Goal: Contribute content

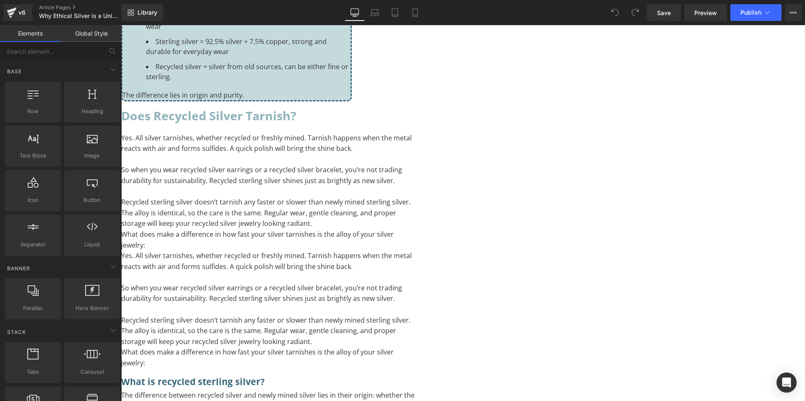
scroll to position [545, 0]
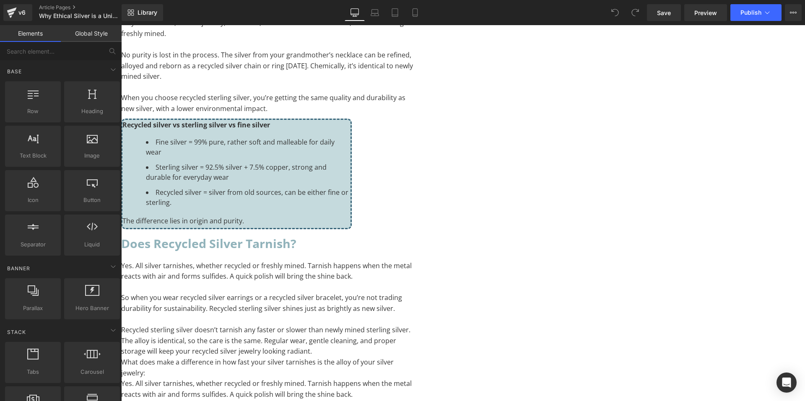
click at [415, 114] on p "When you choose recycled sterling silver, you’re getting the same quality and d…" at bounding box center [268, 103] width 294 height 21
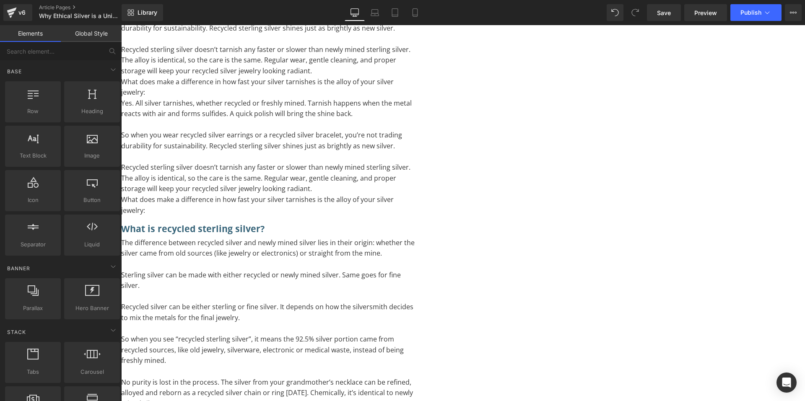
scroll to position [797, 0]
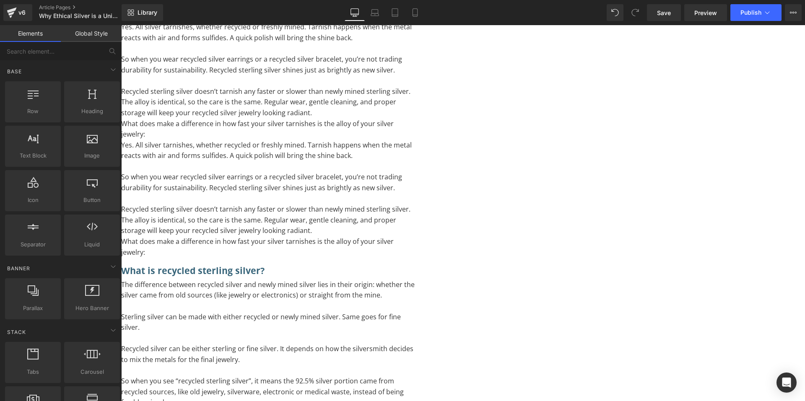
click at [415, 172] on p "To enrich screen reader interactions, please activate Accessibility in Grammarl…" at bounding box center [268, 166] width 294 height 11
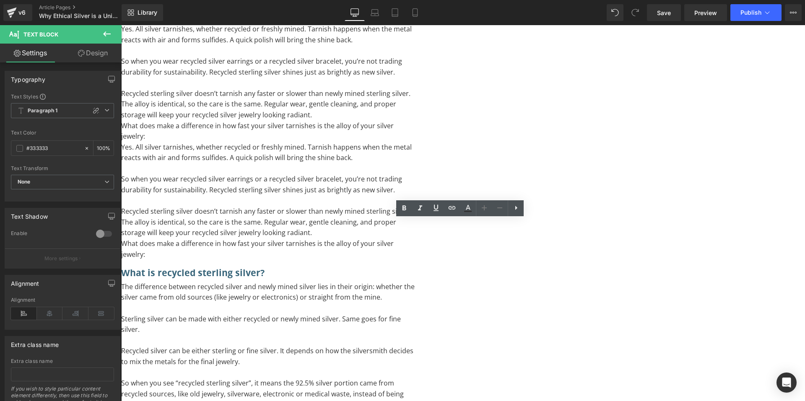
click at [377, 142] on p "What does make a difference in how fast your silver tarnishes is the alloy of y…" at bounding box center [268, 131] width 294 height 21
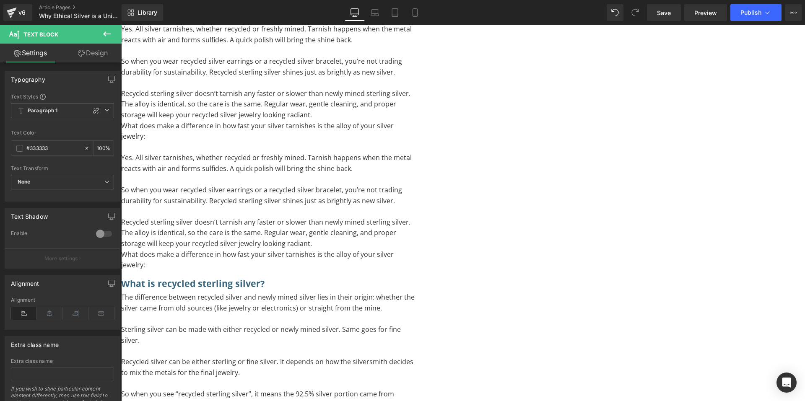
click at [354, 185] on p "To enrich screen reader interactions, please activate Accessibility in Grammarl…" at bounding box center [268, 179] width 294 height 11
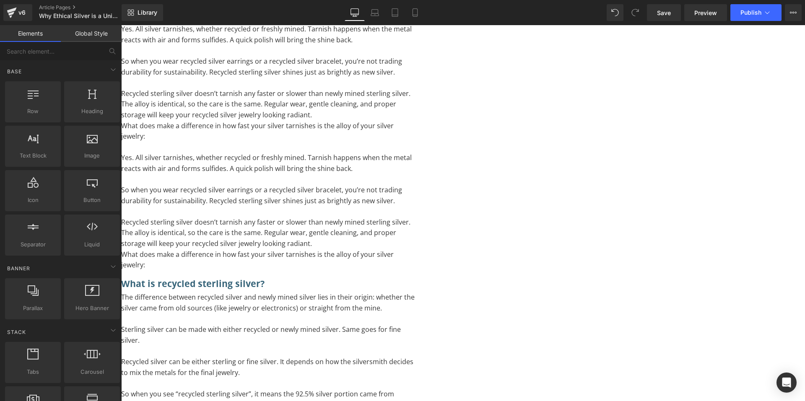
click at [121, 25] on span "Text Block" at bounding box center [121, 25] width 0 height 0
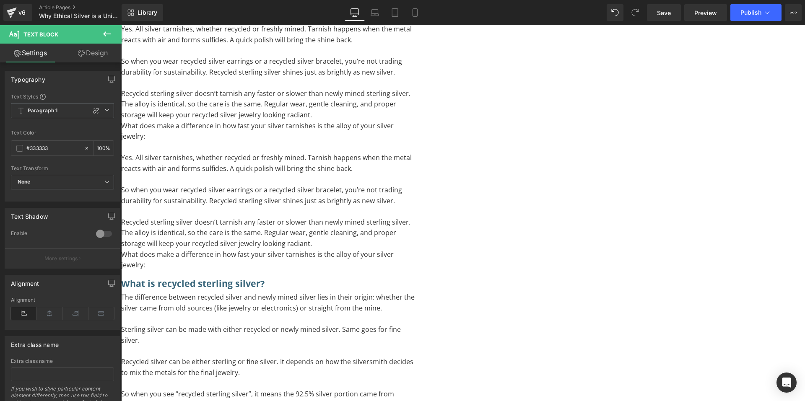
drag, startPoint x: 96, startPoint y: 58, endPoint x: 68, endPoint y: 107, distance: 56.9
click at [95, 57] on link "Design" at bounding box center [92, 53] width 61 height 19
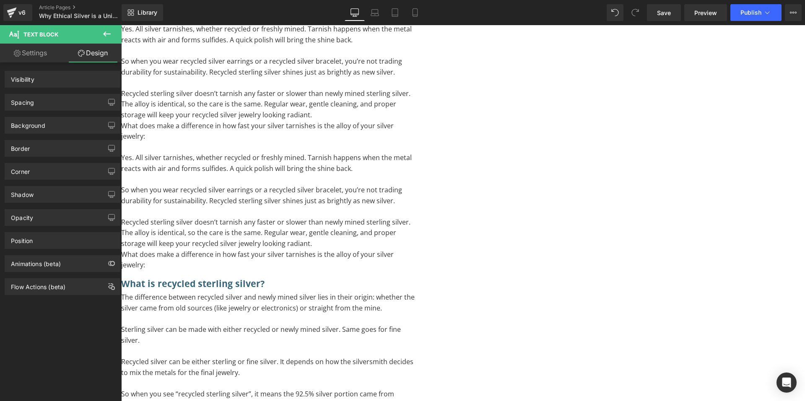
click at [52, 104] on div "Spacing" at bounding box center [62, 102] width 115 height 16
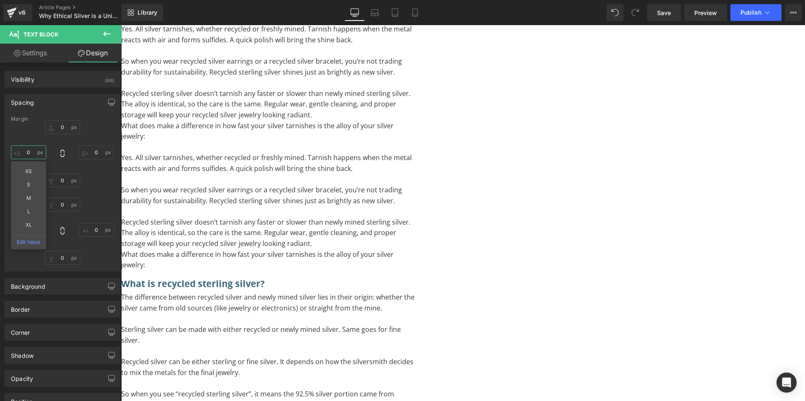
click at [30, 151] on input "0" at bounding box center [28, 153] width 35 height 14
type input "S"
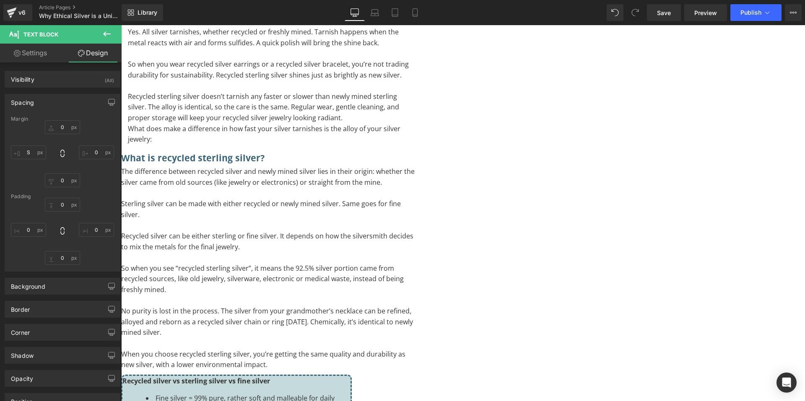
scroll to position [839, 0]
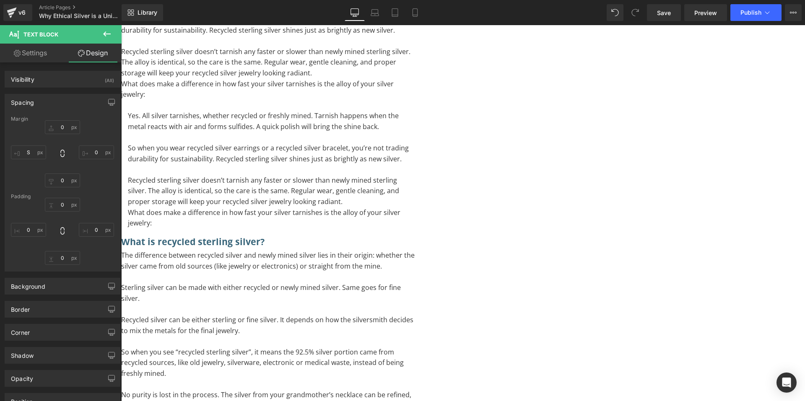
click at [411, 229] on p "What does make a difference in how fast your silver tarnishes is the alloy of y…" at bounding box center [271, 218] width 287 height 21
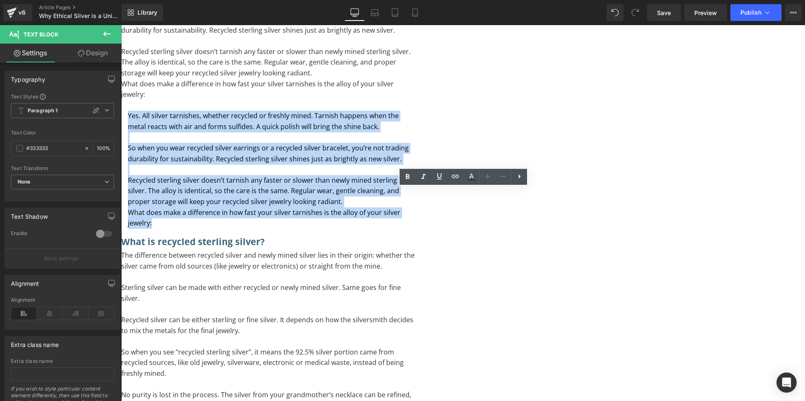
drag, startPoint x: 407, startPoint y: 332, endPoint x: 334, endPoint y: 182, distance: 166.2
click at [334, 182] on div "Yes. All silver tarnishes, whether recycled or freshly mined. Tarnish happens w…" at bounding box center [268, 105] width 294 height 247
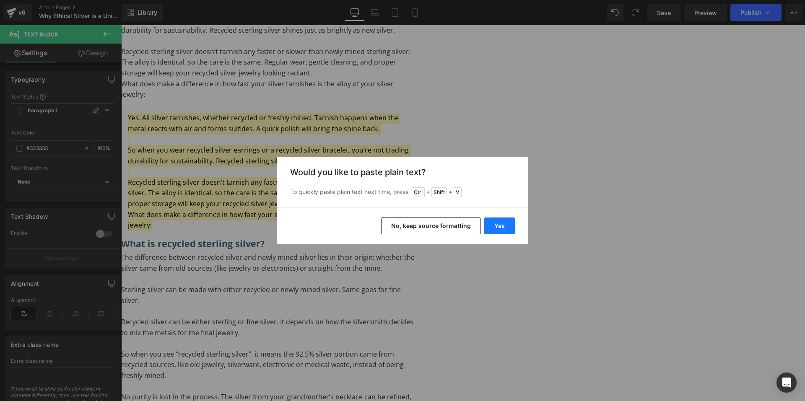
click at [490, 226] on button "Yes" at bounding box center [499, 226] width 31 height 17
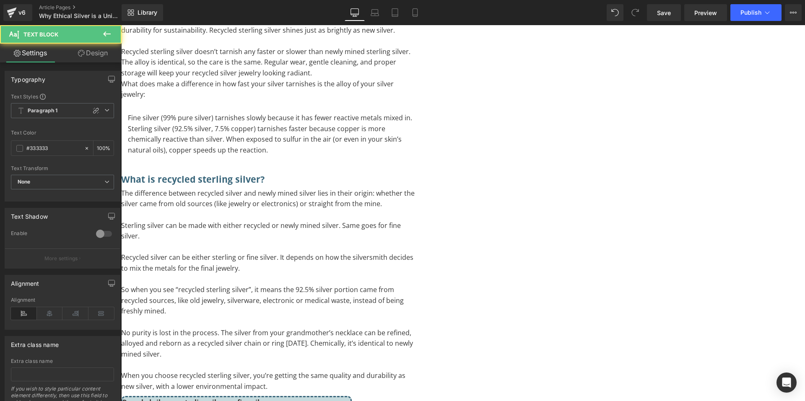
click at [415, 156] on p "Sterling silver (92.5% silver, 7.5% copper) tarnishes faster because copper is …" at bounding box center [271, 140] width 287 height 32
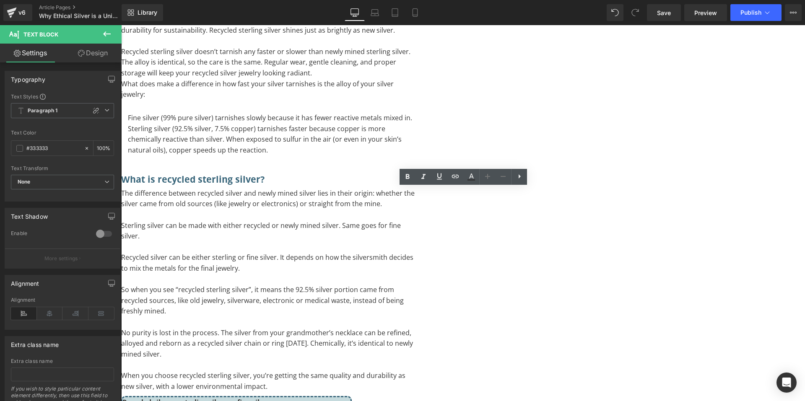
click at [415, 167] on p "To enrich screen reader interactions, please activate Accessibility in Grammarl…" at bounding box center [271, 161] width 287 height 11
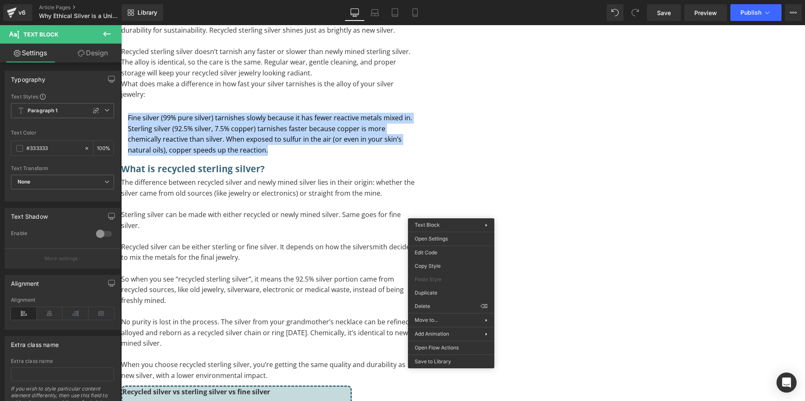
click at [415, 124] on p "Fine silver (99% pure silver) tarnishes slowly because it has fewer reactive me…" at bounding box center [271, 118] width 287 height 11
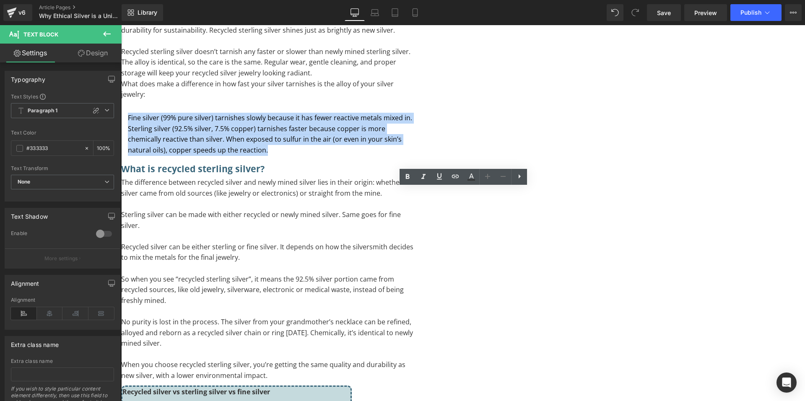
drag, startPoint x: 523, startPoint y: 235, endPoint x: 325, endPoint y: 182, distance: 205.7
click at [325, 182] on div "Does recycled silver tarnish? Heading Yes. All silver tarnishes, whether recycl…" at bounding box center [268, 224] width 294 height 542
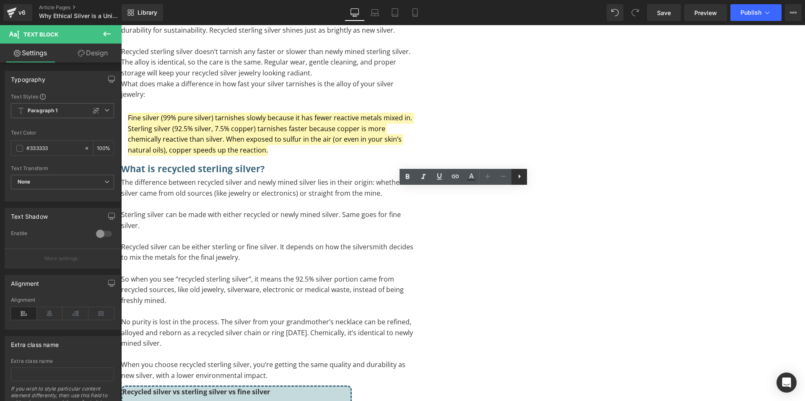
click at [523, 179] on icon at bounding box center [520, 177] width 10 height 10
drag, startPoint x: 517, startPoint y: 178, endPoint x: 515, endPoint y: 186, distance: 8.2
click at [517, 178] on icon at bounding box center [519, 177] width 10 height 10
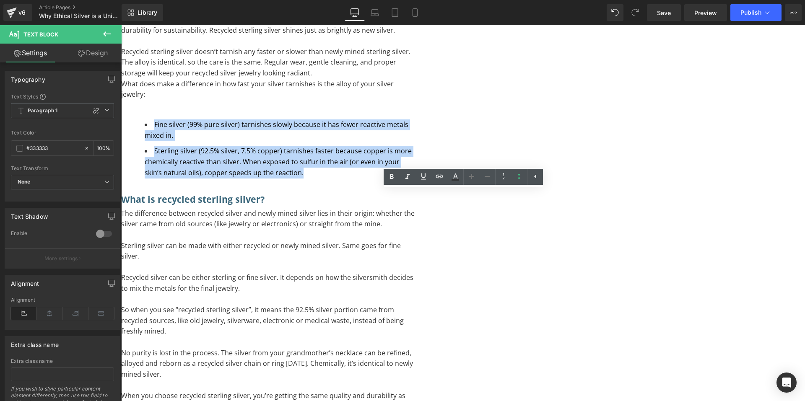
click at [415, 178] on ul "Fine silver (99% pure silver) tarnishes slowly because it has fewer reactive me…" at bounding box center [271, 149] width 287 height 59
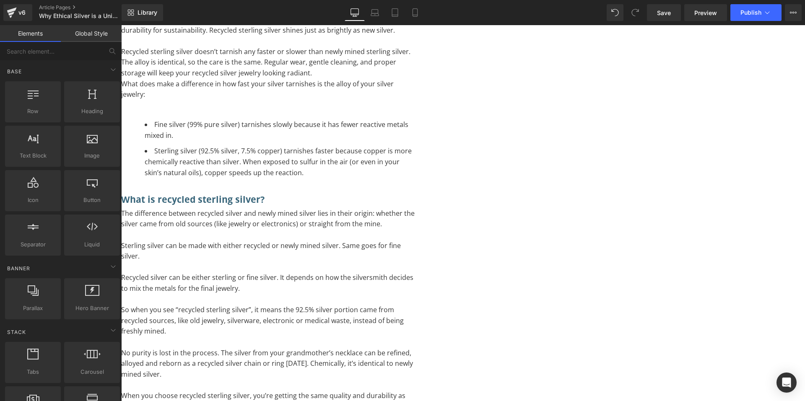
click at [121, 25] on icon at bounding box center [121, 25] width 0 height 0
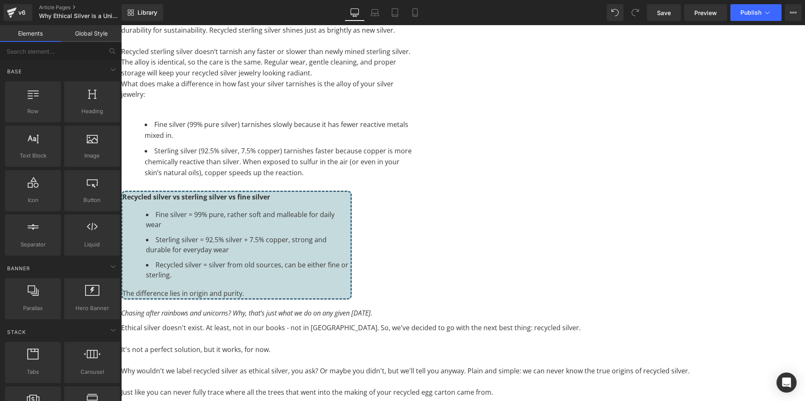
click at [121, 25] on icon at bounding box center [121, 25] width 0 height 0
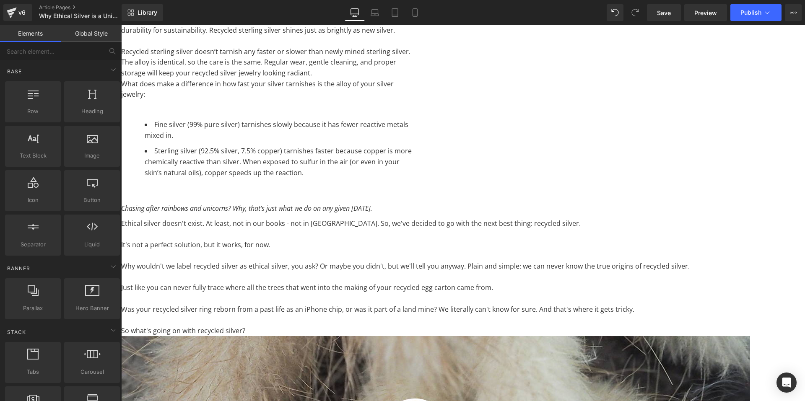
scroll to position [713, 0]
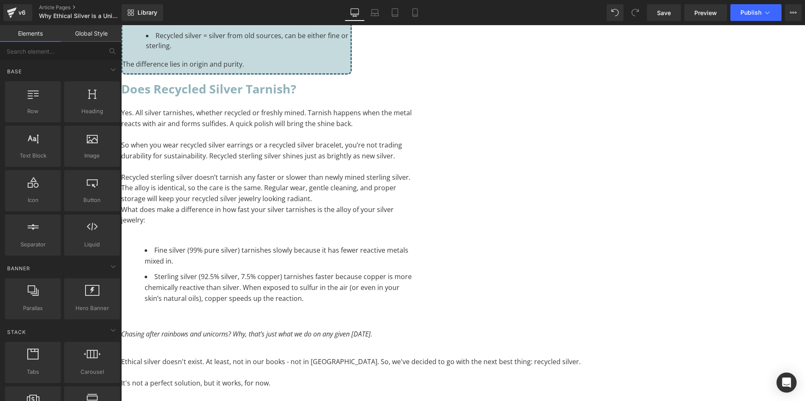
click at [121, 25] on icon at bounding box center [121, 25] width 0 height 0
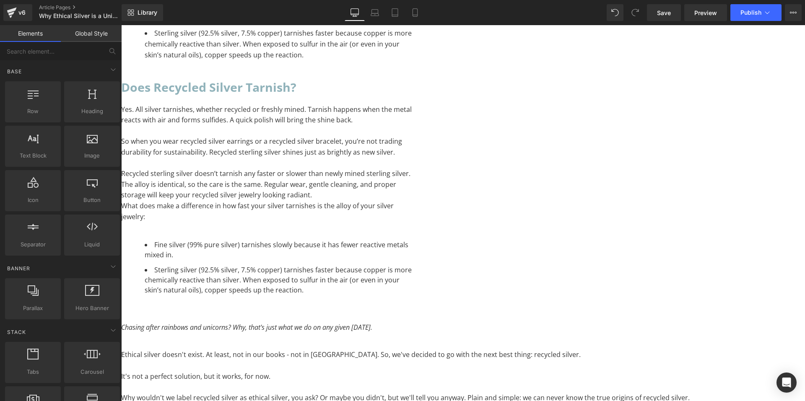
scroll to position [915, 0]
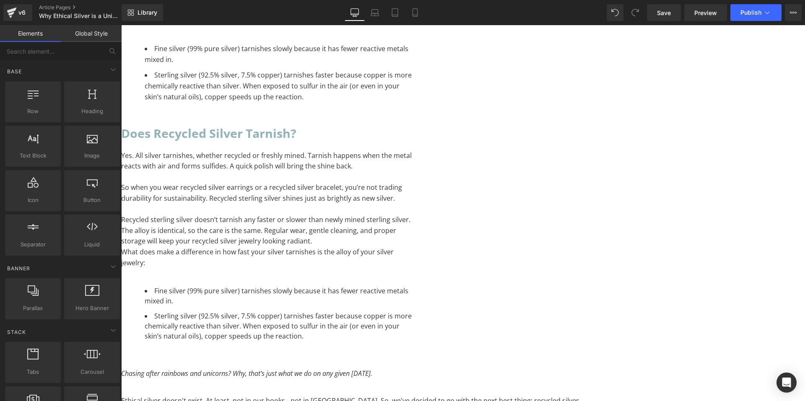
click at [415, 143] on h2 "Does recycled silver tarnish?" at bounding box center [268, 133] width 294 height 20
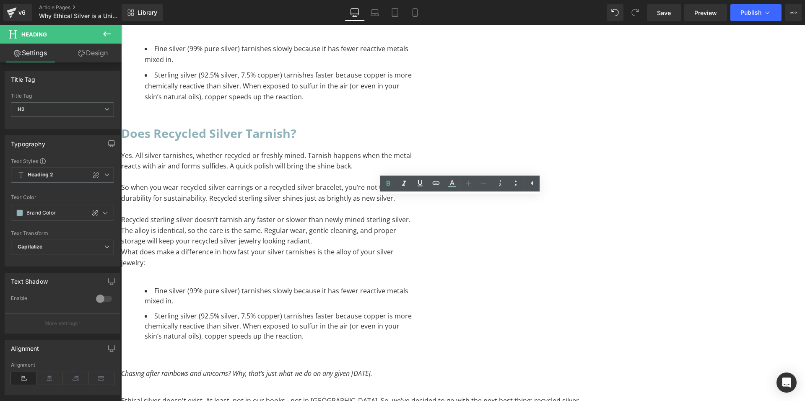
click at [415, 143] on h2 "Does recycled silver tarnish?" at bounding box center [268, 133] width 294 height 20
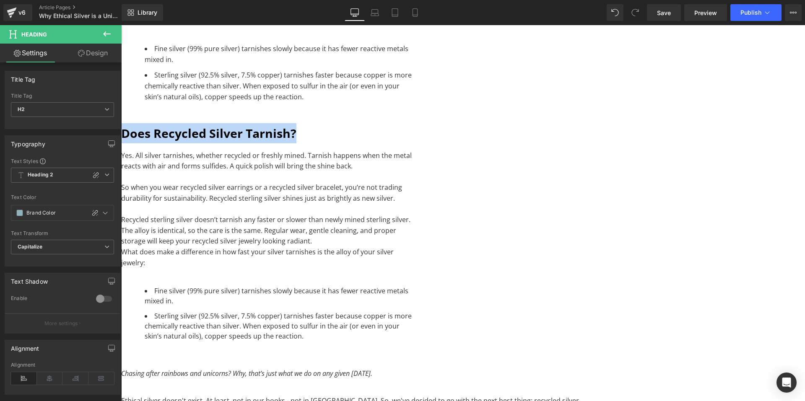
paste div "To enrich screen reader interactions, please activate Accessibility in Grammarl…"
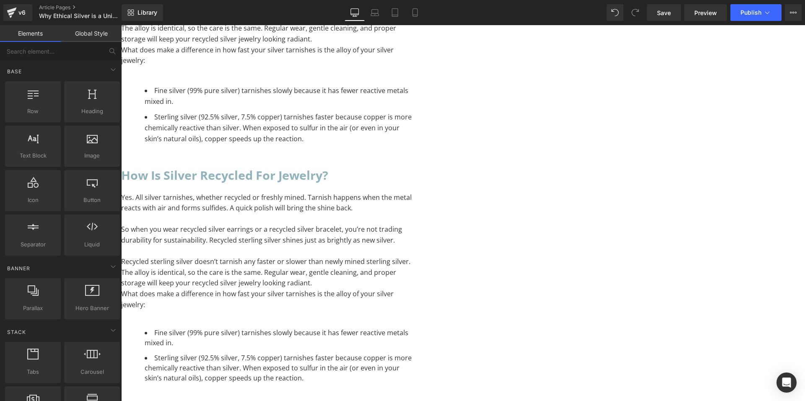
scroll to position [999, 0]
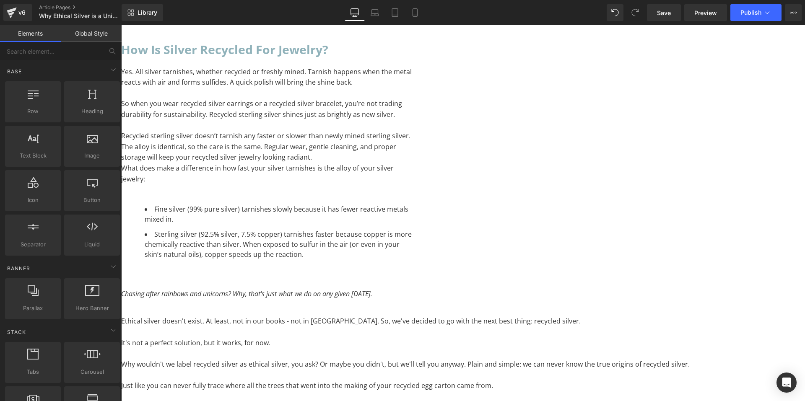
click at [415, 163] on p "Recycled sterling silver doesn’t tarnish any faster or slower than newly mined …" at bounding box center [268, 147] width 294 height 32
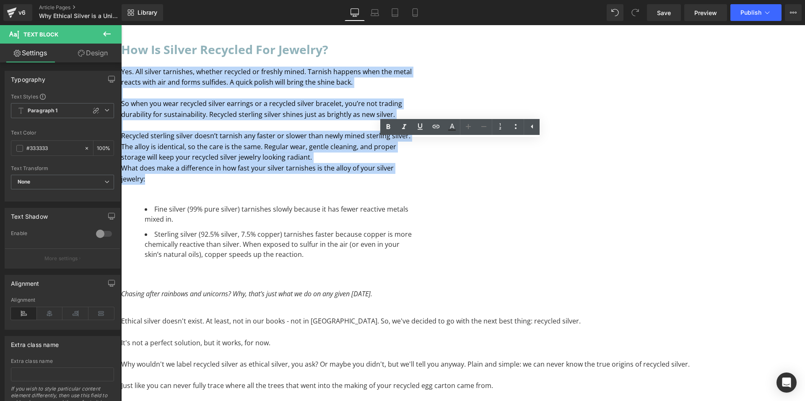
drag, startPoint x: 406, startPoint y: 273, endPoint x: 289, endPoint y: 145, distance: 173.7
paste div "To enrich screen reader interactions, please activate Accessibility in Grammarl…"
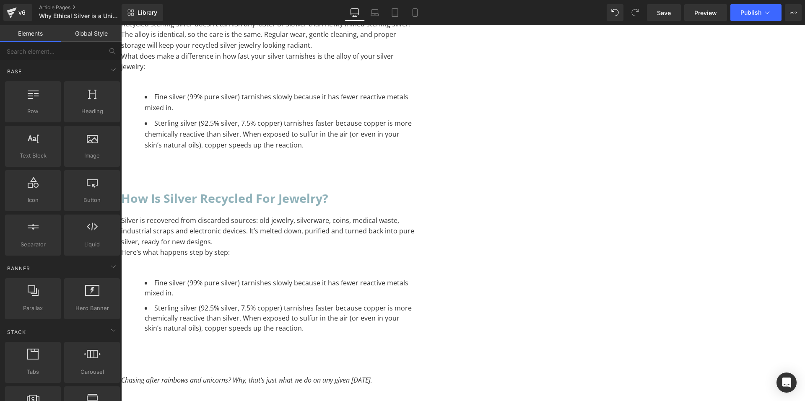
scroll to position [957, 0]
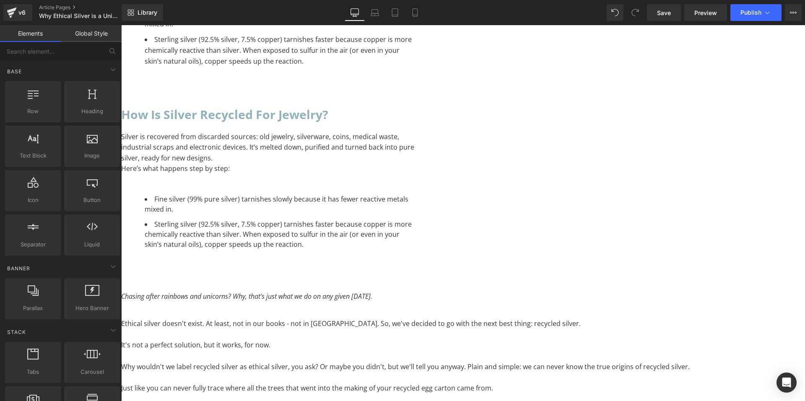
click at [415, 250] on li "Sterling silver (92.5% silver, 7.5% copper) tarnishes faster because copper is …" at bounding box center [280, 234] width 270 height 30
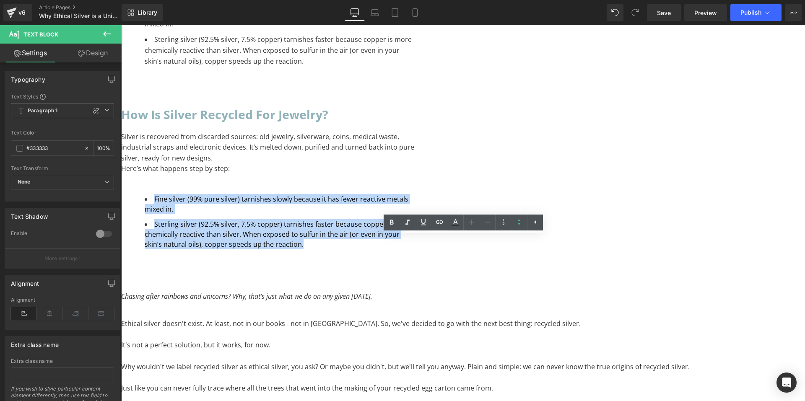
drag, startPoint x: 525, startPoint y: 284, endPoint x: 299, endPoint y: 233, distance: 231.8
paste div "To enrich screen reader interactions, please activate Accessibility in Grammarl…"
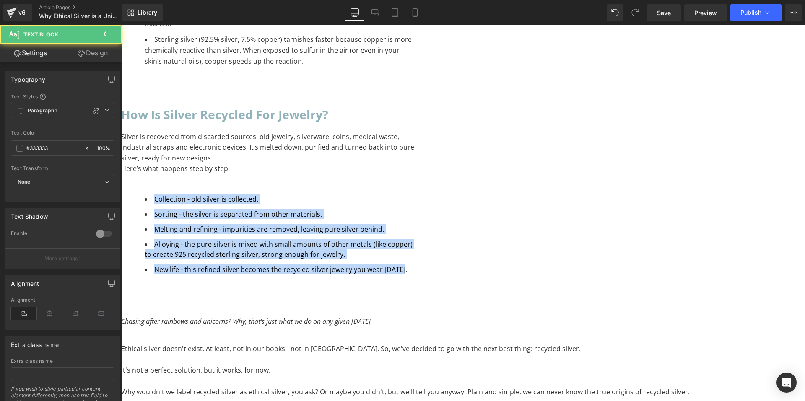
click at [387, 275] on li "New life - this refined silver becomes the recycled silver jewelry you wear tod…" at bounding box center [280, 270] width 270 height 10
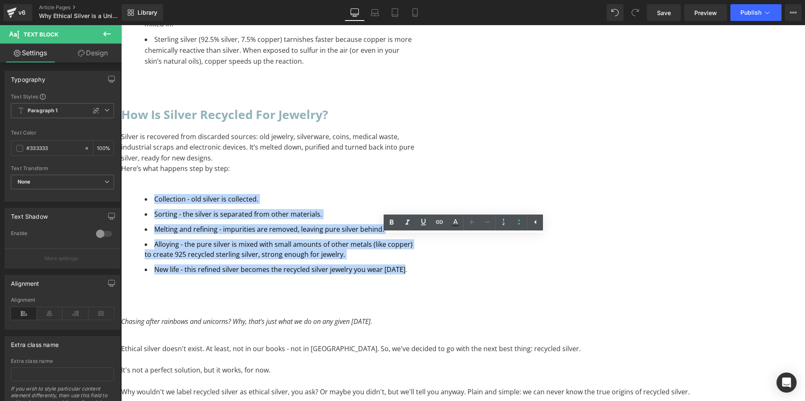
drag, startPoint x: 382, startPoint y: 319, endPoint x: 319, endPoint y: 240, distance: 101.5
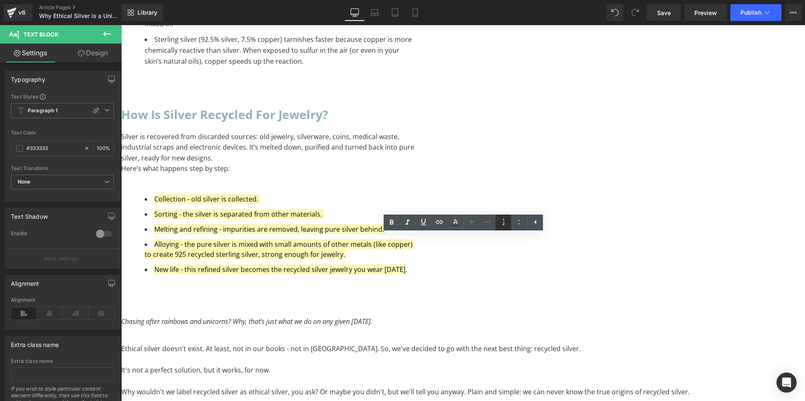
click at [507, 221] on icon at bounding box center [504, 222] width 10 height 10
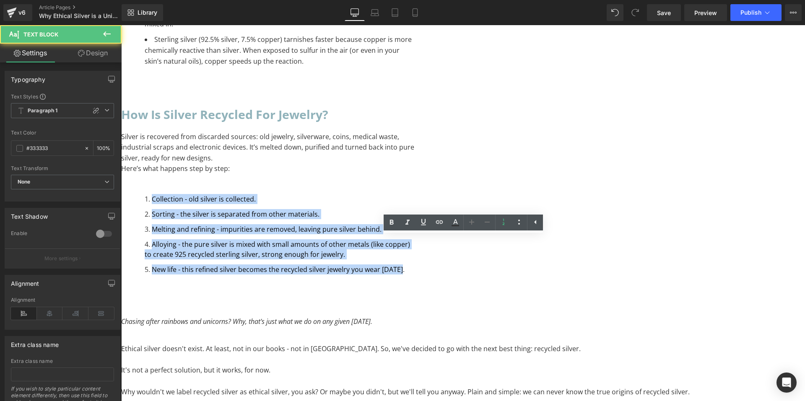
click at [415, 204] on li "Collection - old silver is collected." at bounding box center [280, 199] width 270 height 10
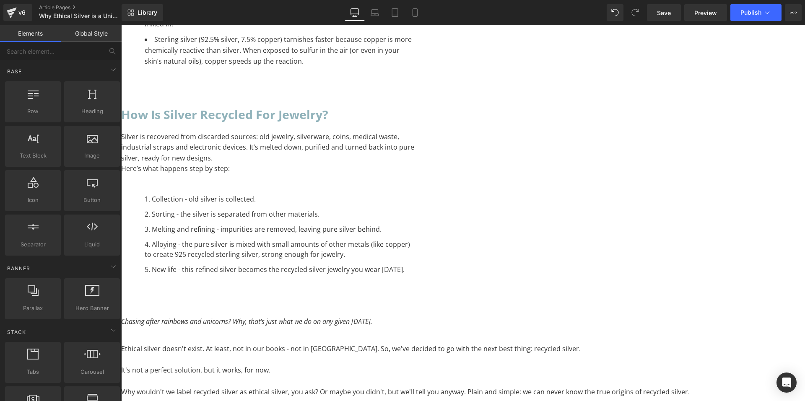
click at [121, 25] on span "Text Block" at bounding box center [121, 25] width 0 height 0
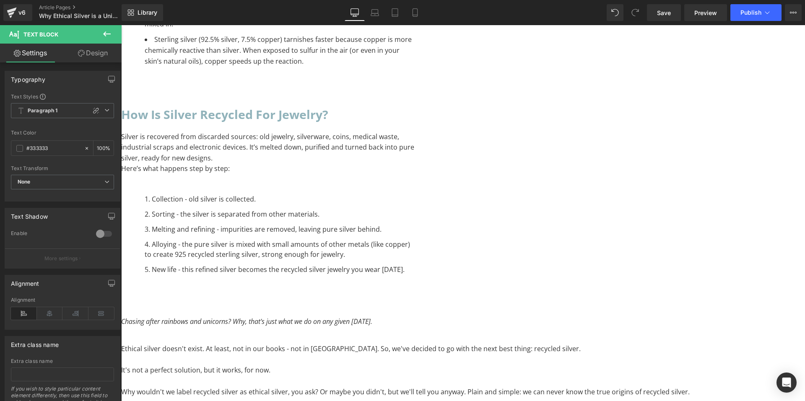
click at [99, 52] on link "Design" at bounding box center [92, 53] width 61 height 19
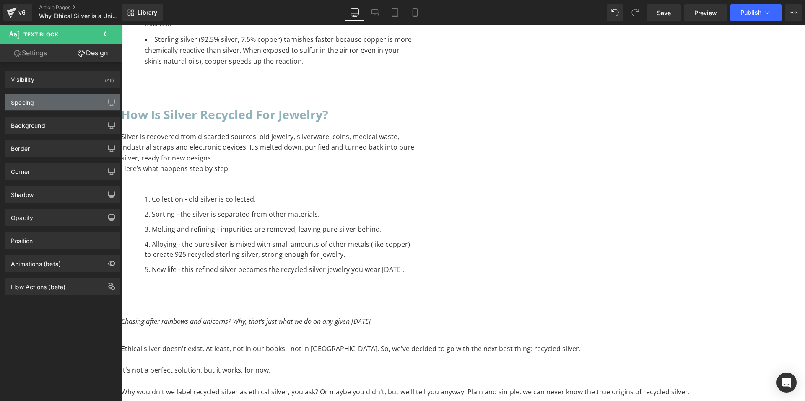
type input "0"
type input "S"
type input "0"
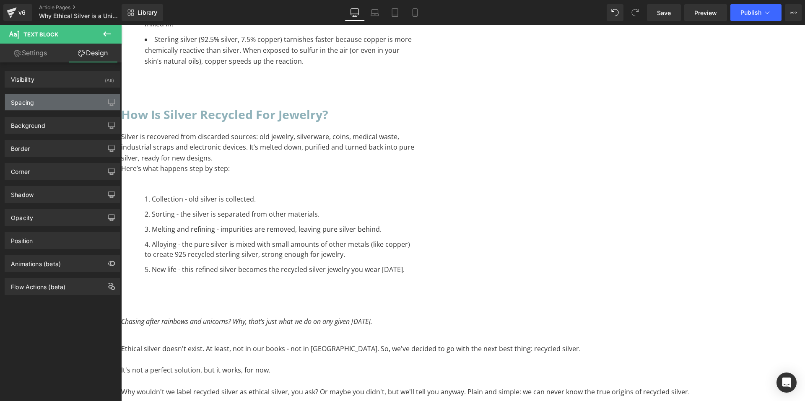
type input "0"
click at [22, 99] on div "Spacing" at bounding box center [22, 100] width 23 height 12
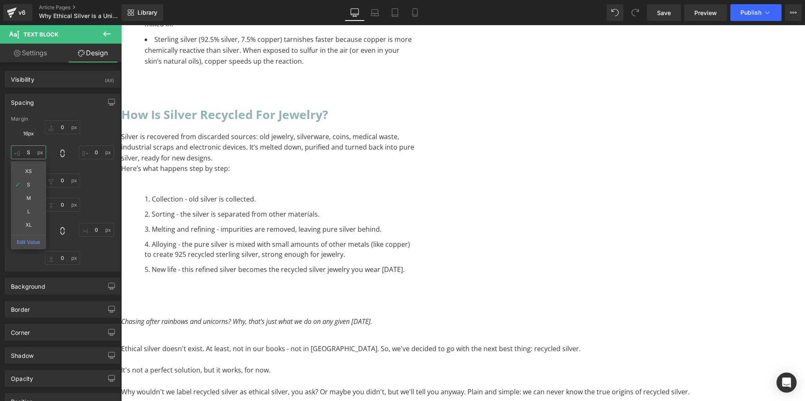
click at [31, 151] on input "S" at bounding box center [28, 153] width 35 height 14
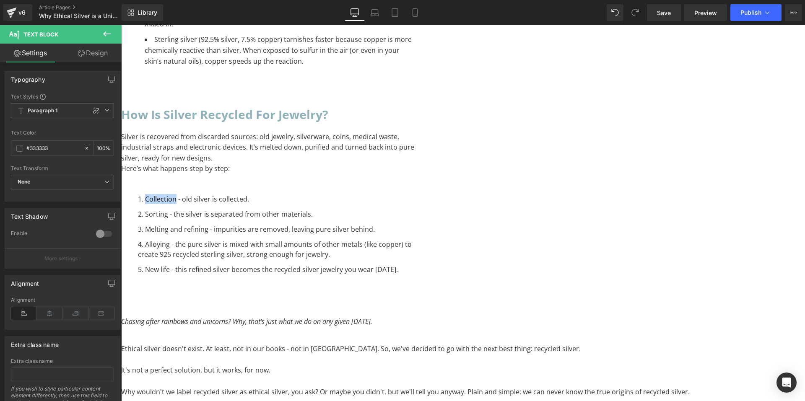
drag, startPoint x: 386, startPoint y: 247, endPoint x: 348, endPoint y: 246, distance: 37.8
click at [348, 246] on ol "Collection - old silver is collected. Sorting - the silver is separated from o…" at bounding box center [268, 234] width 294 height 81
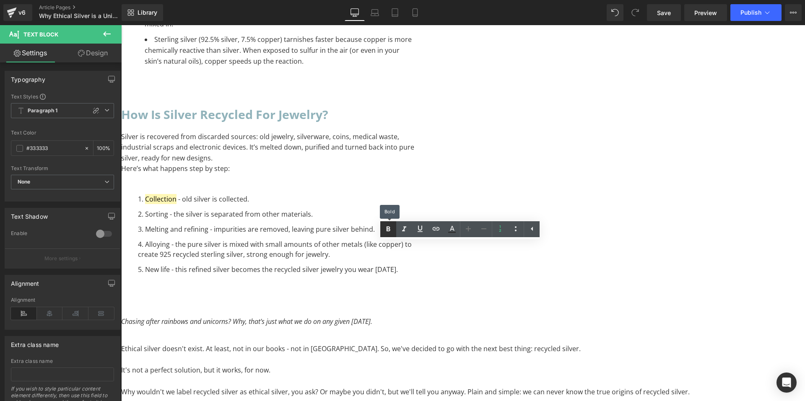
drag, startPoint x: 391, startPoint y: 228, endPoint x: 387, endPoint y: 235, distance: 7.9
click at [390, 228] on icon at bounding box center [388, 229] width 10 height 10
drag, startPoint x: 377, startPoint y: 263, endPoint x: 356, endPoint y: 261, distance: 21.5
click at [356, 219] on li "Sorting - the silver is separated from other materials." at bounding box center [276, 214] width 277 height 10
click at [383, 232] on link at bounding box center [388, 229] width 16 height 16
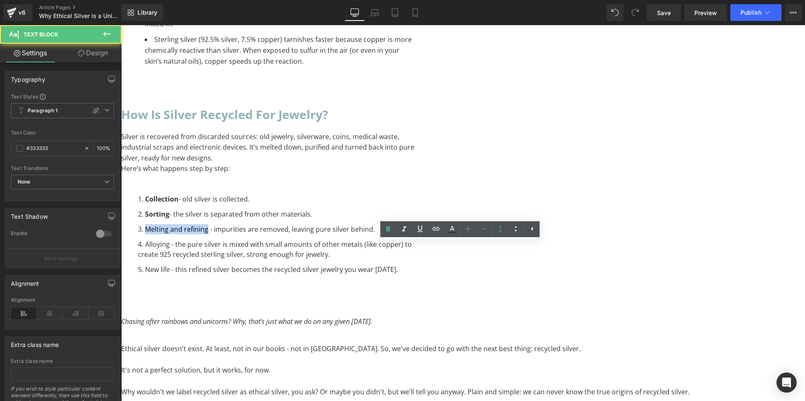
drag, startPoint x: 418, startPoint y: 277, endPoint x: 351, endPoint y: 274, distance: 67.6
click at [351, 234] on li "Melting and refining - impurities are removed, leaving pure silver behind." at bounding box center [276, 229] width 277 height 10
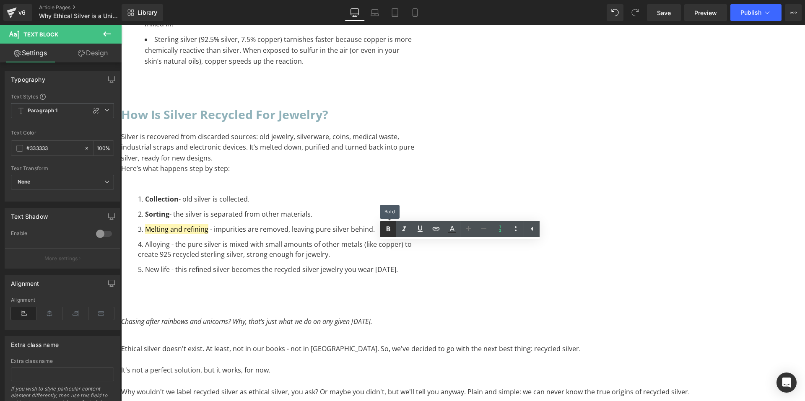
click at [391, 226] on icon at bounding box center [388, 229] width 10 height 10
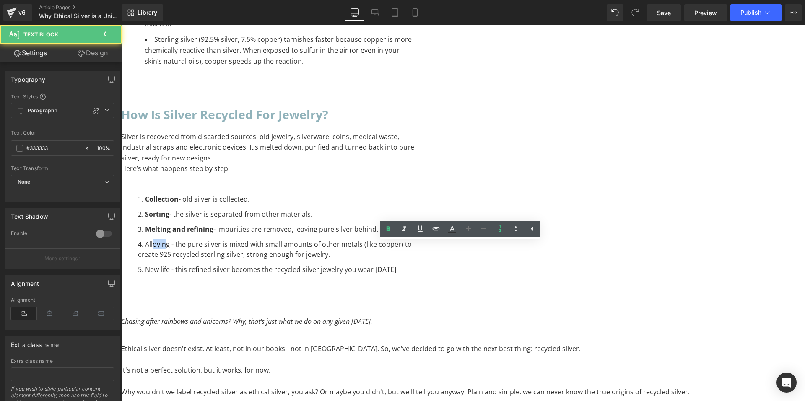
drag, startPoint x: 379, startPoint y: 302, endPoint x: 364, endPoint y: 300, distance: 14.8
click at [364, 260] on li "Alloying - the pure silver is mixed with small amounts of other metals (like co…" at bounding box center [276, 250] width 277 height 20
drag, startPoint x: 381, startPoint y: 303, endPoint x: 354, endPoint y: 297, distance: 27.0
click at [354, 275] on ol "Collection - old silver is collected. Sorting - the silver is separated from o…" at bounding box center [268, 234] width 294 height 81
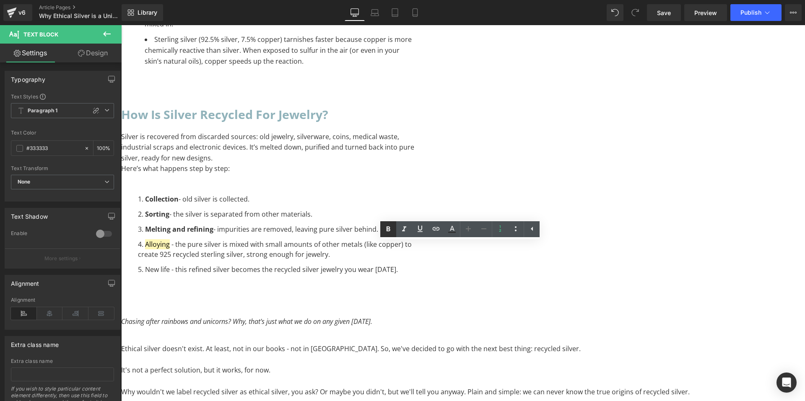
click at [392, 226] on icon at bounding box center [388, 229] width 10 height 10
drag, startPoint x: 381, startPoint y: 327, endPoint x: 357, endPoint y: 324, distance: 23.7
click at [357, 275] on li "New life - this refined silver becomes the recycled silver jewelry you wear tod…" at bounding box center [276, 270] width 277 height 10
click at [387, 233] on icon at bounding box center [388, 229] width 10 height 10
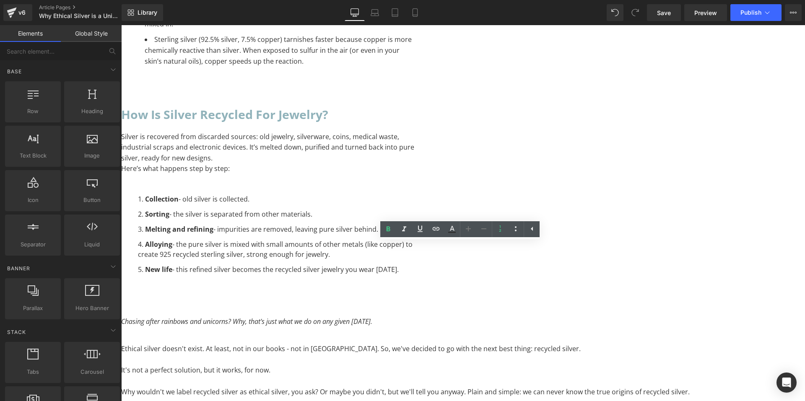
click at [415, 185] on p "To enrich screen reader interactions, please activate Accessibility in Grammarl…" at bounding box center [268, 179] width 294 height 11
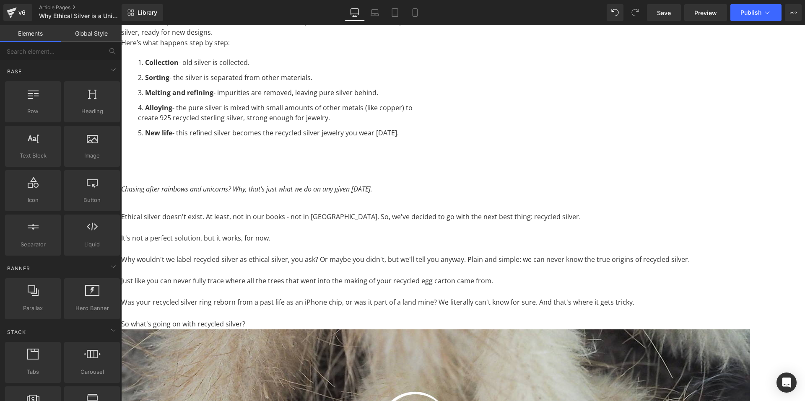
scroll to position [915, 0]
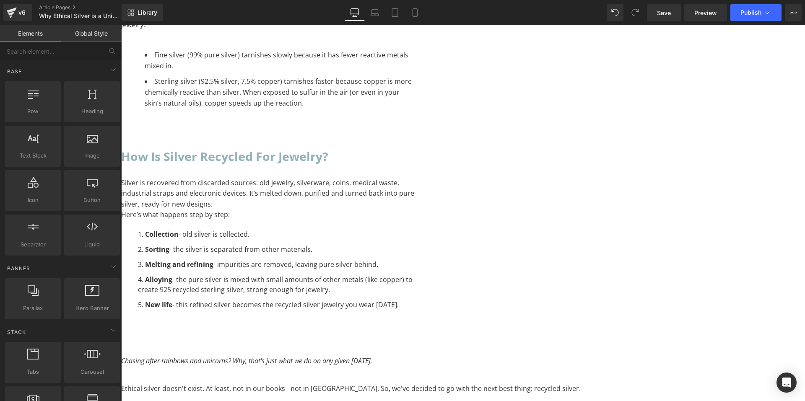
click at [121, 25] on link at bounding box center [121, 25] width 0 height 0
click at [121, 25] on icon at bounding box center [121, 25] width 0 height 0
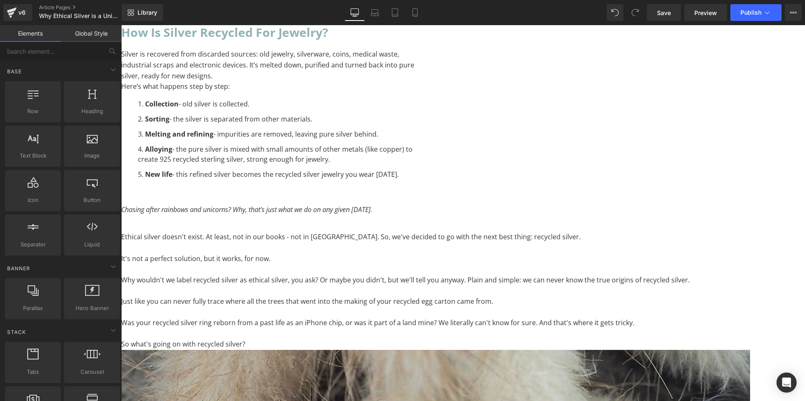
scroll to position [1247, 0]
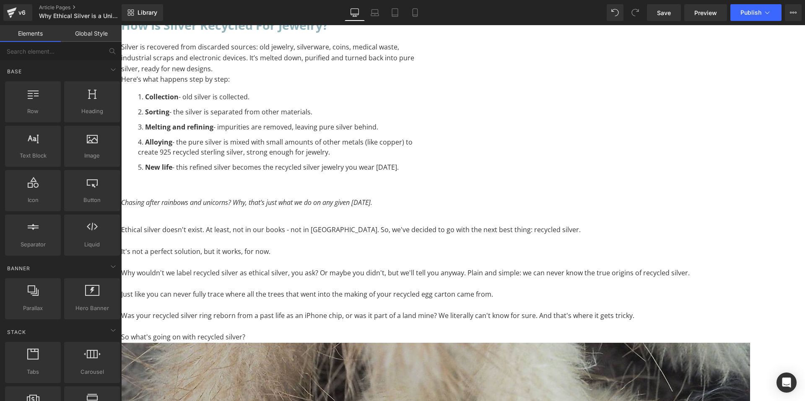
click at [415, 35] on h2 "How is silver recycled for jewelry?" at bounding box center [268, 25] width 294 height 20
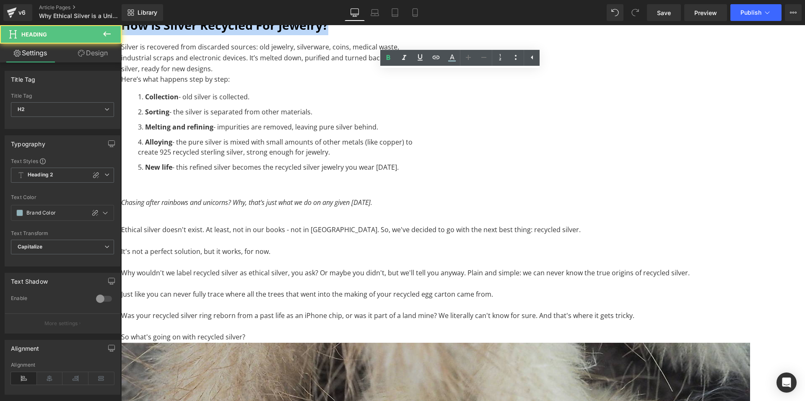
drag, startPoint x: 533, startPoint y: 83, endPoint x: 294, endPoint y: 101, distance: 239.4
paste div "To enrich screen reader interactions, please activate Accessibility in Grammarl…"
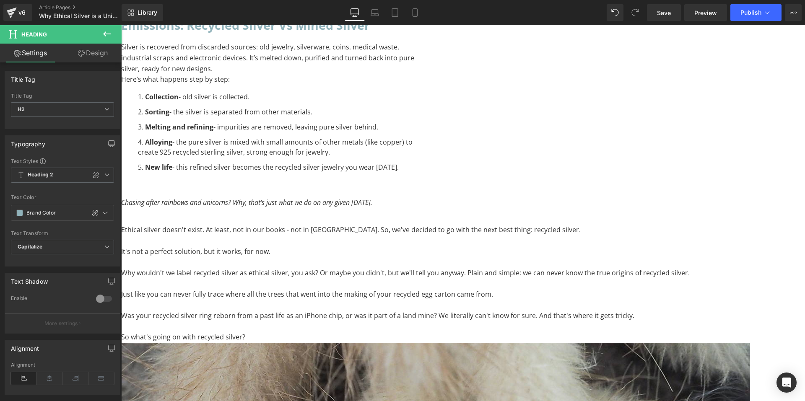
click at [415, 85] on p "Here’s what happens step by step:" at bounding box center [268, 79] width 294 height 11
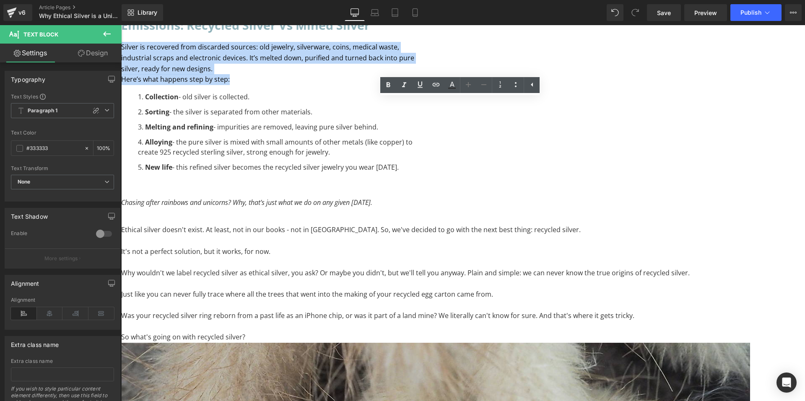
drag, startPoint x: 450, startPoint y: 135, endPoint x: 333, endPoint y: 106, distance: 121.2
click at [333, 85] on div "Silver is recovered from discarded sources: old jewelry, silverware, coins, med…" at bounding box center [268, 63] width 294 height 43
paste div "To enrich screen reader interactions, please activate Accessibility in Grammarl…"
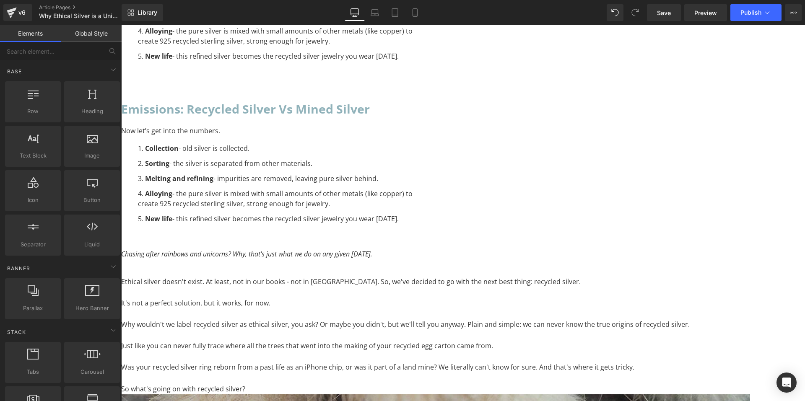
scroll to position [1122, 0]
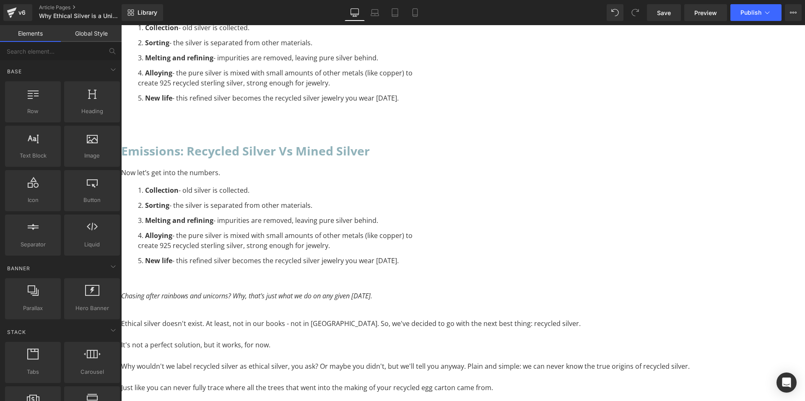
click at [415, 226] on li "Melting and refining - impurities are removed, leaving pure silver behind." at bounding box center [276, 221] width 277 height 10
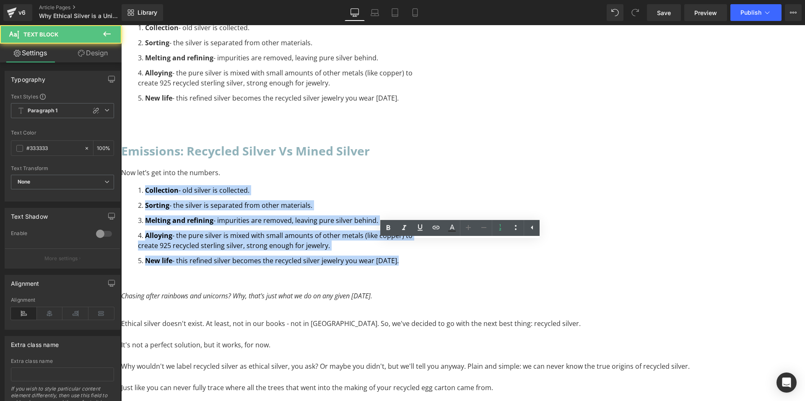
drag, startPoint x: 492, startPoint y: 336, endPoint x: 321, endPoint y: 218, distance: 207.1
click at [321, 218] on div "Emissions: recycled silver vs mined silver Heading Now let’s get into the numbe…" at bounding box center [268, 210] width 294 height 138
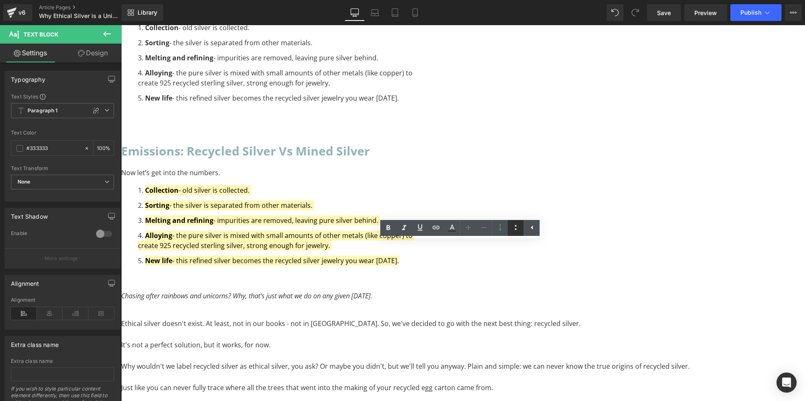
click at [516, 228] on icon at bounding box center [516, 228] width 10 height 10
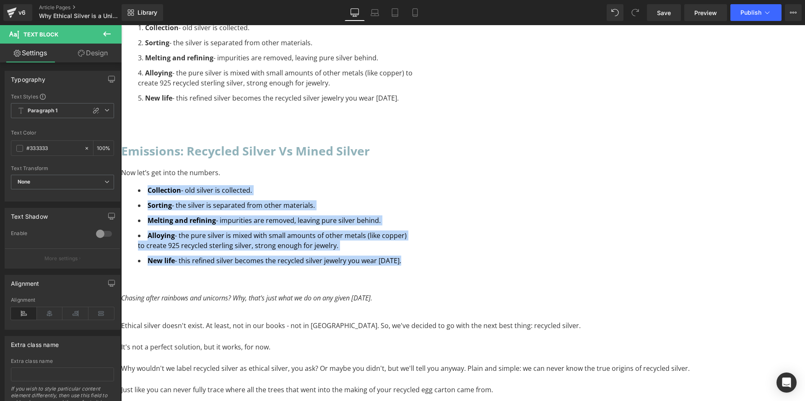
click at [415, 266] on li "New life - this refined silver becomes the recycled silver jewelry you wear [DA…" at bounding box center [276, 261] width 277 height 10
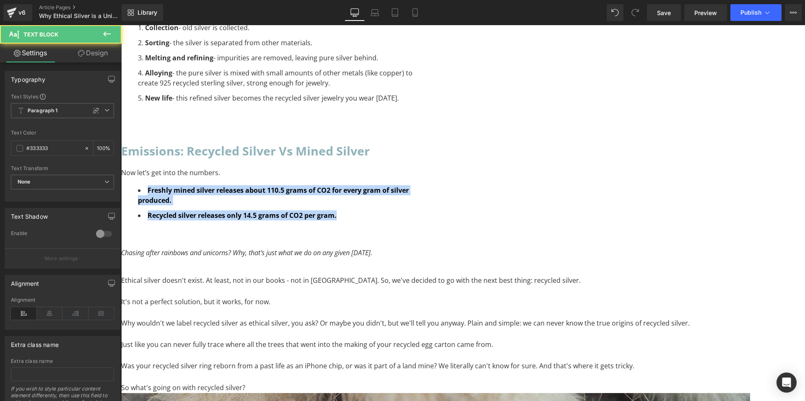
drag, startPoint x: 527, startPoint y: 266, endPoint x: 287, endPoint y: 223, distance: 243.3
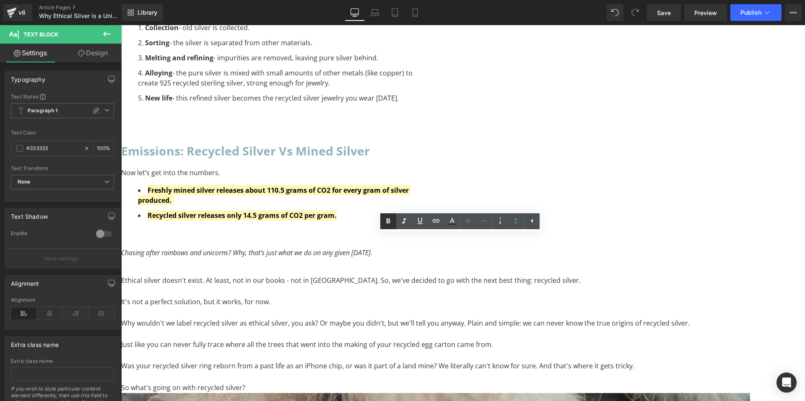
click at [388, 221] on icon at bounding box center [389, 221] width 4 height 5
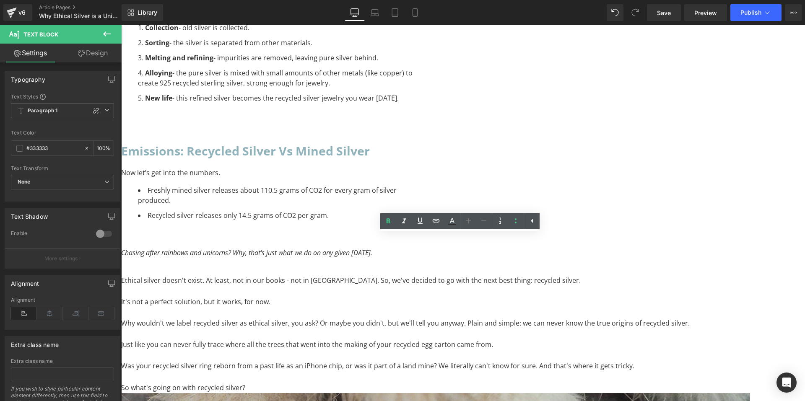
click at [415, 179] on p "Now let’s get into the numbers." at bounding box center [268, 173] width 294 height 11
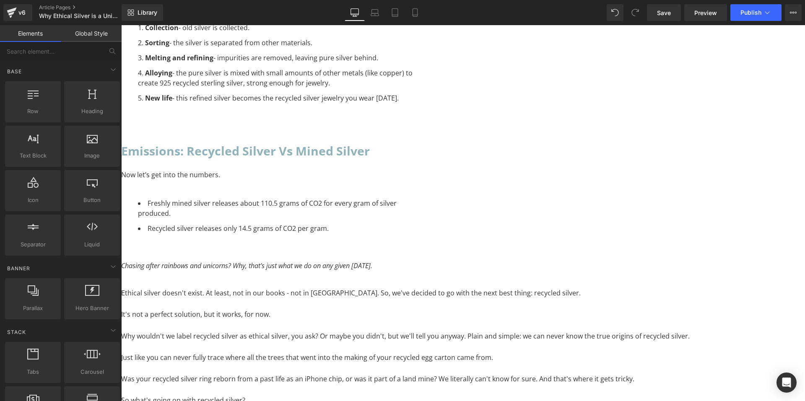
scroll to position [1038, 0]
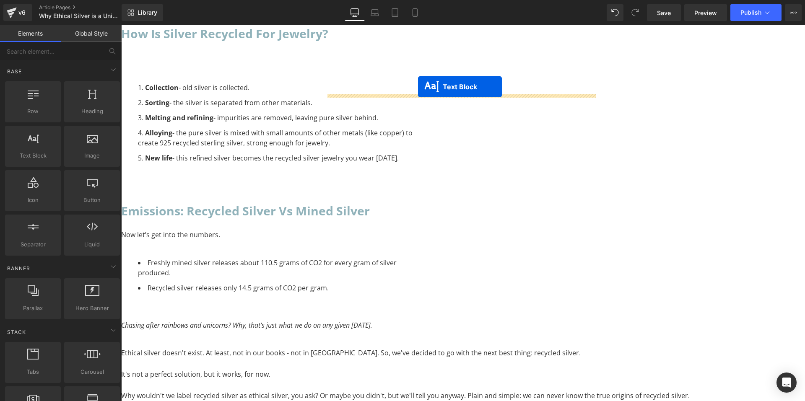
drag, startPoint x: 437, startPoint y: 122, endPoint x: 418, endPoint y: 87, distance: 39.8
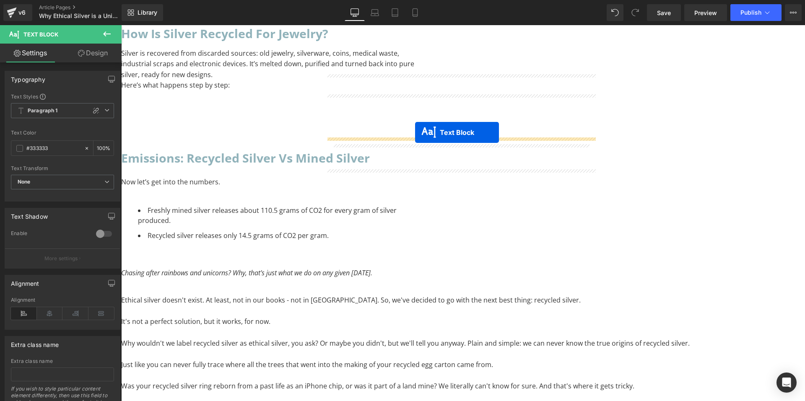
drag, startPoint x: 438, startPoint y: 200, endPoint x: 415, endPoint y: 133, distance: 71.2
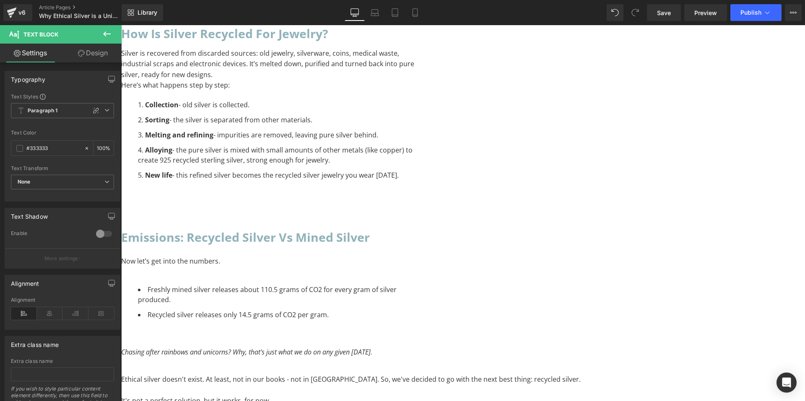
click at [121, 25] on icon at bounding box center [121, 25] width 0 height 0
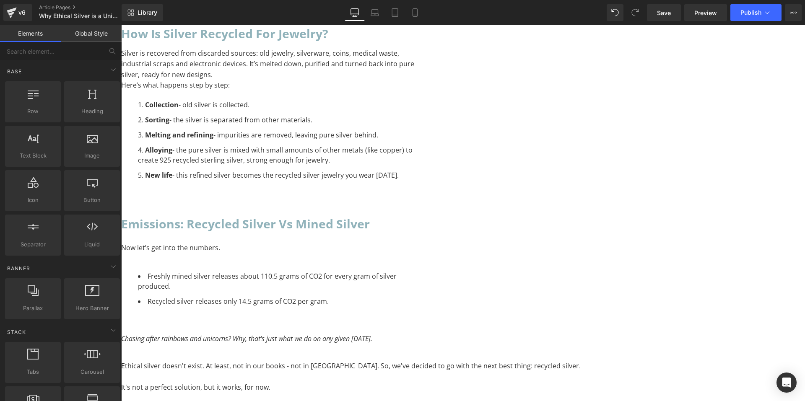
click at [370, 193] on div "How is silver recycled for jewelry? Heading Silver is recovered from discarded …" at bounding box center [268, 107] width 294 height 169
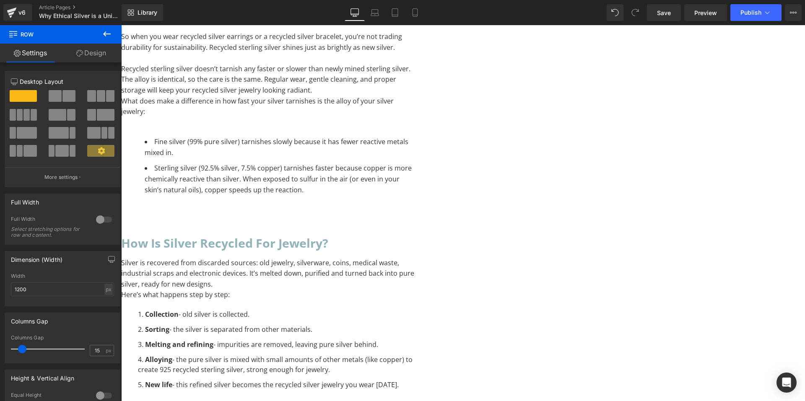
scroll to position [744, 0]
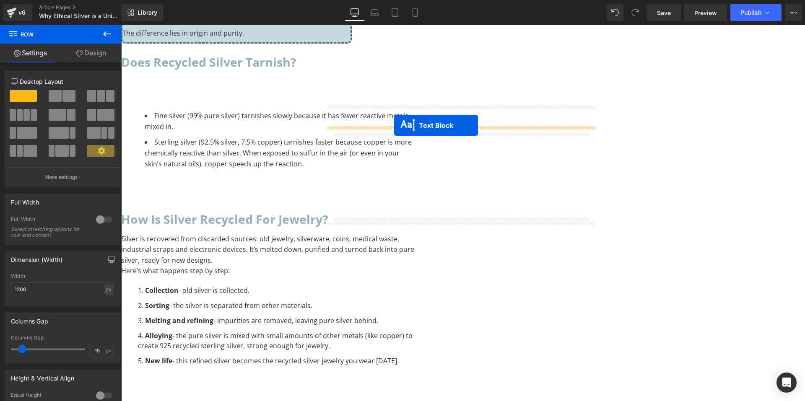
drag, startPoint x: 435, startPoint y: 208, endPoint x: 394, endPoint y: 125, distance: 92.7
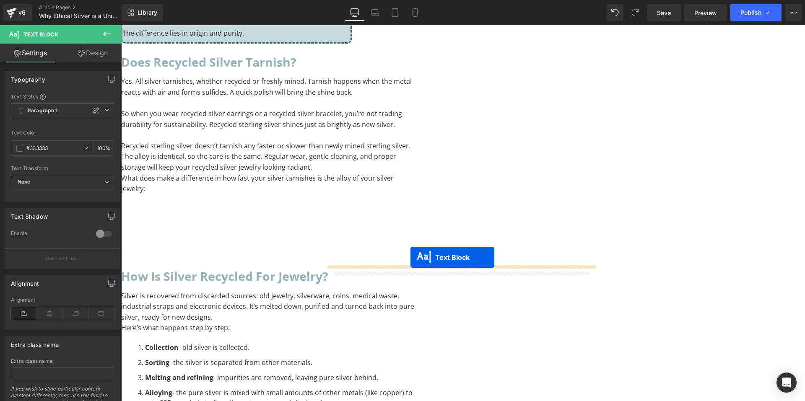
drag, startPoint x: 440, startPoint y: 301, endPoint x: 411, endPoint y: 258, distance: 52.3
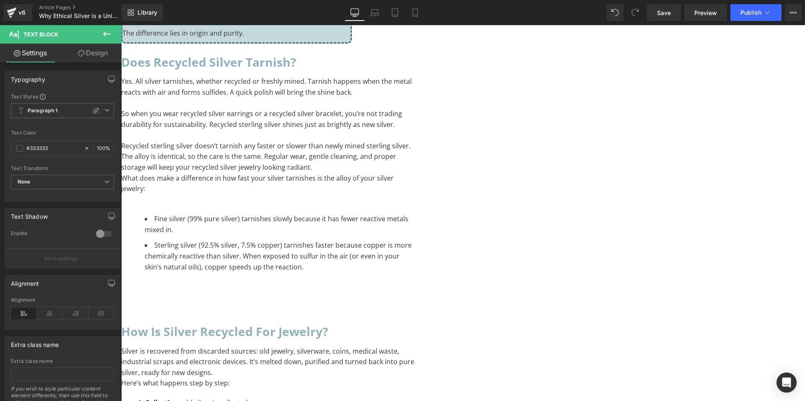
click at [121, 25] on icon at bounding box center [121, 25] width 0 height 0
click at [121, 25] on link at bounding box center [121, 25] width 0 height 0
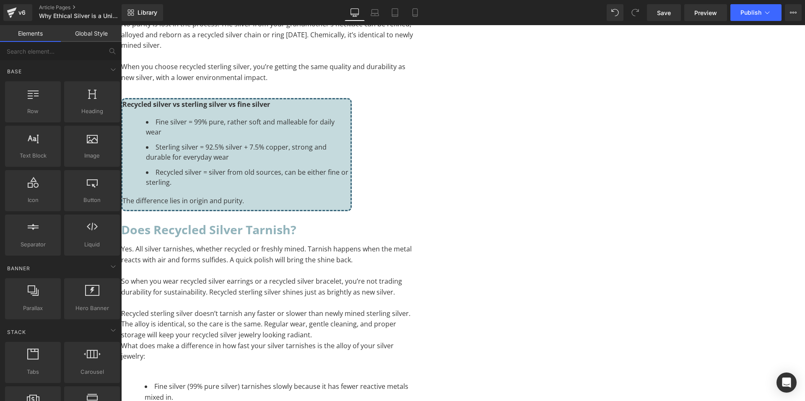
scroll to position [828, 0]
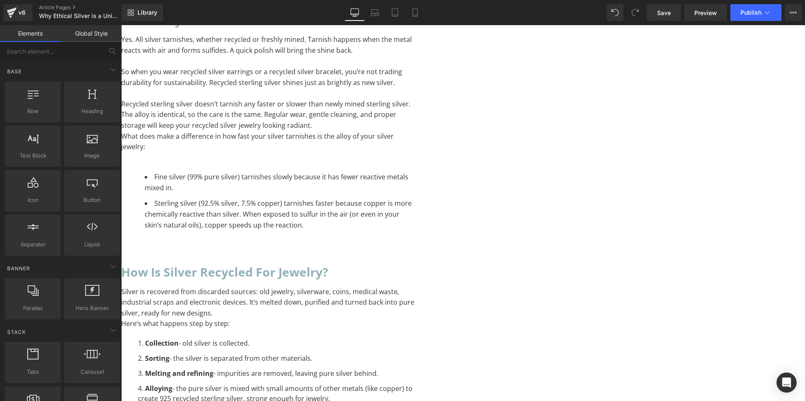
scroll to position [996, 0]
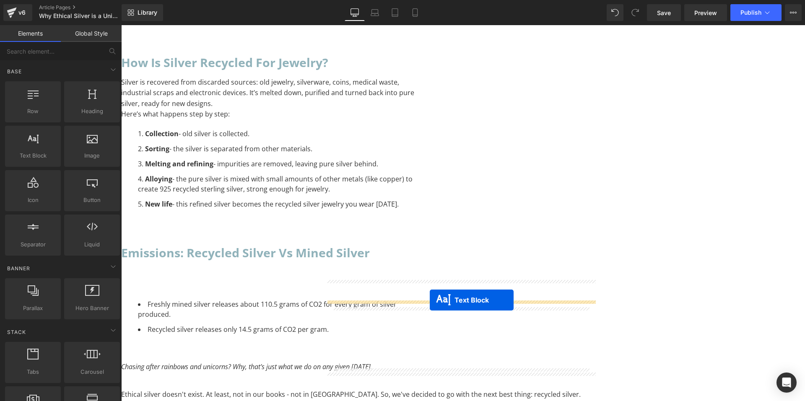
drag, startPoint x: 436, startPoint y: 320, endPoint x: 430, endPoint y: 300, distance: 20.7
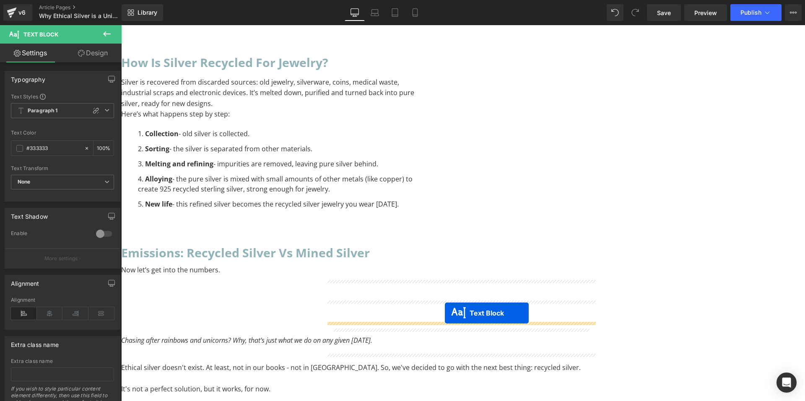
drag, startPoint x: 437, startPoint y: 346, endPoint x: 445, endPoint y: 313, distance: 33.4
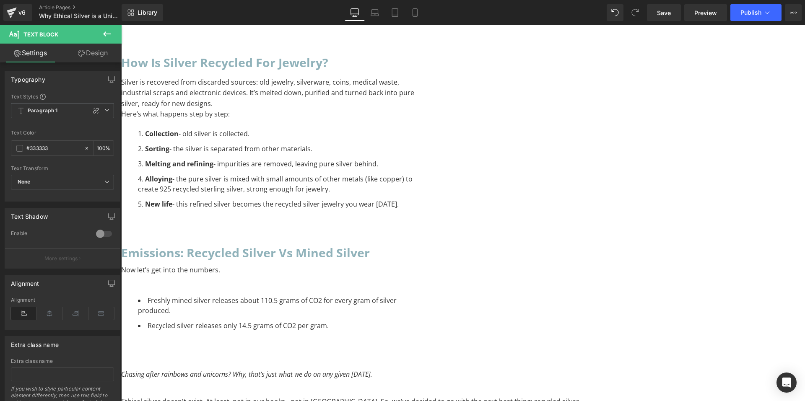
click at [121, 25] on span "Text Block" at bounding box center [121, 25] width 0 height 0
click at [113, 61] on link "Design" at bounding box center [92, 53] width 61 height 19
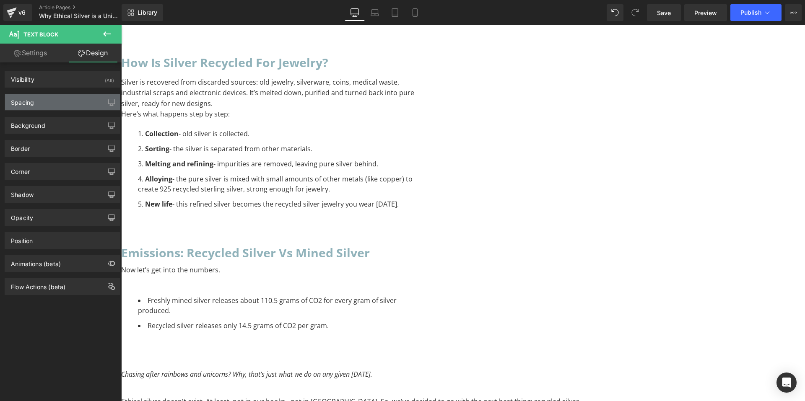
type input "0"
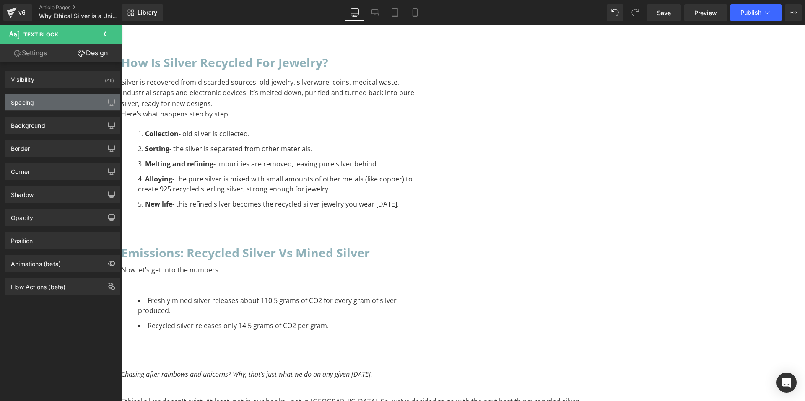
type input "0"
click at [55, 106] on div "Spacing" at bounding box center [62, 102] width 115 height 16
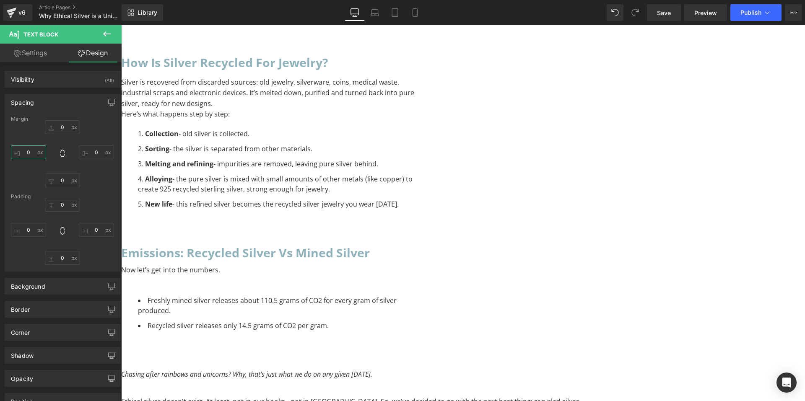
click at [26, 149] on input "0" at bounding box center [28, 153] width 35 height 14
type input "S"
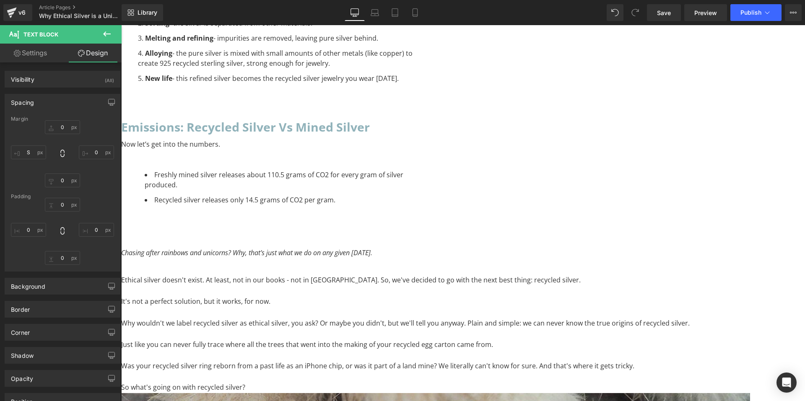
click at [367, 161] on p "To enrich screen reader interactions, please activate Accessibility in Grammarl…" at bounding box center [268, 155] width 294 height 11
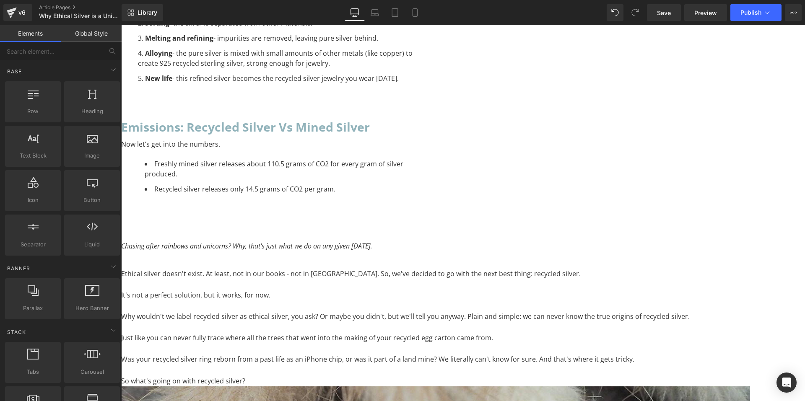
click at [121, 25] on span "Text Block" at bounding box center [121, 25] width 0 height 0
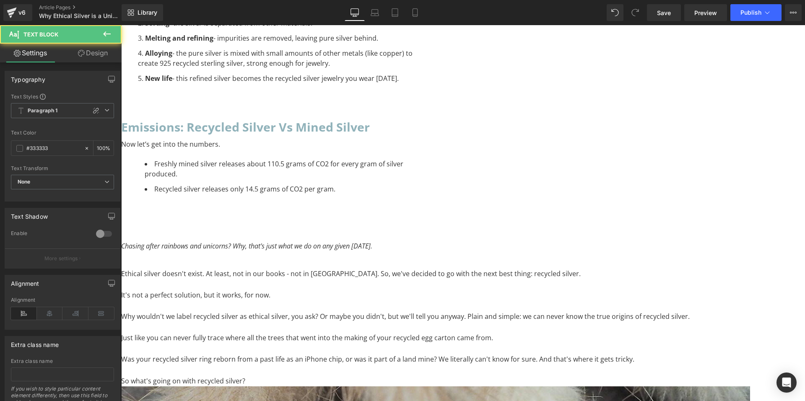
click at [95, 57] on link "Design" at bounding box center [92, 53] width 61 height 19
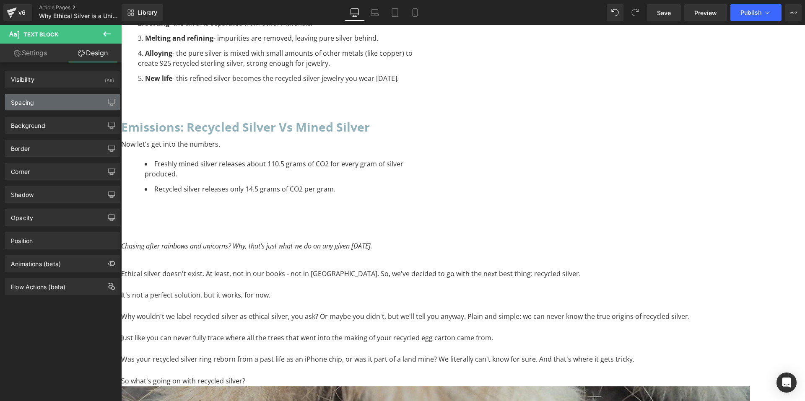
click at [52, 101] on div "Spacing" at bounding box center [62, 102] width 115 height 16
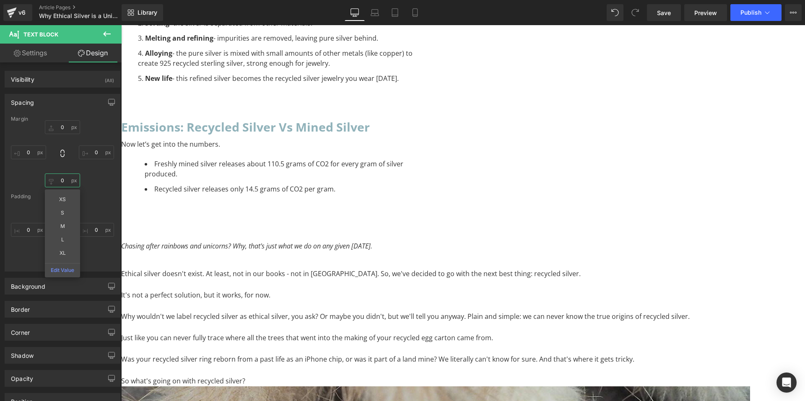
click at [64, 186] on input "0" at bounding box center [62, 181] width 35 height 14
click at [62, 208] on input "0" at bounding box center [62, 205] width 35 height 14
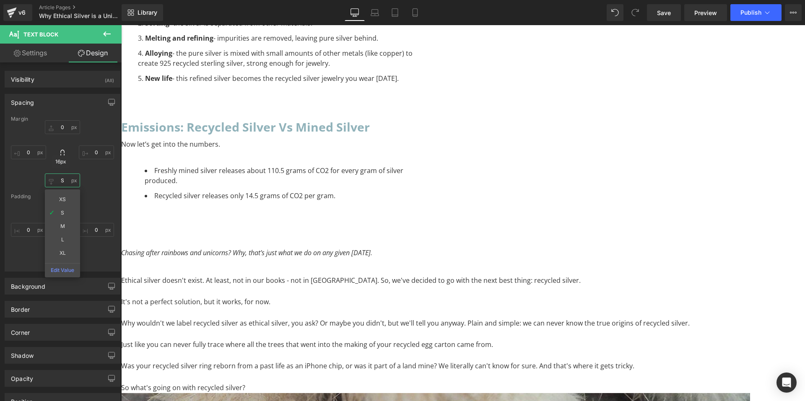
click at [69, 180] on input "S" at bounding box center [62, 181] width 35 height 14
type input "XS"
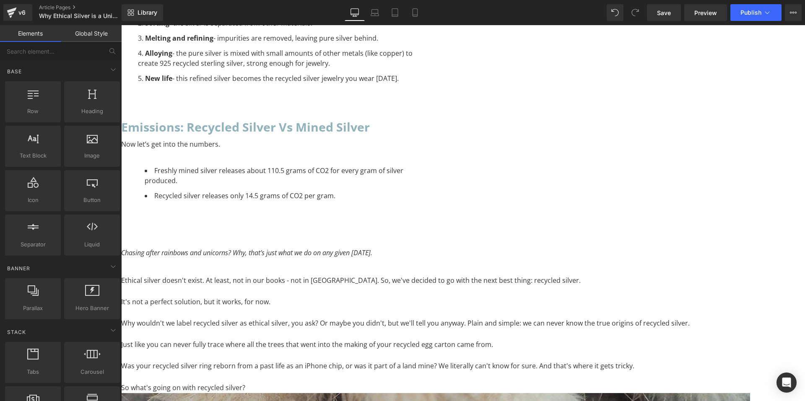
click at [121, 25] on icon at bounding box center [121, 25] width 0 height 0
click at [121, 25] on link at bounding box center [121, 25] width 0 height 0
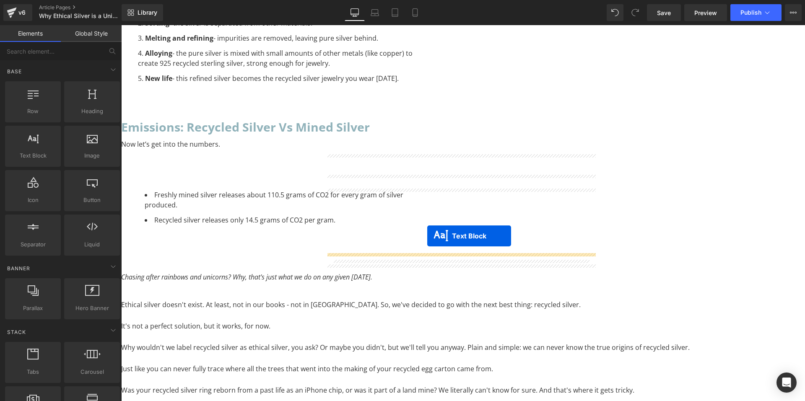
drag, startPoint x: 435, startPoint y: 196, endPoint x: 427, endPoint y: 236, distance: 40.9
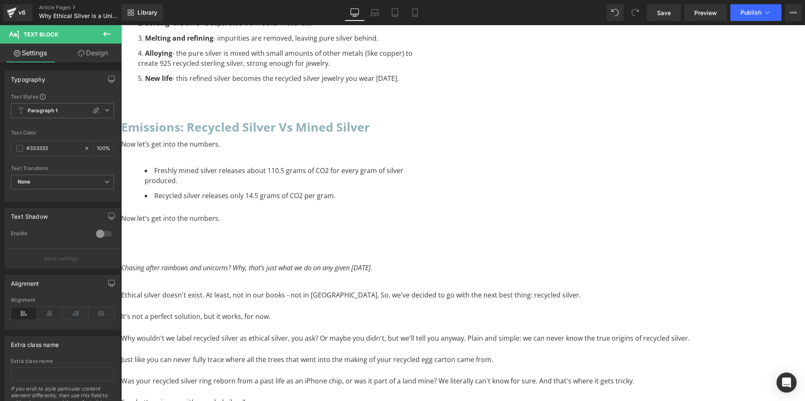
click at [415, 224] on p "Now let’s get into the numbers." at bounding box center [268, 218] width 294 height 11
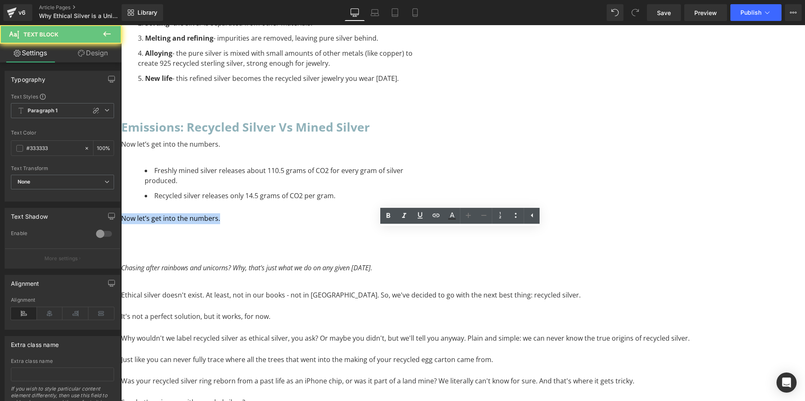
drag, startPoint x: 427, startPoint y: 236, endPoint x: 302, endPoint y: 234, distance: 125.0
paste div "To enrich screen reader interactions, please activate Accessibility in Grammarl…"
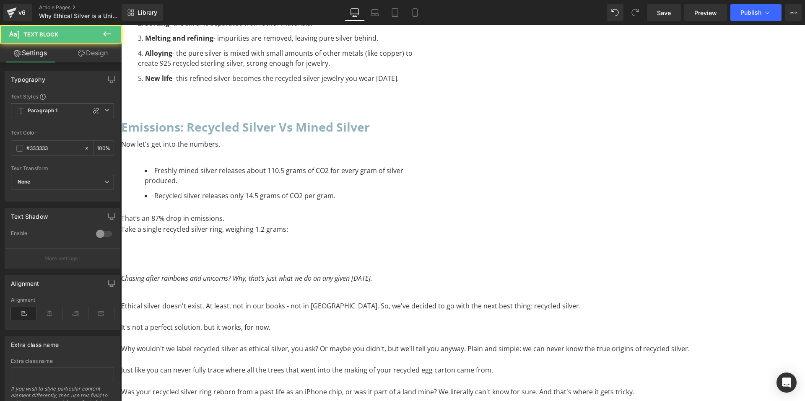
click at [415, 224] on p "That’s an 87% drop in emissions." at bounding box center [268, 218] width 294 height 11
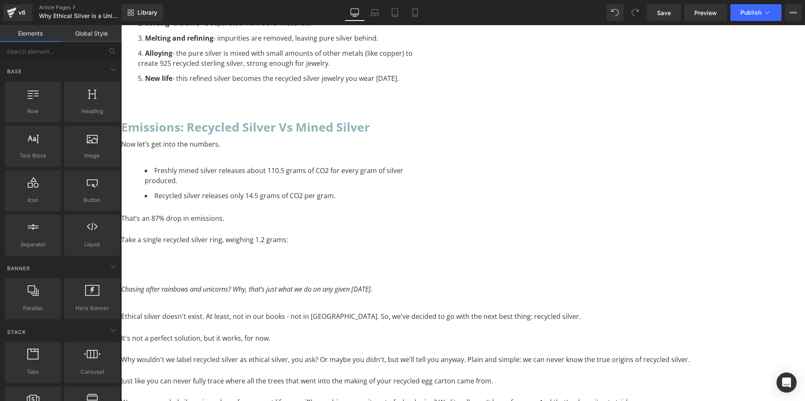
click at [121, 25] on icon at bounding box center [121, 25] width 0 height 0
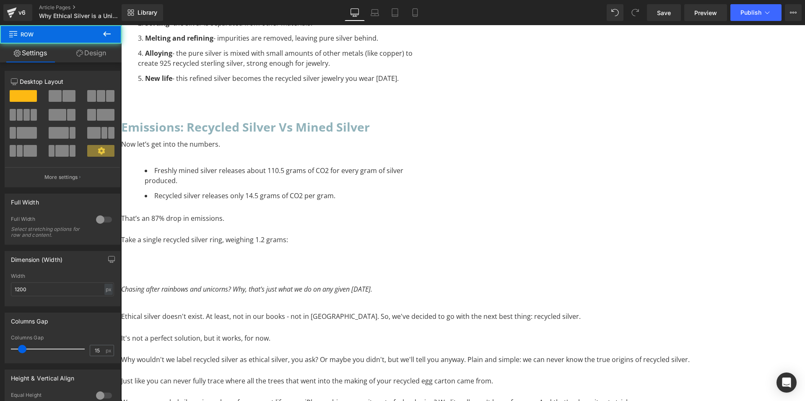
click at [378, 272] on div at bounding box center [268, 270] width 294 height 4
click at [121, 25] on icon at bounding box center [121, 25] width 0 height 0
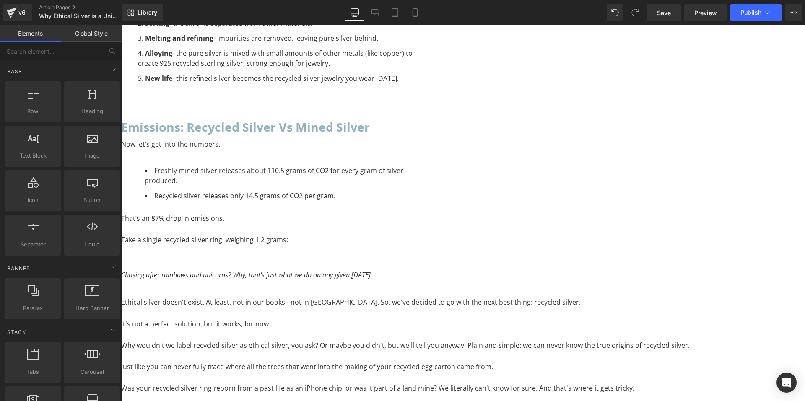
click at [121, 25] on icon at bounding box center [121, 25] width 0 height 0
click at [121, 25] on link at bounding box center [121, 25] width 0 height 0
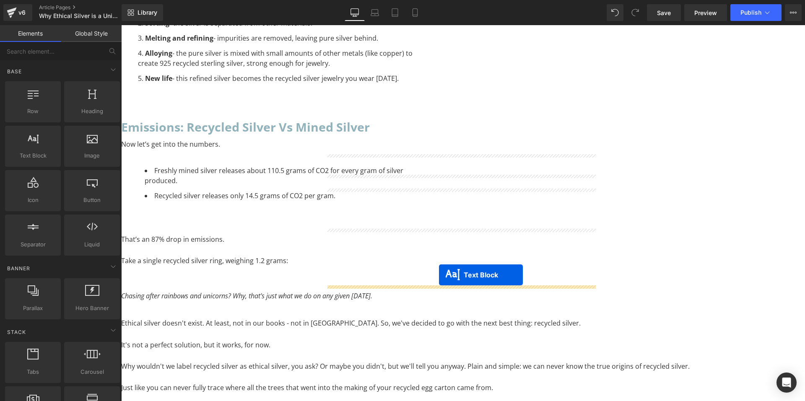
drag, startPoint x: 440, startPoint y: 244, endPoint x: 439, endPoint y: 275, distance: 31.5
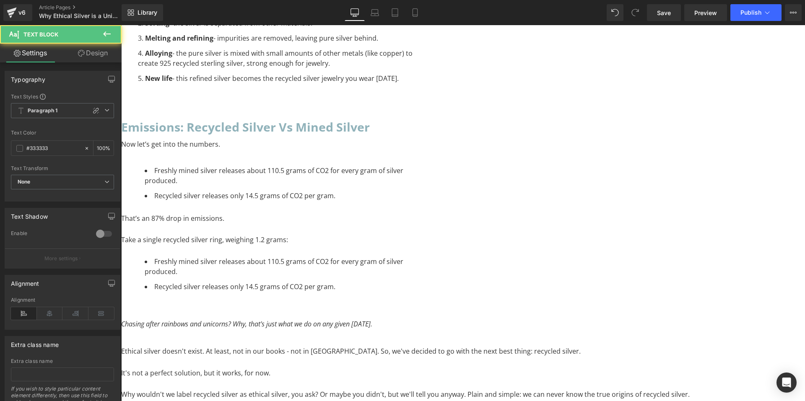
click at [415, 291] on li "Recycled silver releases only 14.5 grams of CO2 per gram." at bounding box center [280, 287] width 270 height 10
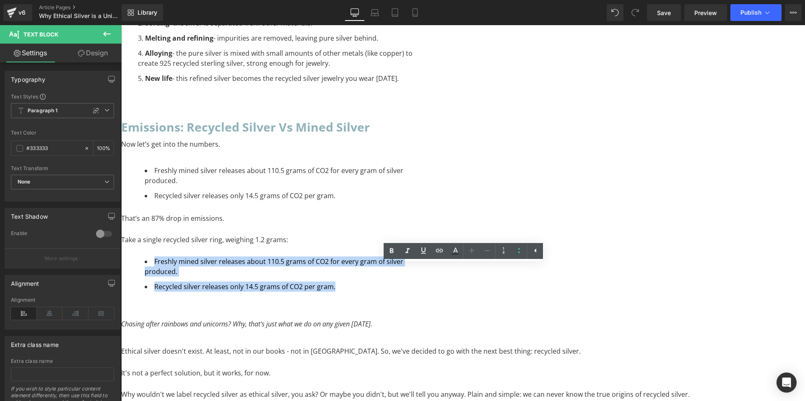
drag, startPoint x: 526, startPoint y: 291, endPoint x: 324, endPoint y: 265, distance: 203.1
click at [324, 265] on div "Emissions: recycled silver vs mined silver Heading Now let’s get into the numbe…" at bounding box center [268, 209] width 294 height 185
paste div "To enrich screen reader interactions, please activate Accessibility in Grammarl…"
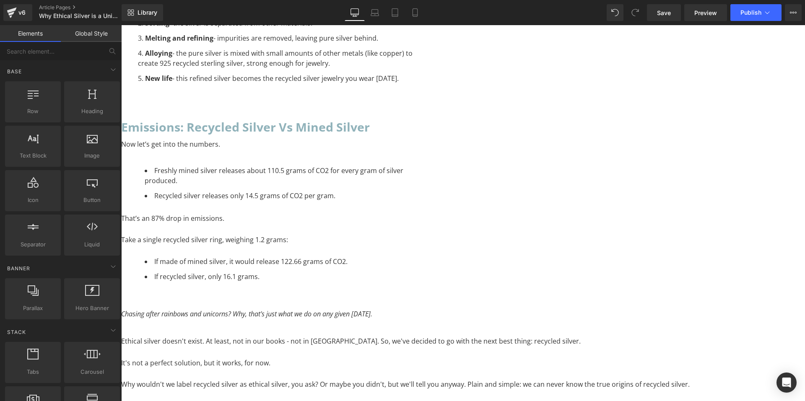
scroll to position [1122, 0]
click at [121, 25] on icon at bounding box center [121, 25] width 0 height 0
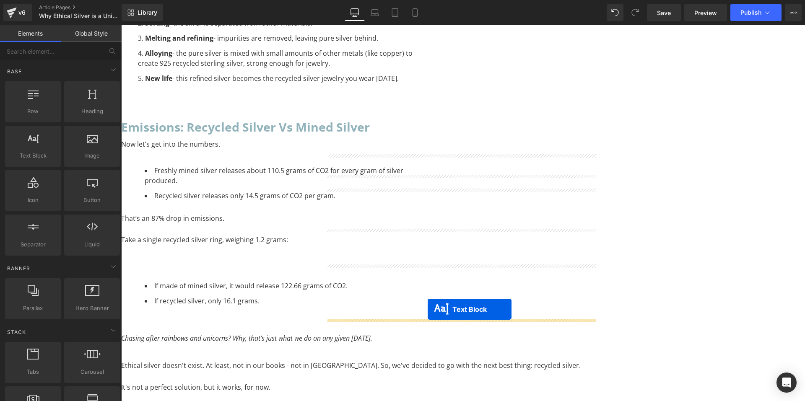
drag, startPoint x: 433, startPoint y: 283, endPoint x: 428, endPoint y: 310, distance: 27.0
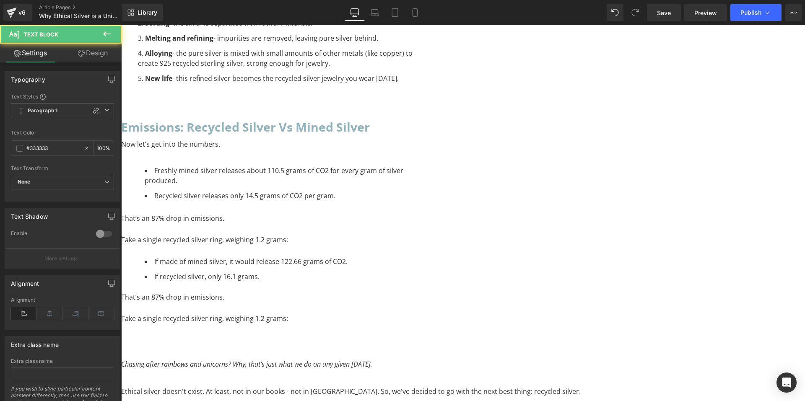
click at [391, 311] on p "To enrich screen reader interactions, please activate Accessibility in Grammarl…" at bounding box center [268, 308] width 294 height 11
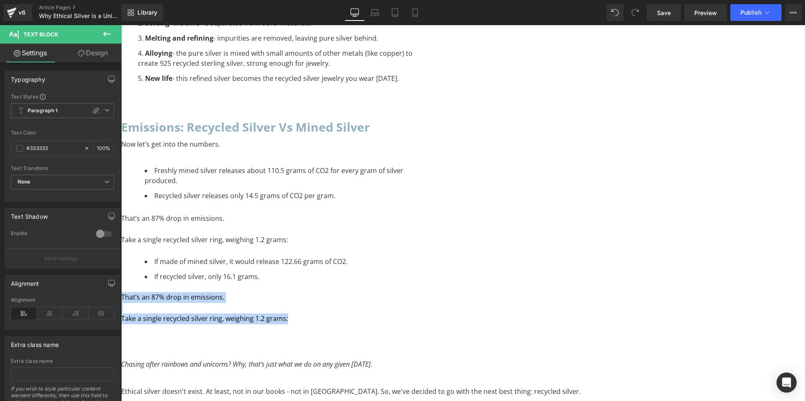
paste div "To enrich screen reader interactions, please activate Accessibility in Grammarl…"
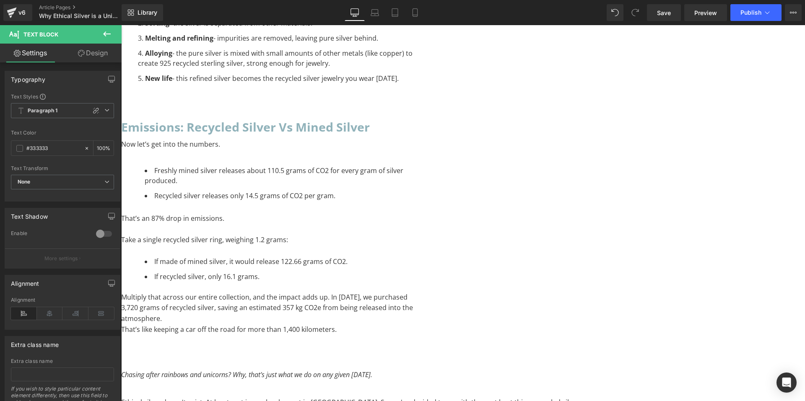
click at [415, 322] on p "Multiply that across our entire collection, and the impact adds up. In [DATE], …" at bounding box center [268, 308] width 294 height 32
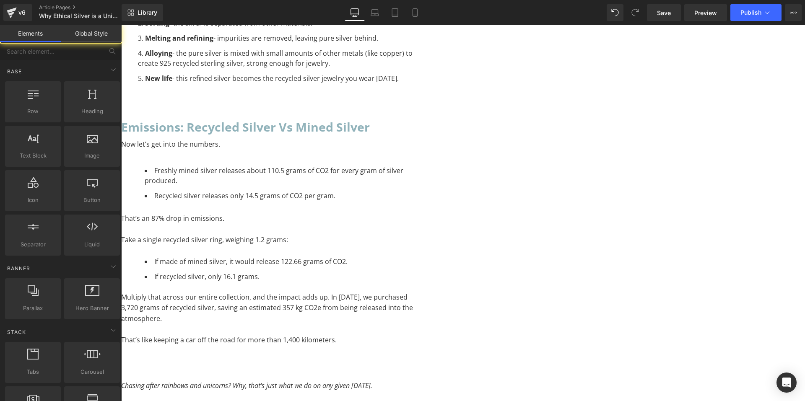
click at [415, 341] on p "That’s like keeping a car off the road for more than 1,400 kilometers." at bounding box center [268, 342] width 294 height 11
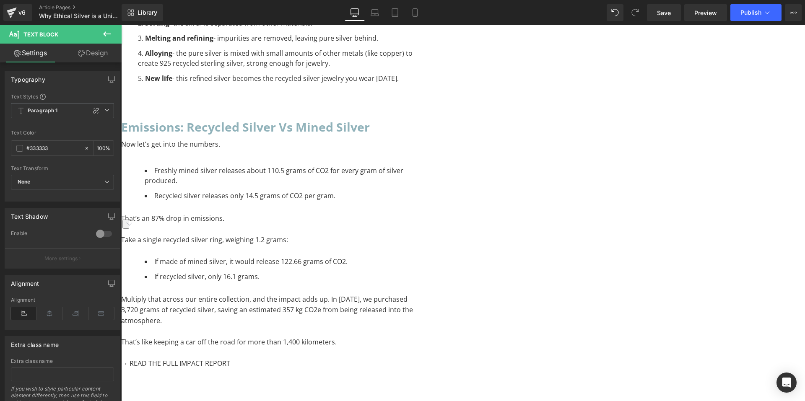
drag, startPoint x: 439, startPoint y: 362, endPoint x: 337, endPoint y: 368, distance: 101.7
click at [337, 368] on p "→ READ THE FULL IMPACT REPORT" at bounding box center [268, 364] width 294 height 11
click at [384, 278] on icon at bounding box center [388, 281] width 10 height 10
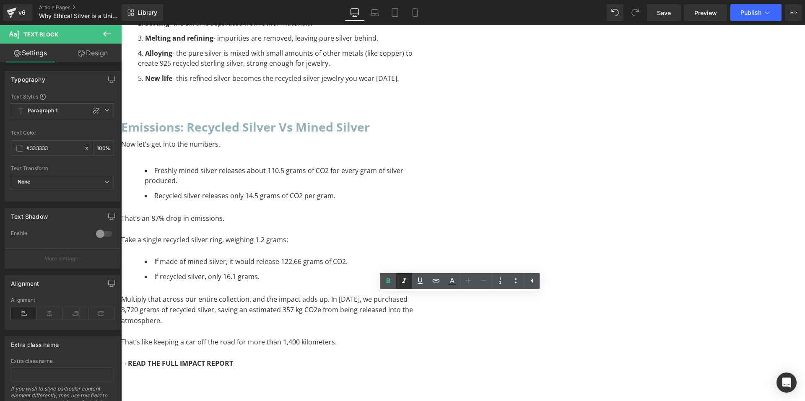
click at [406, 281] on icon at bounding box center [404, 281] width 10 height 10
click at [405, 282] on icon at bounding box center [404, 281] width 10 height 10
drag, startPoint x: 446, startPoint y: 364, endPoint x: 336, endPoint y: 366, distance: 109.9
click at [336, 366] on p "→ READ THE FULL IMPACT REPORT" at bounding box center [268, 364] width 294 height 11
click at [398, 282] on link at bounding box center [404, 281] width 16 height 16
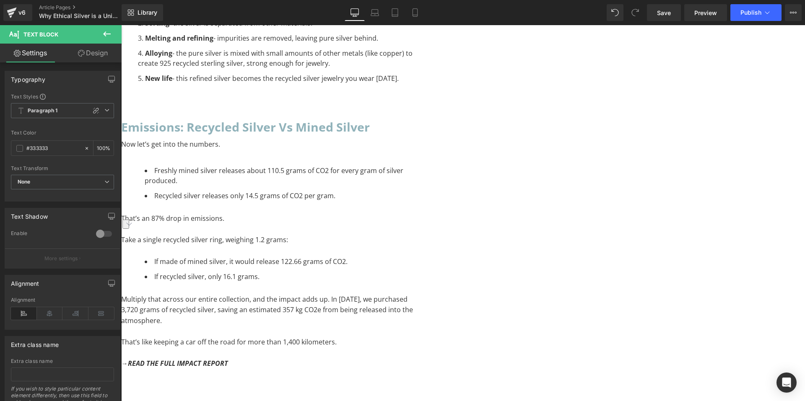
click at [415, 365] on p "→ READ THE FULL IMPACT REPORT" at bounding box center [268, 364] width 294 height 11
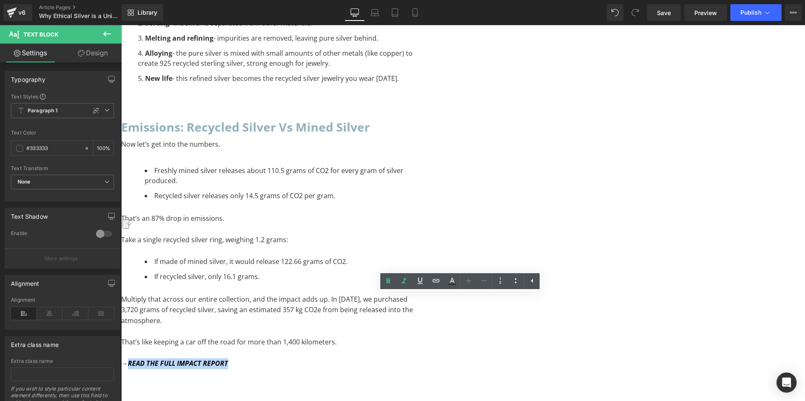
drag, startPoint x: 441, startPoint y: 365, endPoint x: 338, endPoint y: 369, distance: 103.3
click at [338, 369] on p "→ READ THE FULL IMPACT REPORT" at bounding box center [268, 364] width 294 height 11
click at [431, 285] on link at bounding box center [436, 281] width 16 height 16
click at [415, 377] on input "text" at bounding box center [408, 382] width 129 height 21
paste input "https://gardensofthesun.com/pages/impact-report"
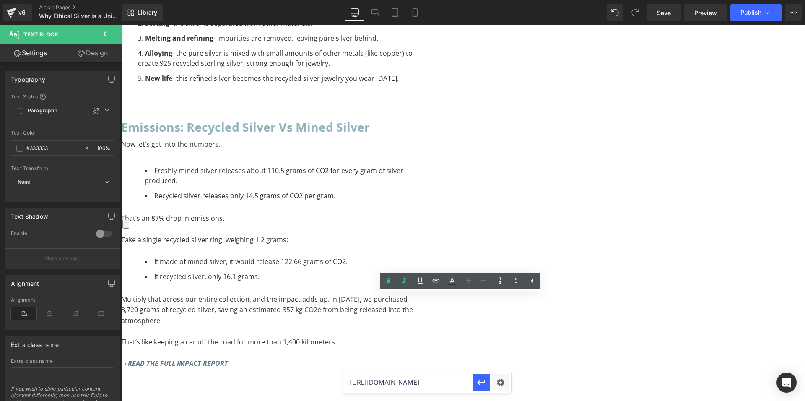
scroll to position [0, 39]
type input "https://gardensofthesun.com/pages/impact-report"
click at [484, 379] on icon "button" at bounding box center [481, 383] width 10 height 10
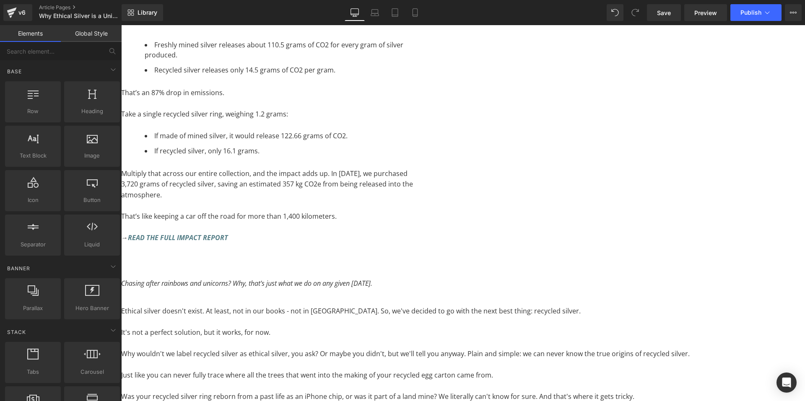
scroll to position [1122, 0]
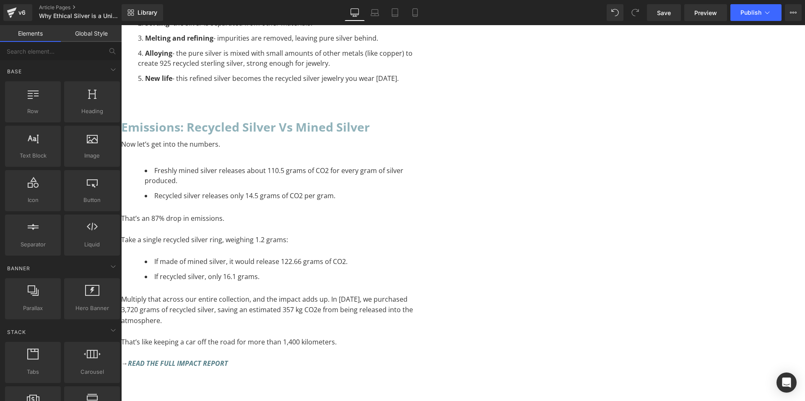
click at [121, 25] on icon at bounding box center [121, 25] width 0 height 0
click at [121, 25] on link at bounding box center [121, 25] width 0 height 0
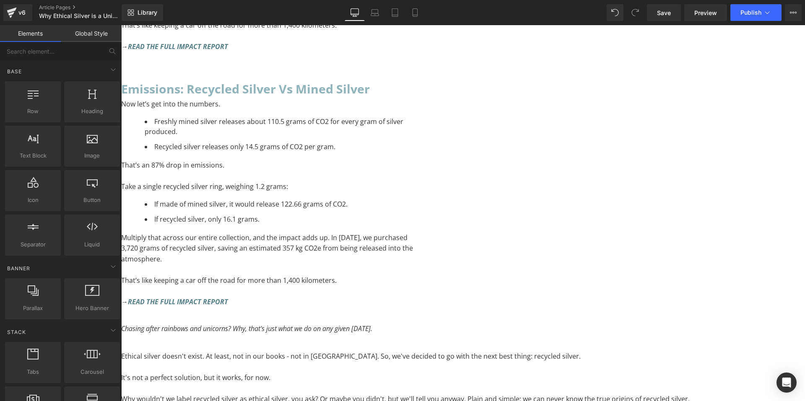
scroll to position [1315, 0]
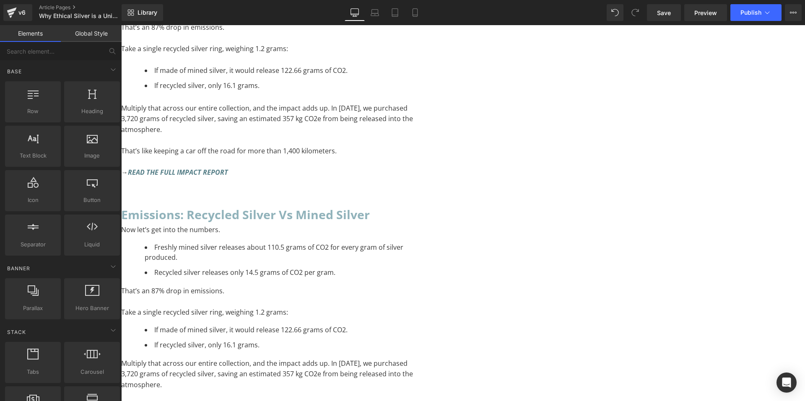
click at [415, 205] on h2 "Emissions: recycled silver vs mined silver" at bounding box center [268, 215] width 294 height 20
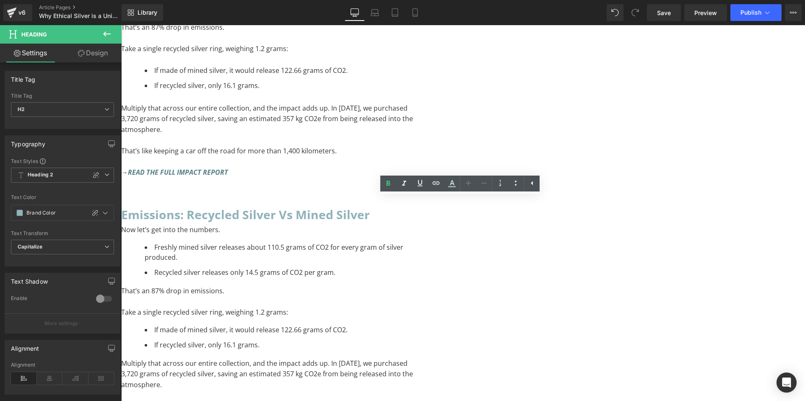
click at [415, 208] on h2 "Emissions: recycled silver vs mined silver" at bounding box center [268, 215] width 294 height 20
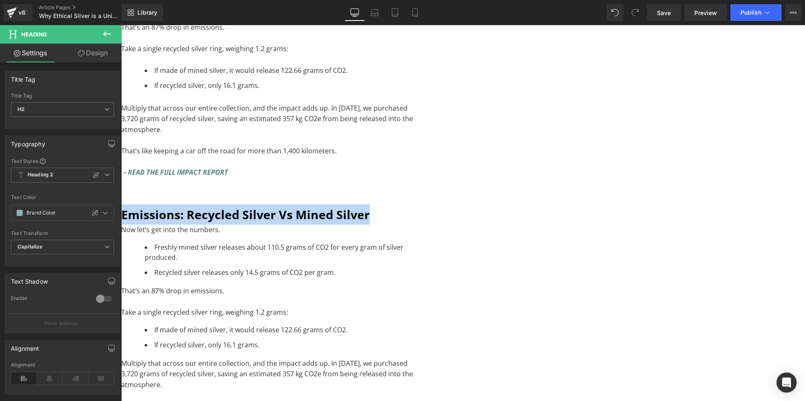
paste div "To enrich screen reader interactions, please activate Accessibility in Grammarl…"
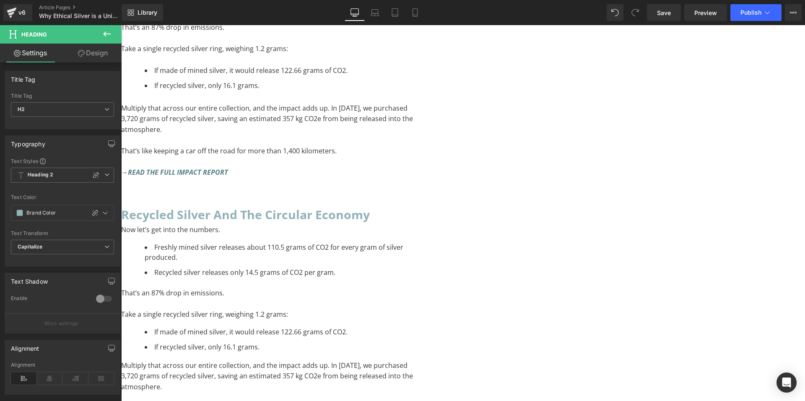
click at [398, 225] on p "Now let’s get into the numbers." at bounding box center [268, 230] width 294 height 11
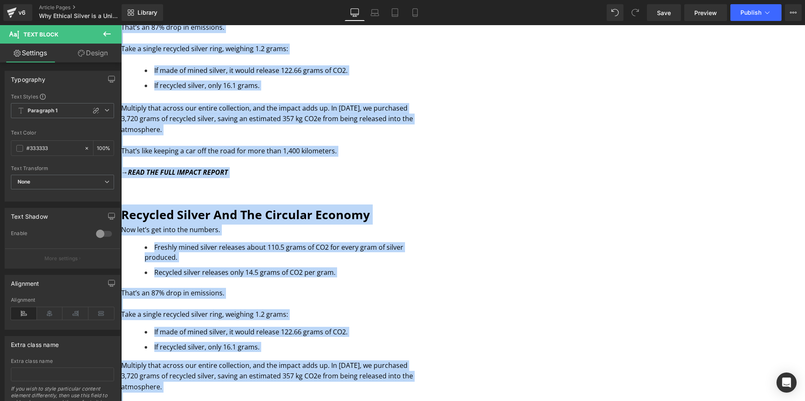
click at [407, 225] on p "Now let’s get into the numbers." at bounding box center [268, 230] width 294 height 11
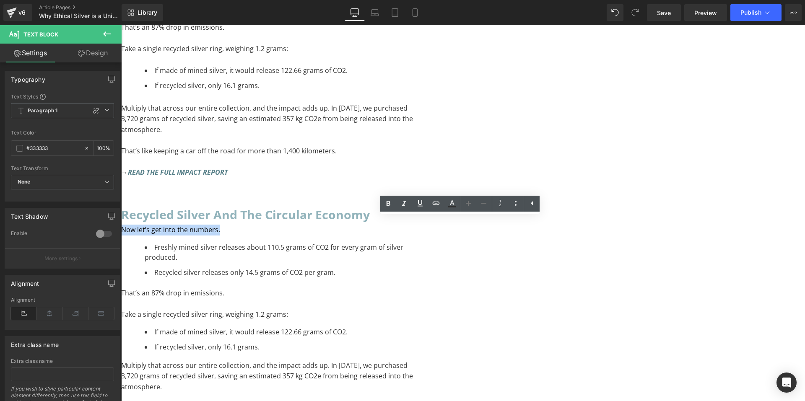
drag, startPoint x: 429, startPoint y: 221, endPoint x: 277, endPoint y: 205, distance: 152.7
paste div "To enrich screen reader interactions, please activate Accessibility in Grammarl…"
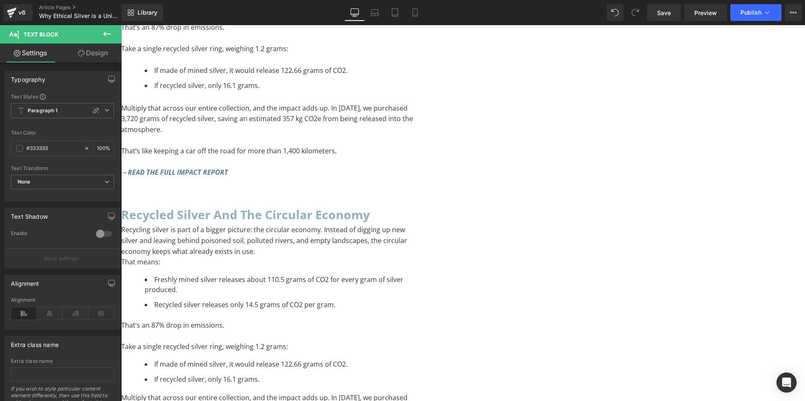
click at [415, 245] on p "Recycling silver is part of a bigger picture: the circular economy. Instead of …" at bounding box center [268, 241] width 294 height 32
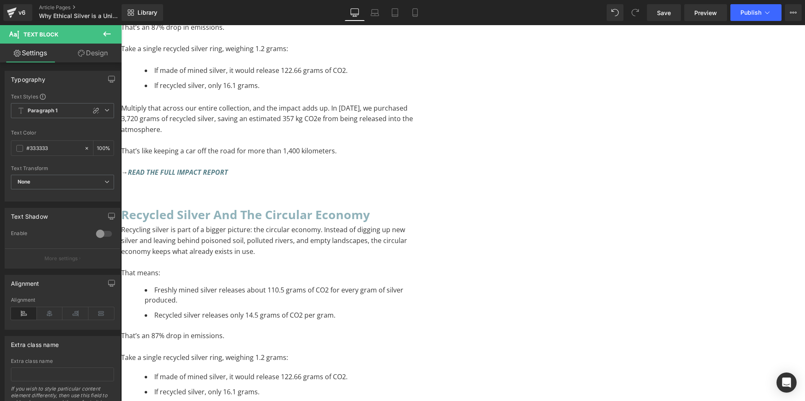
click at [415, 290] on li "Freshly mined silver releases about 110.5 grams of CO2 for every gram of silver…" at bounding box center [280, 295] width 270 height 20
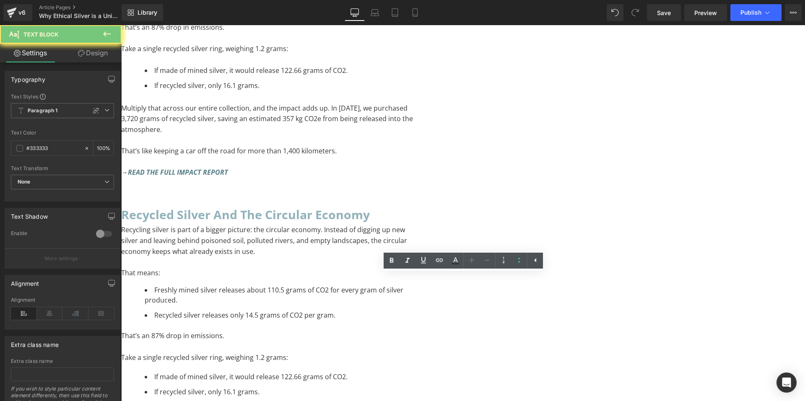
click at [415, 290] on li "Freshly mined silver releases about 110.5 grams of CO2 for every gram of silver…" at bounding box center [280, 295] width 270 height 20
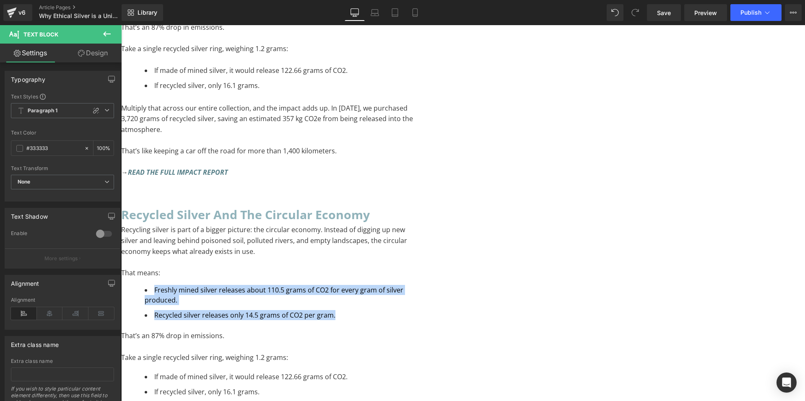
paste div "To enrich screen reader interactions, please activate Accessibility in Grammarl…"
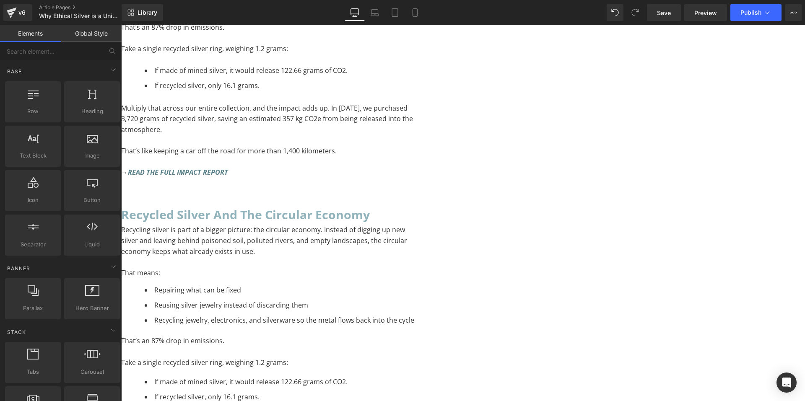
click at [389, 338] on p "That’s an 87% drop in emissions." at bounding box center [268, 343] width 294 height 11
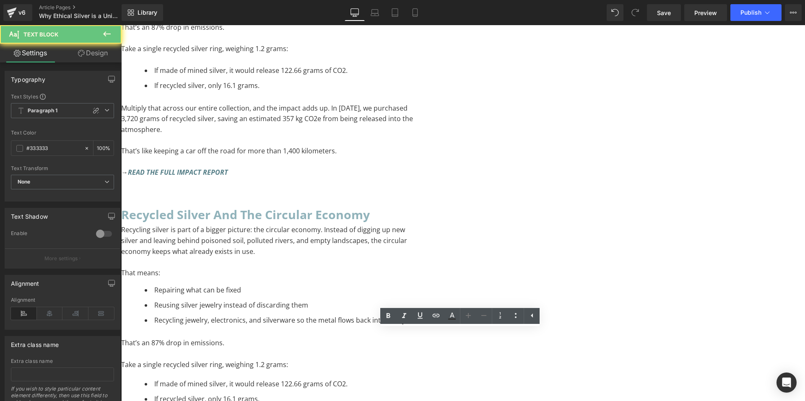
click at [389, 338] on p "That’s an 87% drop in emissions." at bounding box center [268, 343] width 294 height 11
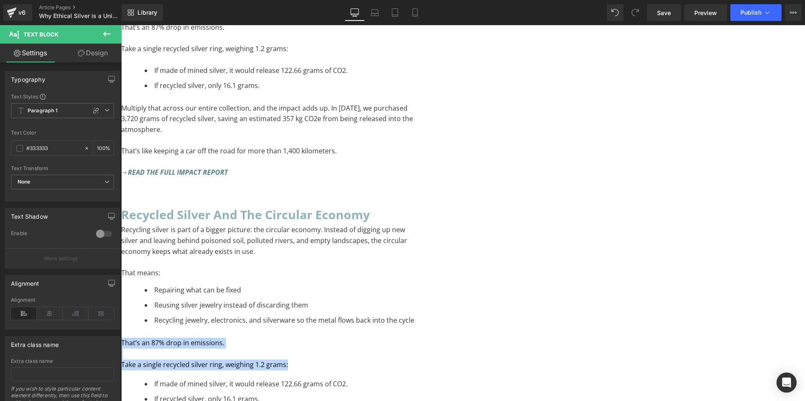
paste div "To enrich screen reader interactions, please activate Accessibility in Grammarl…"
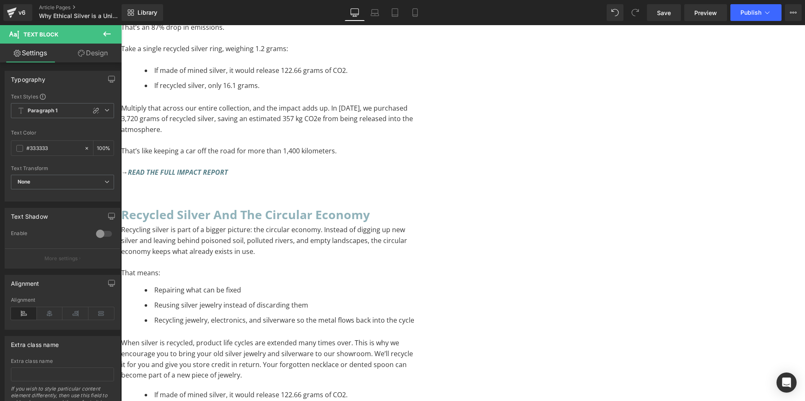
scroll to position [1483, 0]
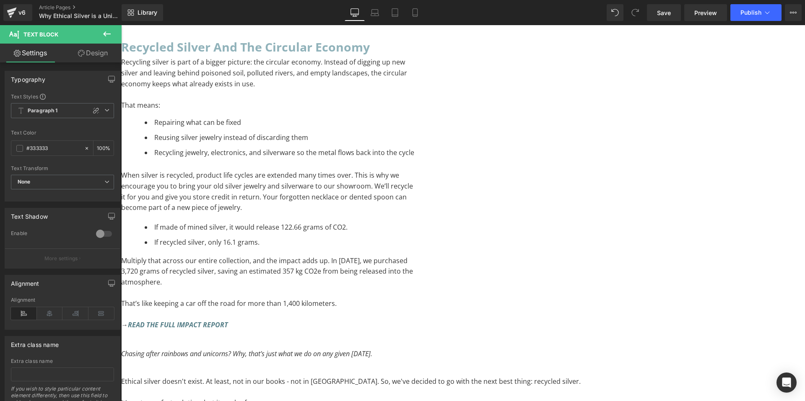
click at [121, 25] on icon at bounding box center [121, 25] width 0 height 0
click at [121, 25] on link at bounding box center [121, 25] width 0 height 0
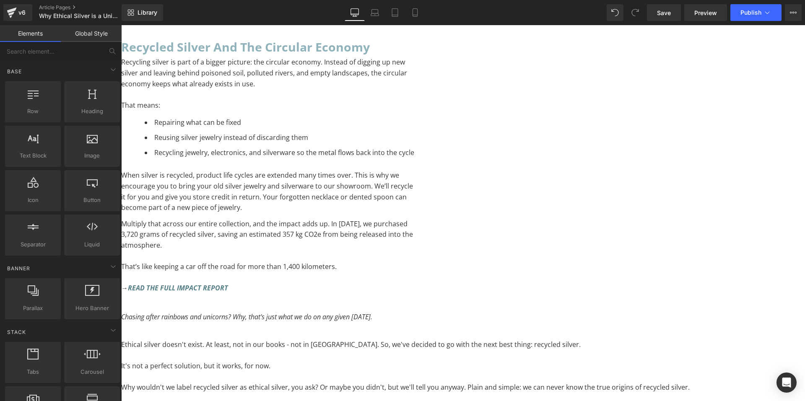
click at [121, 25] on icon at bounding box center [121, 25] width 0 height 0
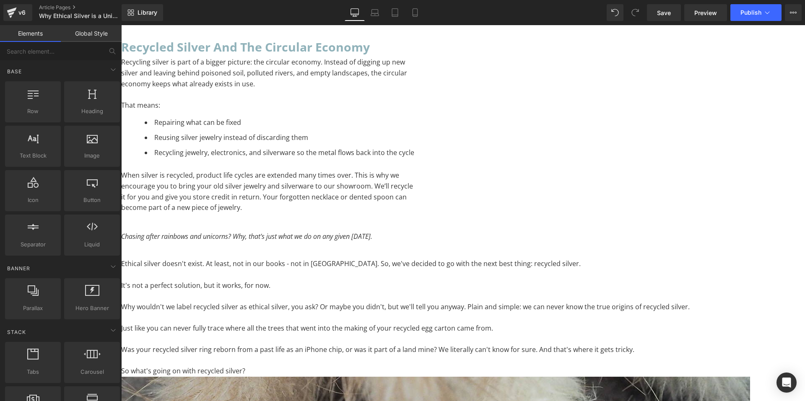
scroll to position [1357, 0]
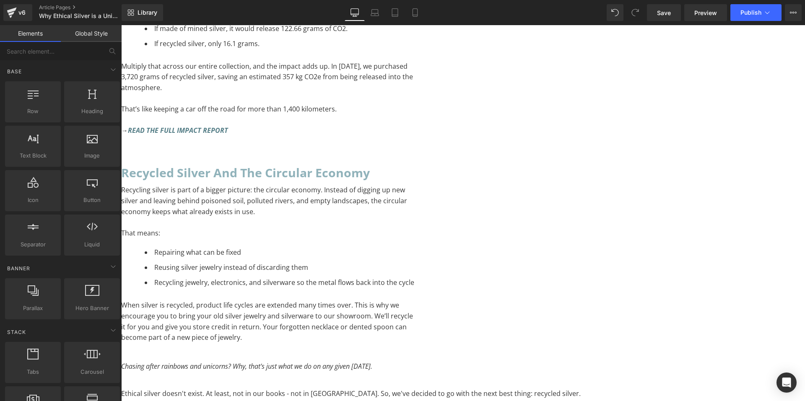
click at [121, 25] on icon at bounding box center [121, 25] width 0 height 0
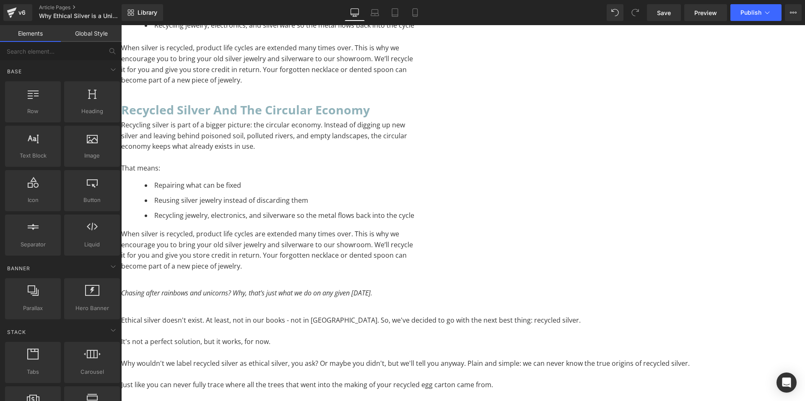
scroll to position [1636, 0]
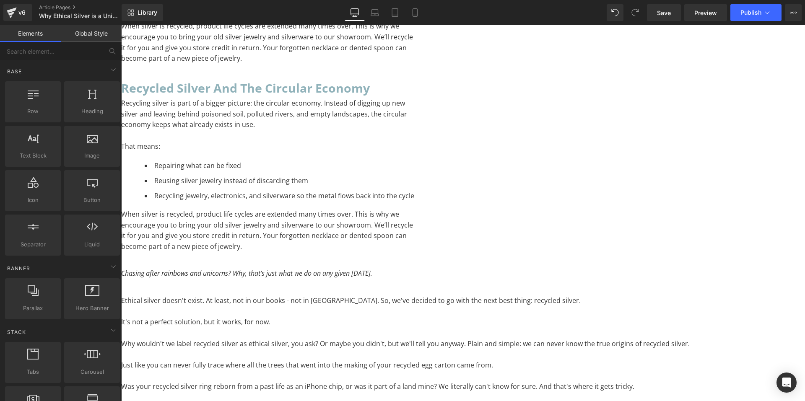
click at [415, 80] on h2 "Recycled silver and the circular economy" at bounding box center [268, 88] width 294 height 20
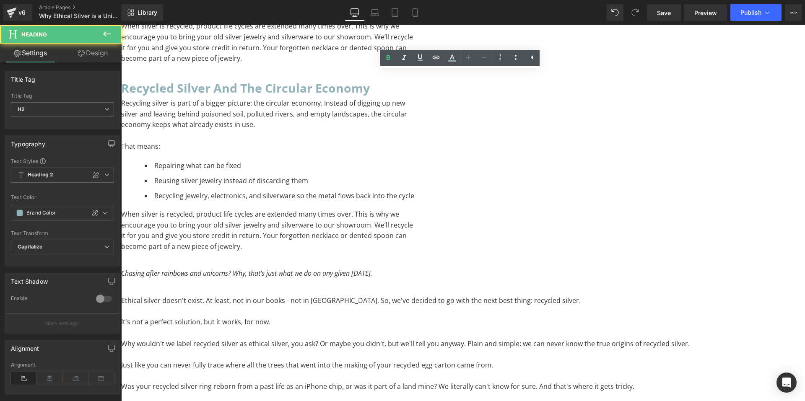
click at [415, 80] on h2 "Recycled silver and the circular economy" at bounding box center [268, 88] width 294 height 20
click at [415, 83] on h2 "Recycled silver and the circular economy" at bounding box center [268, 88] width 294 height 20
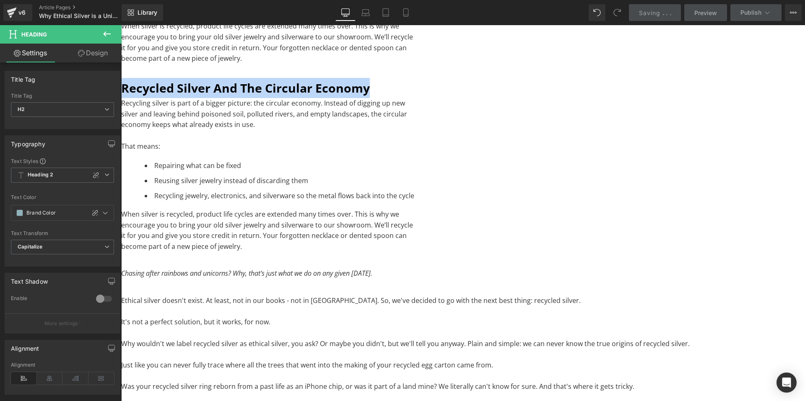
paste div "To enrich screen reader interactions, please activate Accessibility in Grammarl…"
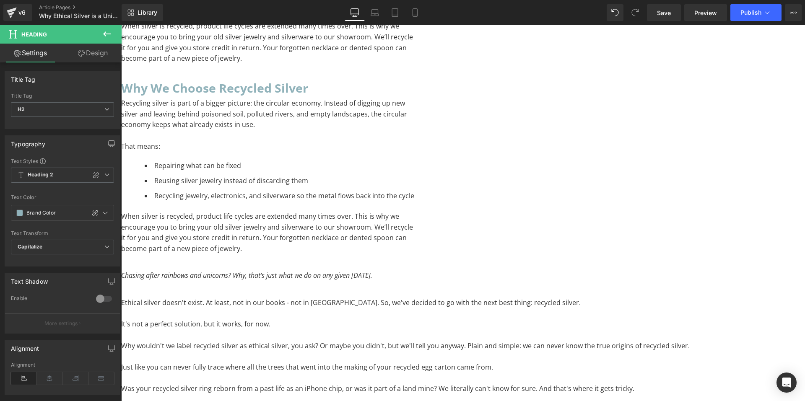
click at [415, 115] on p "Recycling silver is part of a bigger picture: the circular economy. Instead of …" at bounding box center [268, 114] width 294 height 32
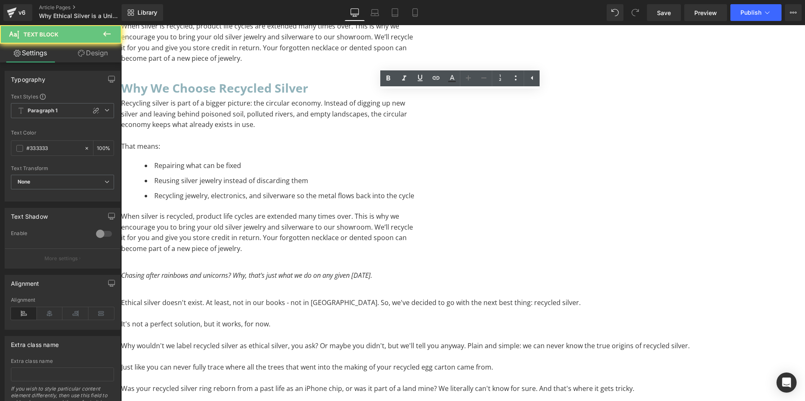
click at [415, 115] on p "Recycling silver is part of a bigger picture: the circular economy. Instead of …" at bounding box center [268, 114] width 294 height 32
click at [415, 132] on p "To enrich screen reader interactions, please activate Accessibility in Grammarl…" at bounding box center [268, 135] width 294 height 11
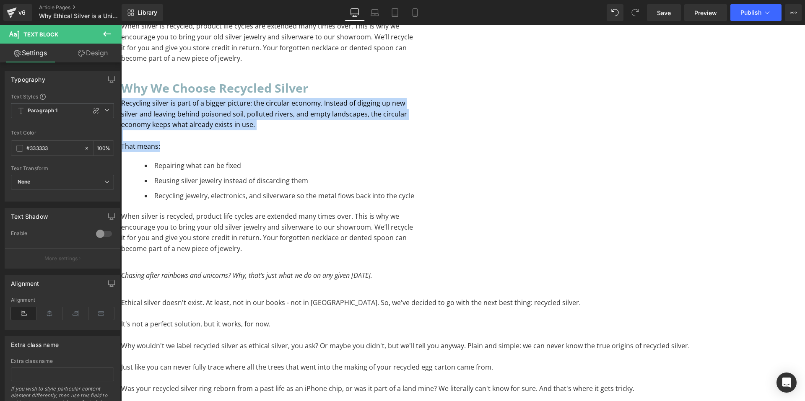
paste div "To enrich screen reader interactions, please activate Accessibility in Grammarl…"
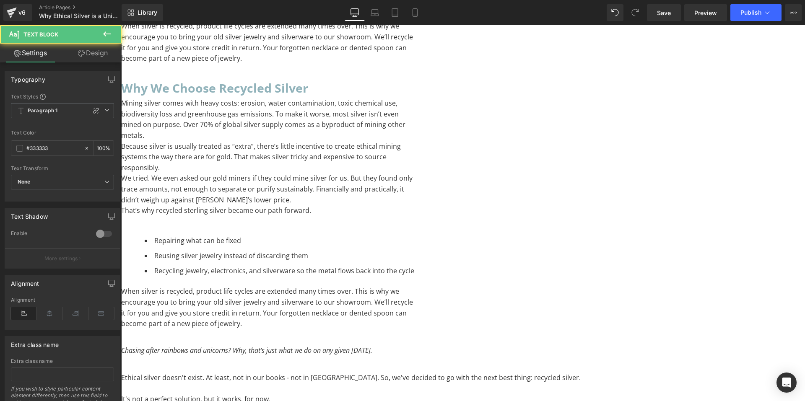
click at [415, 132] on p "Mining silver comes with heavy costs: erosion, water contamination, toxic chemi…" at bounding box center [268, 119] width 294 height 43
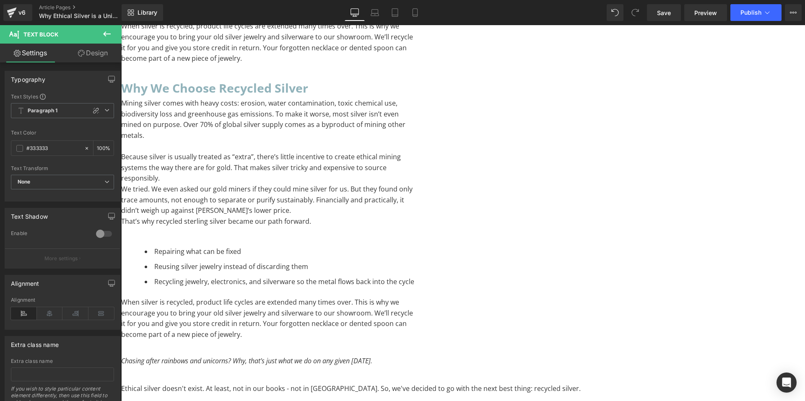
click at [415, 167] on p "Because silver is usually treated as “extra”, there’s little incentive to creat…" at bounding box center [268, 168] width 294 height 32
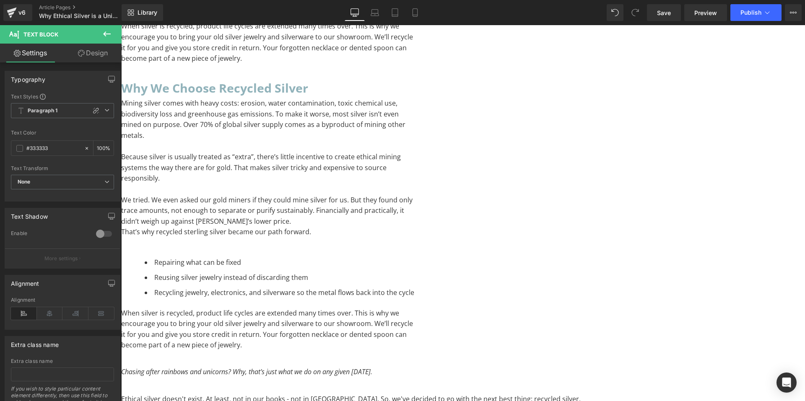
click at [415, 230] on p "That’s why recycled sterling silver became our path forward." at bounding box center [268, 232] width 294 height 11
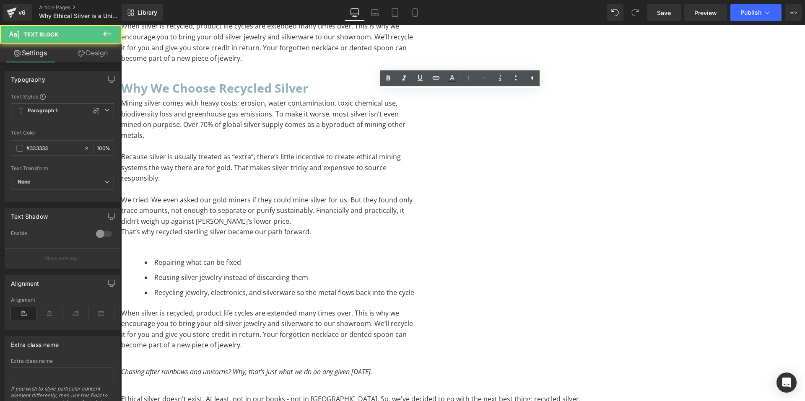
click at [415, 238] on p "To enrich screen reader interactions, please activate Accessibility in Grammarl…" at bounding box center [268, 243] width 294 height 11
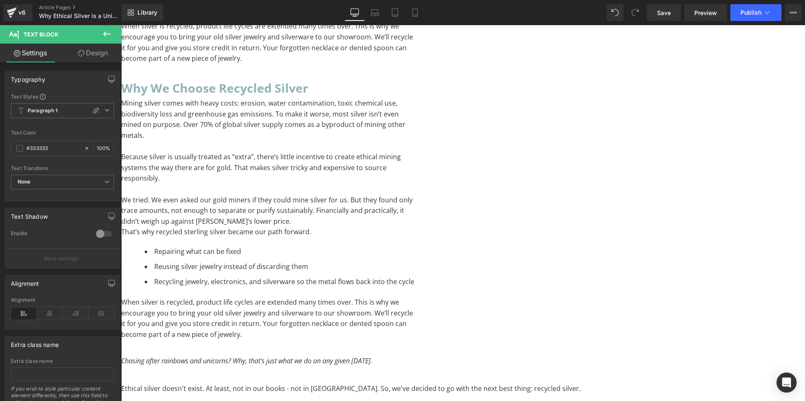
click at [121, 25] on link at bounding box center [121, 25] width 0 height 0
click at [121, 25] on icon at bounding box center [121, 25] width 0 height 0
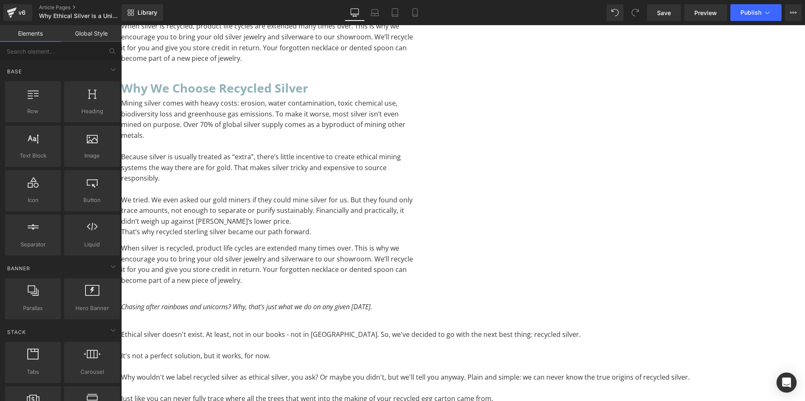
click at [121, 25] on icon at bounding box center [121, 25] width 0 height 0
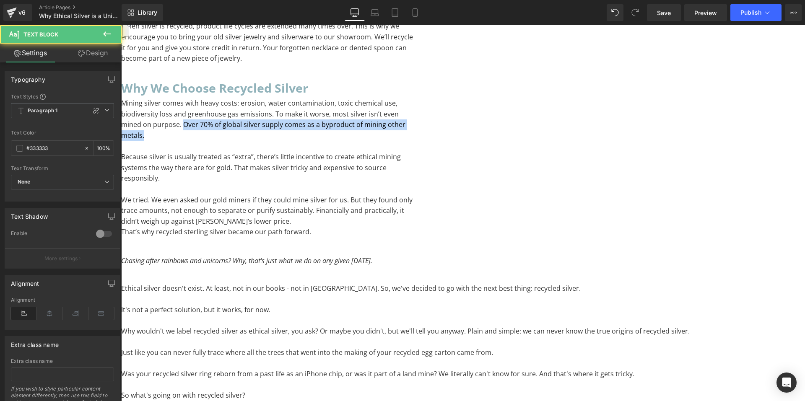
drag, startPoint x: 419, startPoint y: 116, endPoint x: 414, endPoint y: 127, distance: 12.0
click at [414, 127] on p "Mining silver comes with heavy costs: erosion, water contamination, toxic chemi…" at bounding box center [268, 119] width 294 height 43
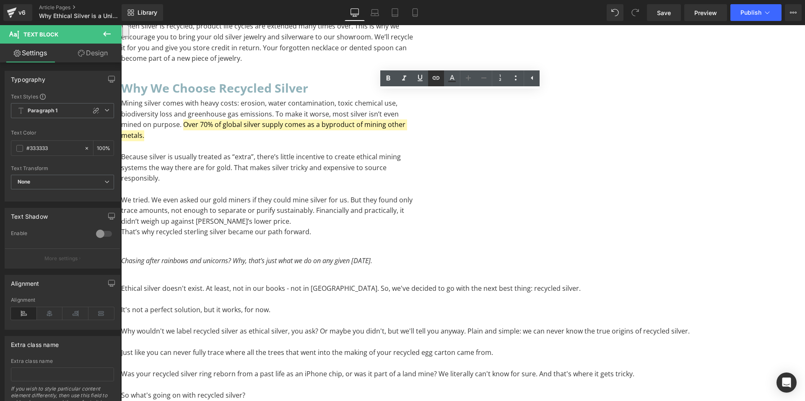
click at [436, 76] on icon at bounding box center [436, 78] width 10 height 10
click at [458, 143] on input "text" at bounding box center [479, 147] width 129 height 21
paste input "[URL][DOMAIN_NAME]"
type input "[URL][DOMAIN_NAME]"
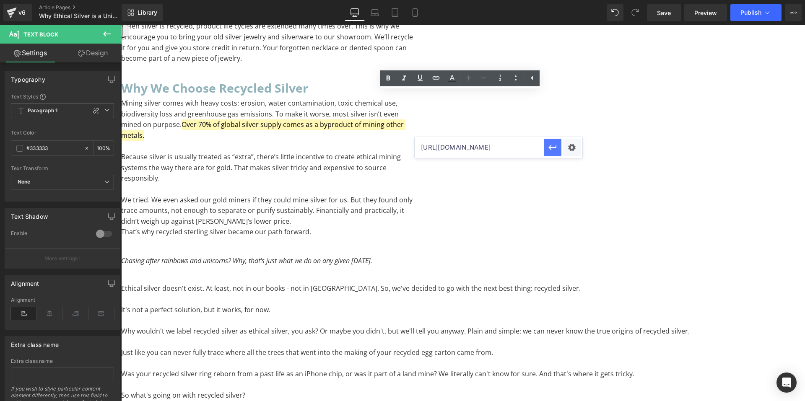
scroll to position [0, 0]
click at [549, 152] on icon "button" at bounding box center [553, 148] width 10 height 10
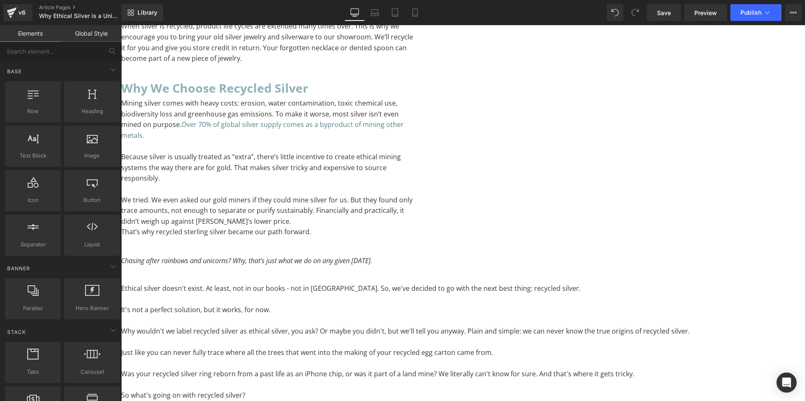
click at [415, 220] on p "We tried. We even asked our gold miners if they could mine silver for us. But t…" at bounding box center [268, 211] width 294 height 32
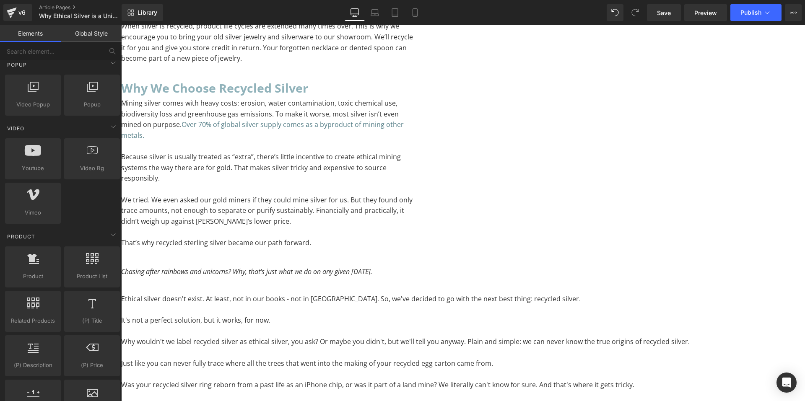
scroll to position [545, 0]
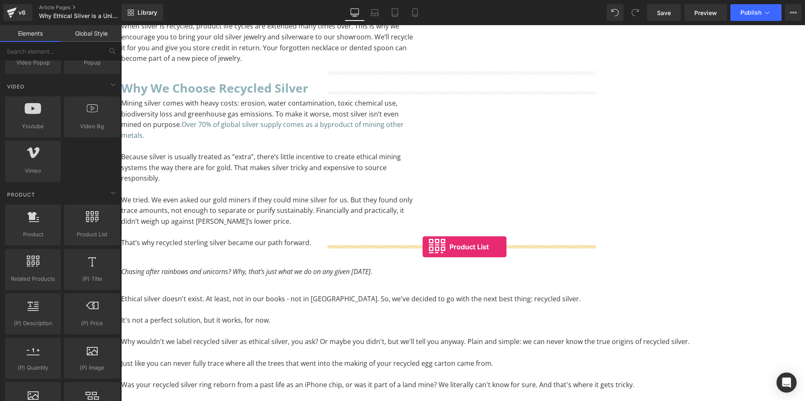
drag, startPoint x: 206, startPoint y: 247, endPoint x: 423, endPoint y: 247, distance: 216.9
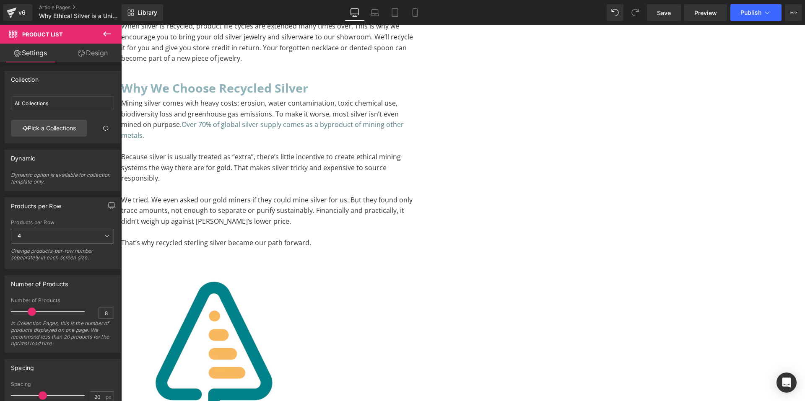
click at [94, 232] on span "4" at bounding box center [62, 236] width 103 height 15
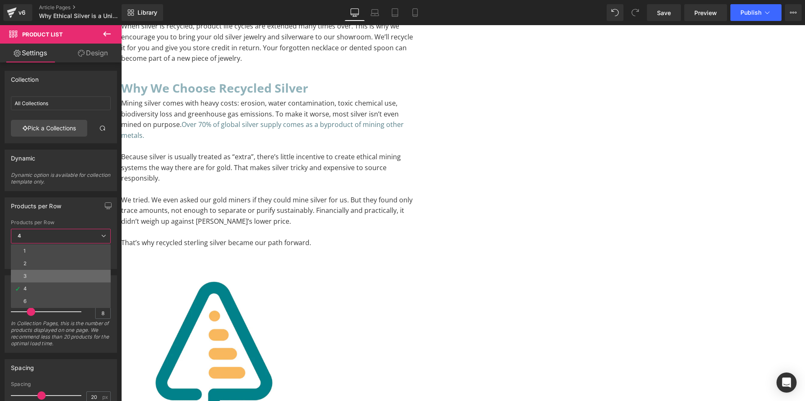
click at [72, 275] on li "3" at bounding box center [61, 276] width 100 height 13
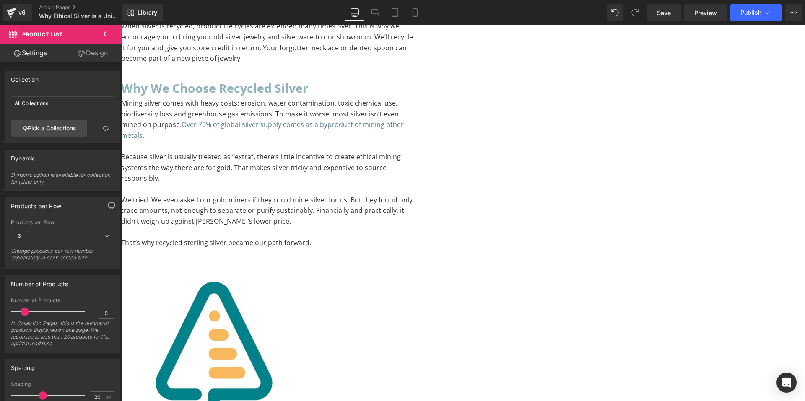
type input "6"
drag, startPoint x: 33, startPoint y: 312, endPoint x: 28, endPoint y: 311, distance: 5.2
click at [28, 311] on span at bounding box center [27, 312] width 8 height 8
click at [56, 128] on link "Pick a Collections" at bounding box center [49, 128] width 76 height 17
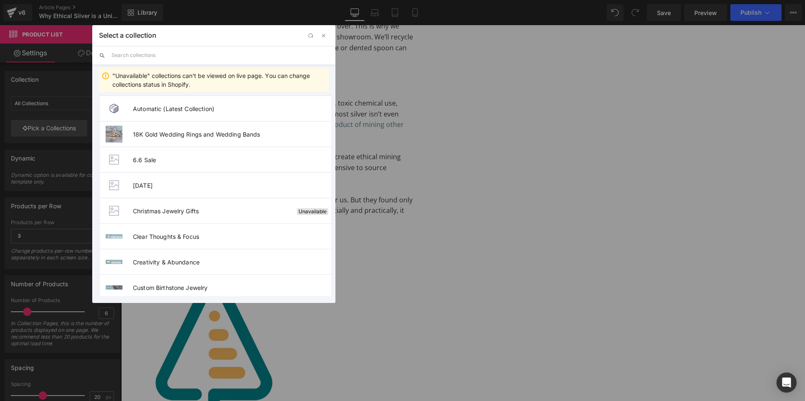
click at [169, 53] on input "text" at bounding box center [220, 55] width 217 height 18
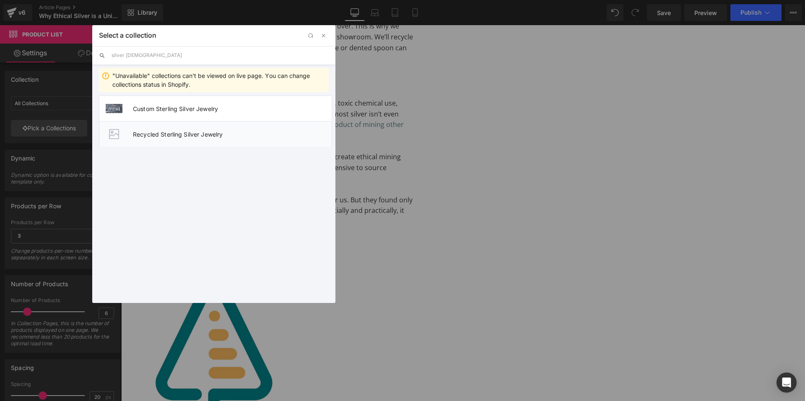
type input "silver jew"
drag, startPoint x: 71, startPoint y: 112, endPoint x: 195, endPoint y: 135, distance: 125.9
click at [195, 135] on span "Recycled Sterling Silver Jewelry" at bounding box center [232, 134] width 199 height 7
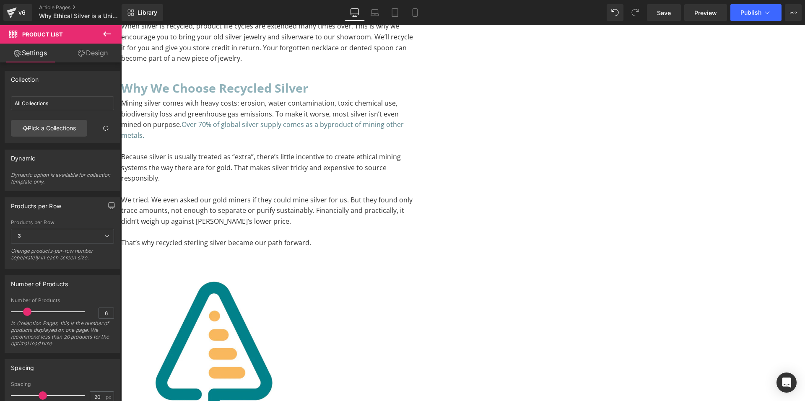
type input "Recycled Sterling Silver Jewelry"
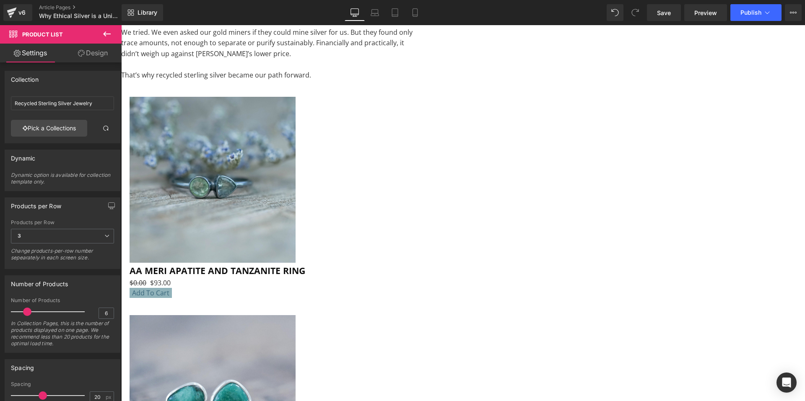
click at [121, 25] on span "Product List" at bounding box center [121, 25] width 0 height 0
click at [121, 25] on link at bounding box center [121, 25] width 0 height 0
click at [121, 25] on icon at bounding box center [121, 25] width 0 height 0
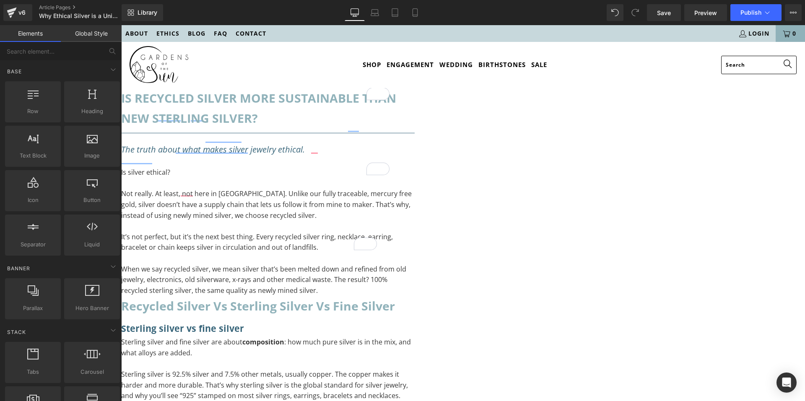
click at [121, 25] on icon at bounding box center [121, 25] width 0 height 0
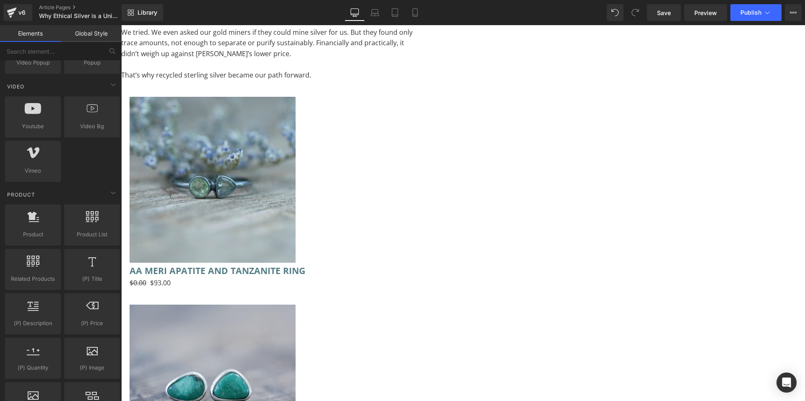
scroll to position [1804, 0]
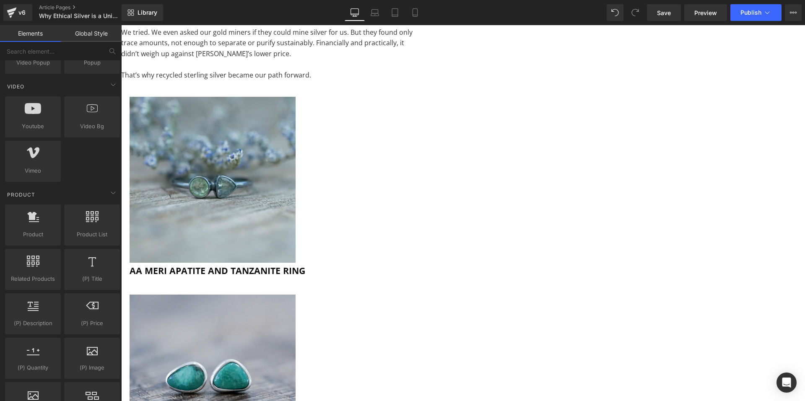
click at [121, 25] on icon at bounding box center [121, 25] width 0 height 0
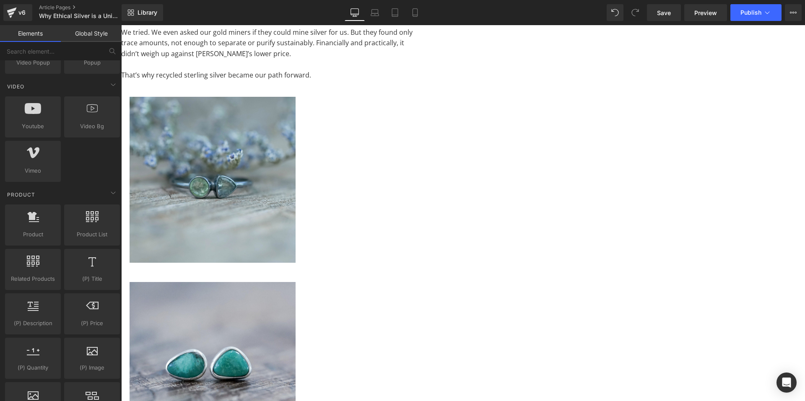
click at [121, 25] on span "Product List" at bounding box center [121, 25] width 0 height 0
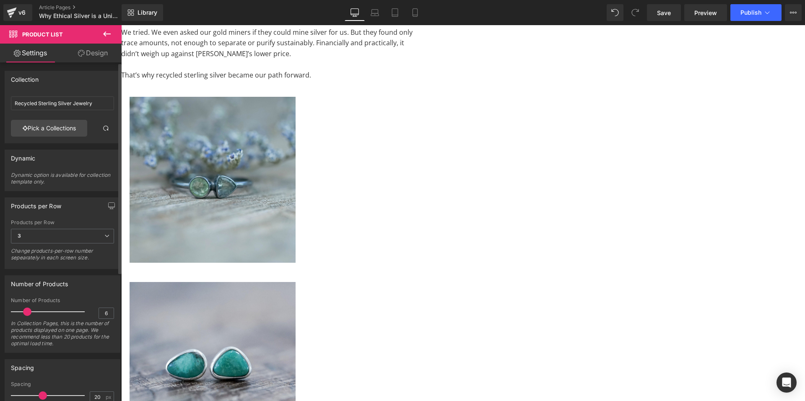
scroll to position [126, 0]
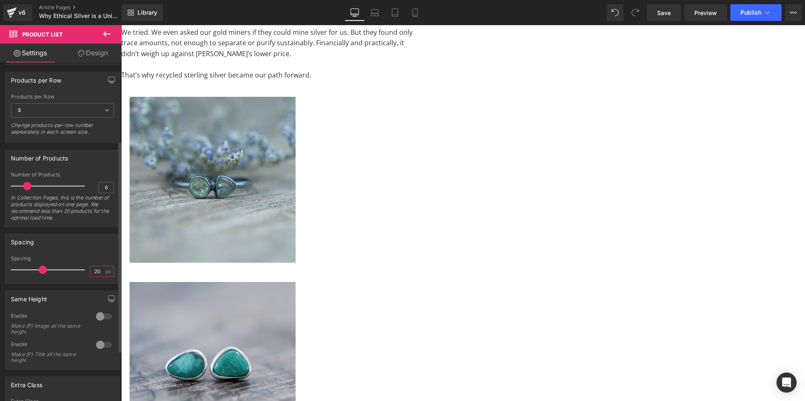
drag, startPoint x: 97, startPoint y: 271, endPoint x: 84, endPoint y: 270, distance: 12.6
click at [84, 270] on div "Spacing 20 px" at bounding box center [62, 270] width 103 height 28
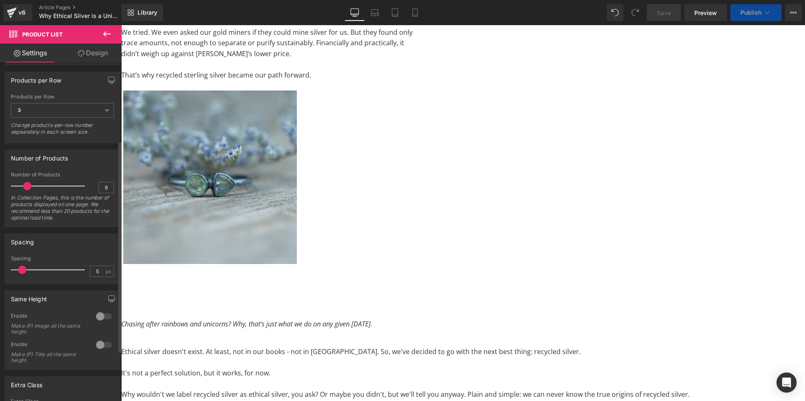
click at [101, 245] on div "Spacing" at bounding box center [62, 242] width 115 height 16
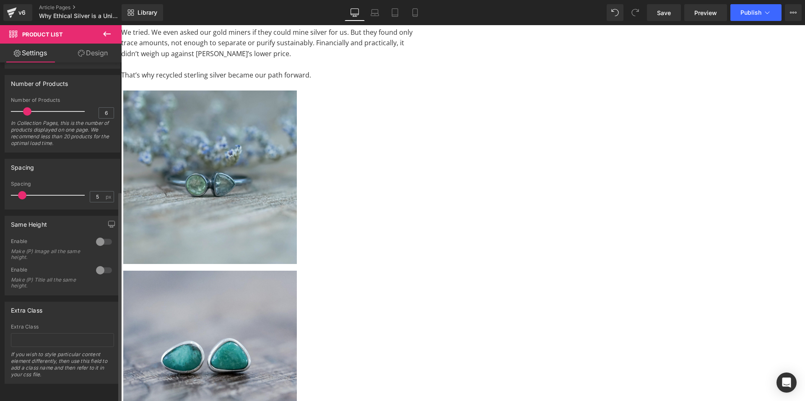
scroll to position [165, 0]
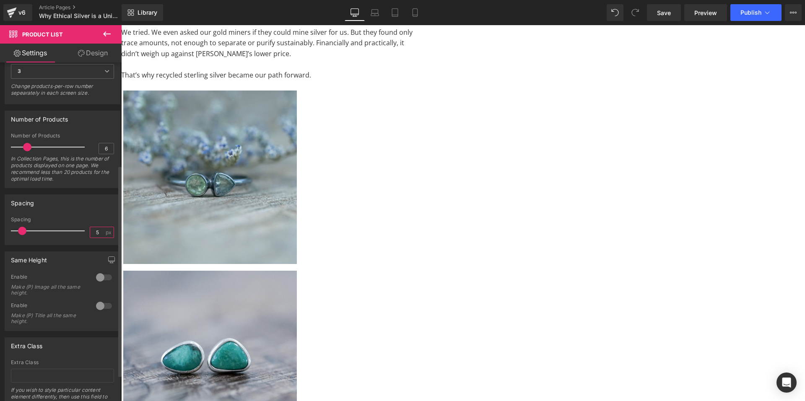
drag, startPoint x: 98, startPoint y: 229, endPoint x: 83, endPoint y: 228, distance: 15.2
click at [83, 228] on div "Spacing 5 px" at bounding box center [62, 231] width 103 height 28
type input "15"
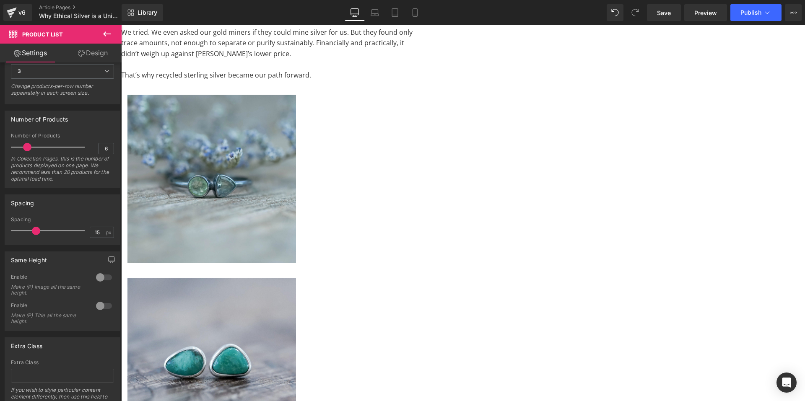
click at [121, 25] on span "(P) Image" at bounding box center [121, 25] width 0 height 0
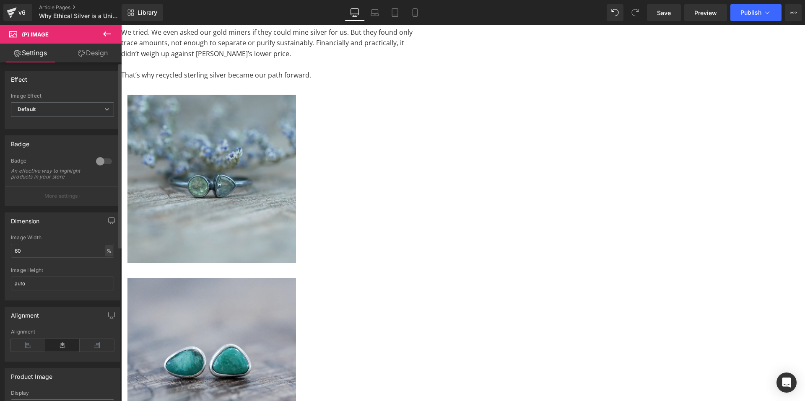
click at [108, 253] on div "%" at bounding box center [109, 250] width 8 height 11
drag, startPoint x: 108, startPoint y: 253, endPoint x: 78, endPoint y: 258, distance: 30.3
click at [106, 253] on div "%" at bounding box center [109, 250] width 8 height 11
drag, startPoint x: 74, startPoint y: 259, endPoint x: -43, endPoint y: 267, distance: 117.3
click at [0, 267] on html "(P) Image You are previewing how the will restyle your page. You can not edit E…" at bounding box center [402, 200] width 805 height 401
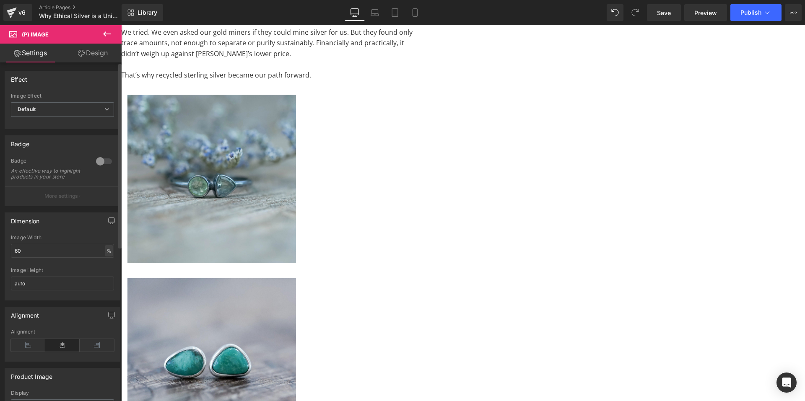
click at [107, 256] on div "%" at bounding box center [109, 250] width 8 height 11
click at [104, 282] on li "px" at bounding box center [108, 276] width 10 height 12
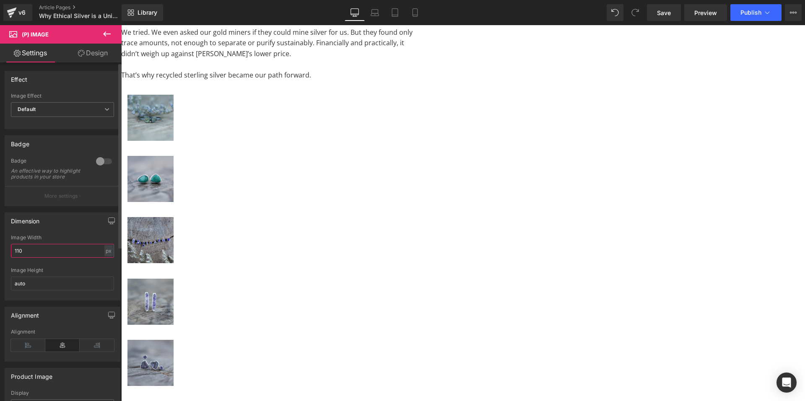
drag, startPoint x: 48, startPoint y: 260, endPoint x: 12, endPoint y: 260, distance: 35.7
click at [12, 258] on input "110" at bounding box center [62, 251] width 103 height 14
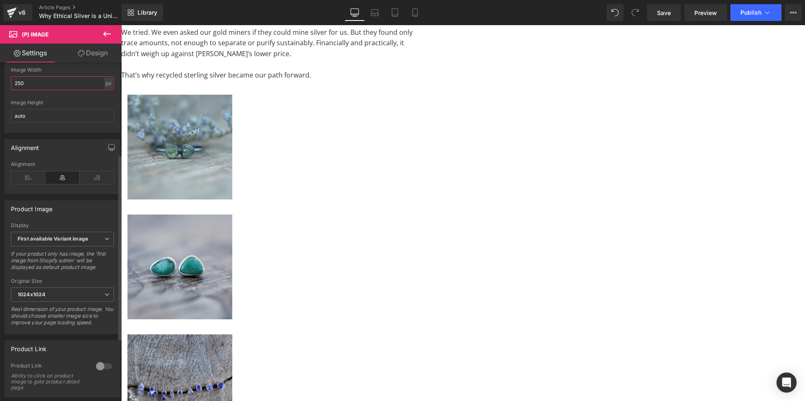
scroll to position [210, 0]
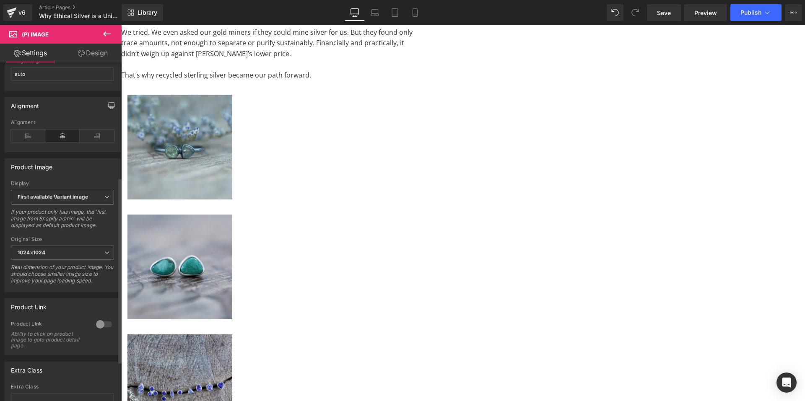
type input "250"
click at [65, 198] on span "First available Variant image" at bounding box center [62, 197] width 103 height 15
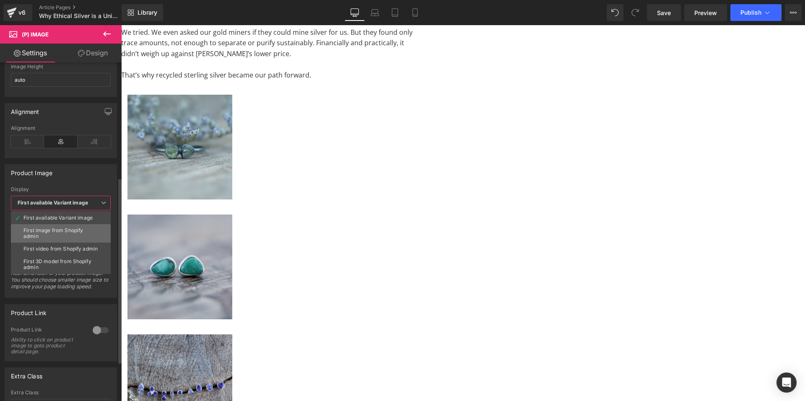
click at [58, 232] on div "First image from Shopify admin" at bounding box center [60, 234] width 75 height 12
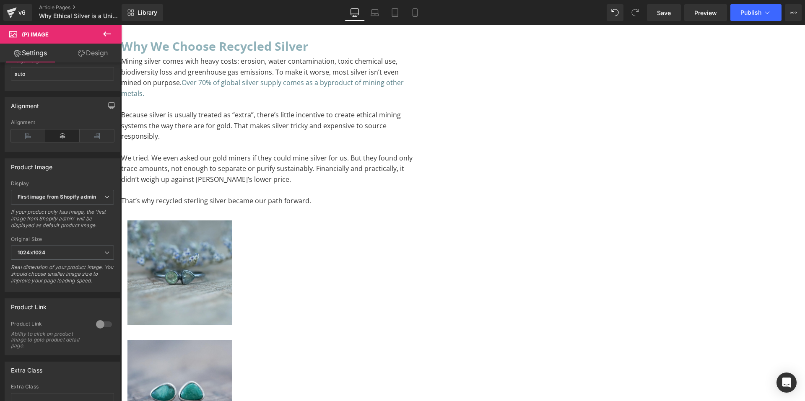
scroll to position [1636, 0]
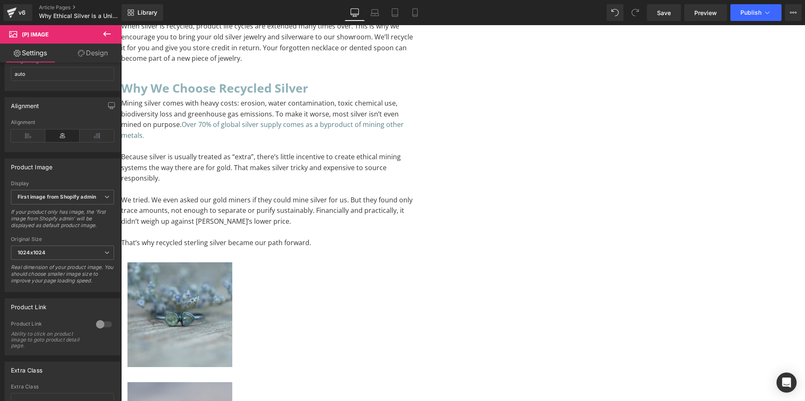
click at [104, 29] on icon at bounding box center [107, 34] width 10 height 10
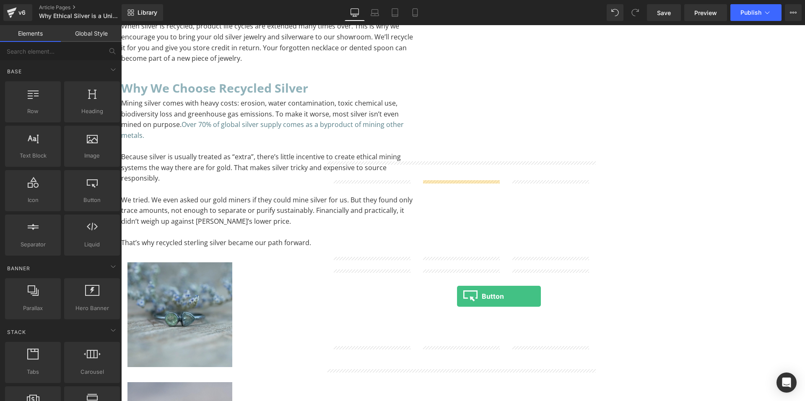
scroll to position [1846, 0]
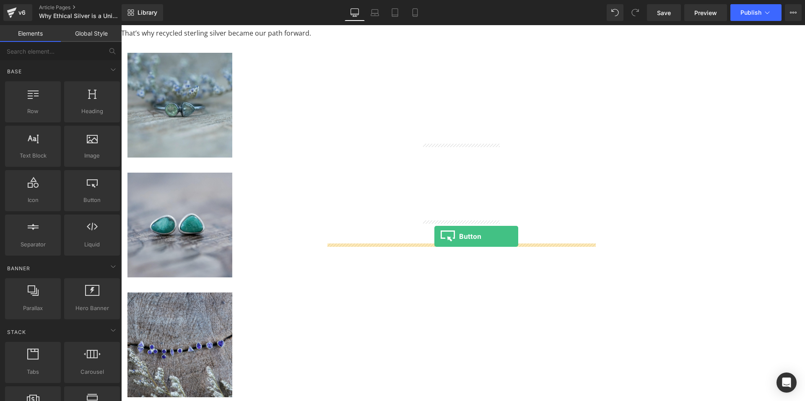
drag, startPoint x: 149, startPoint y: 191, endPoint x: 435, endPoint y: 237, distance: 288.8
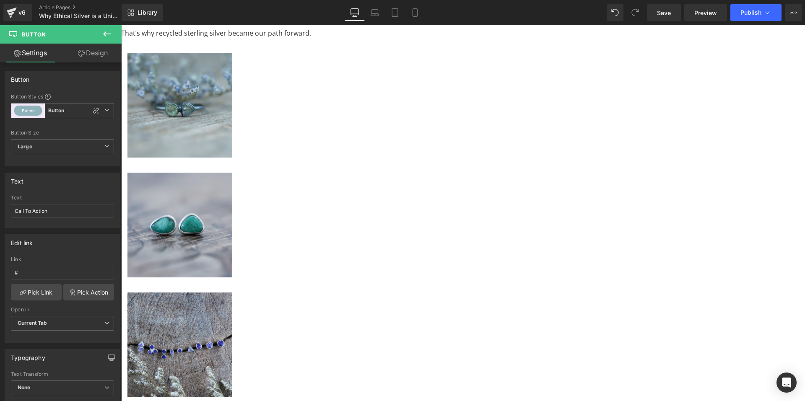
click at [121, 25] on span "Button" at bounding box center [121, 25] width 0 height 0
click at [60, 145] on span "Large" at bounding box center [62, 146] width 103 height 15
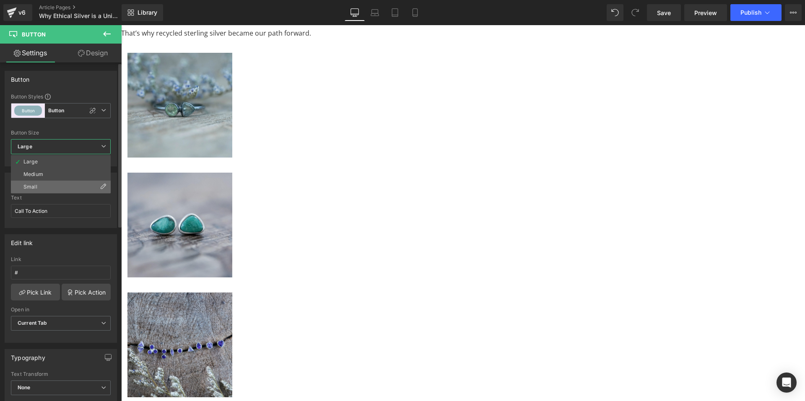
click at [52, 184] on li "Small" at bounding box center [61, 187] width 100 height 13
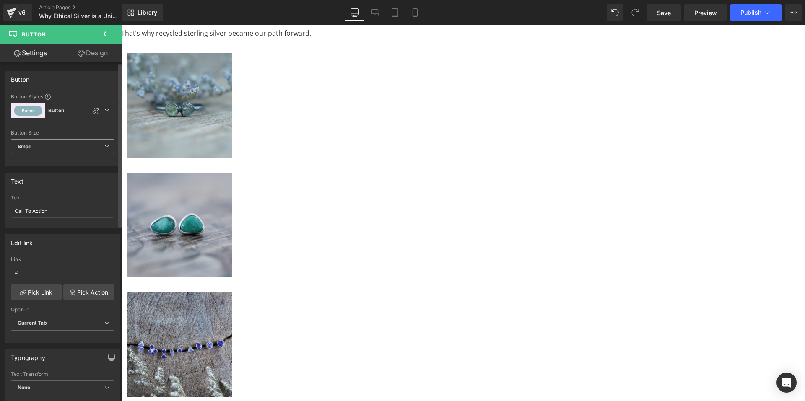
click at [55, 147] on span "Small" at bounding box center [62, 146] width 103 height 15
click at [47, 172] on li "Medium" at bounding box center [61, 174] width 100 height 13
click at [92, 56] on link "Design" at bounding box center [92, 53] width 61 height 19
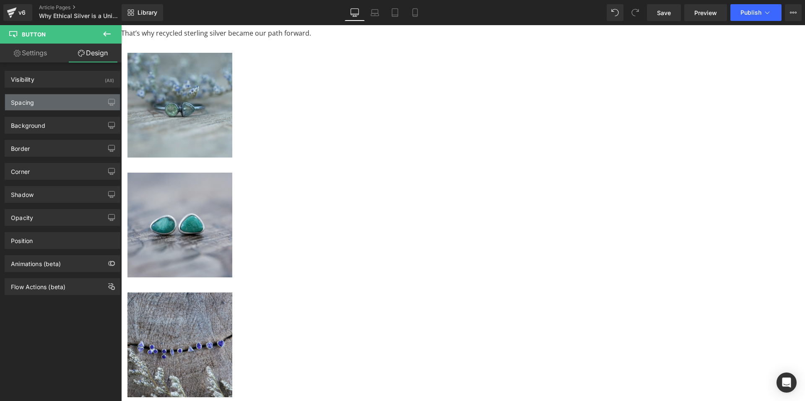
type input "0"
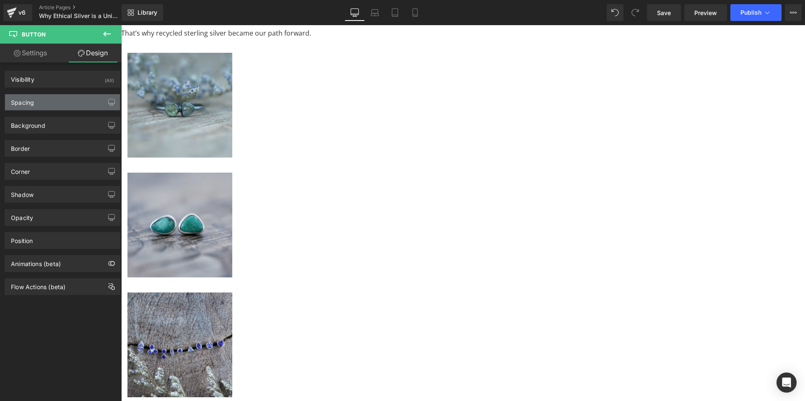
type input "0"
click div "Spacing"
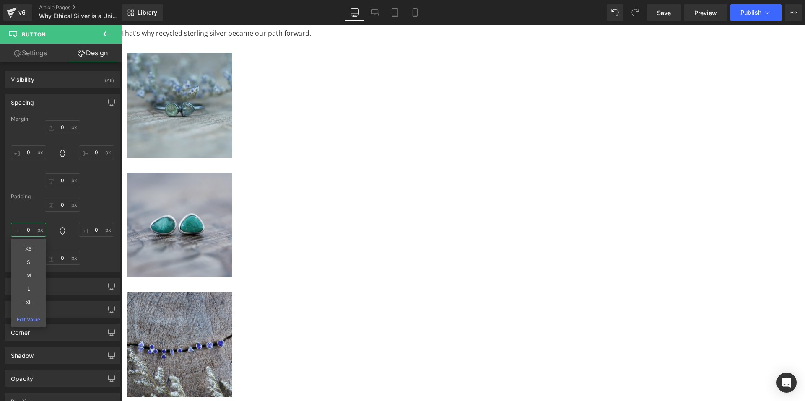
click input "0"
click icon
type input "0"
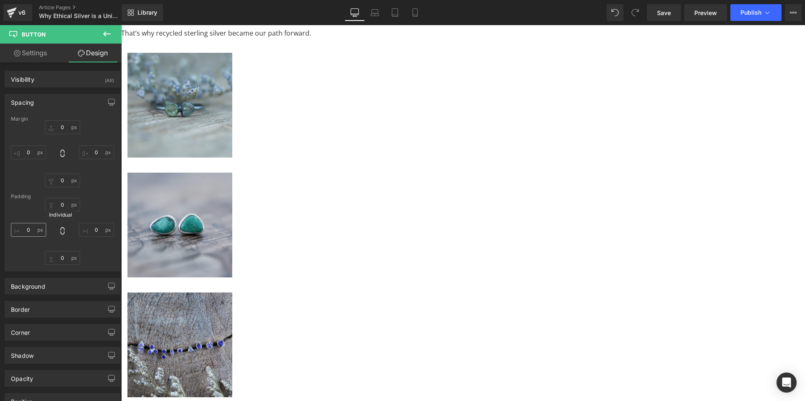
type input "0"
click input "0"
type input "S"
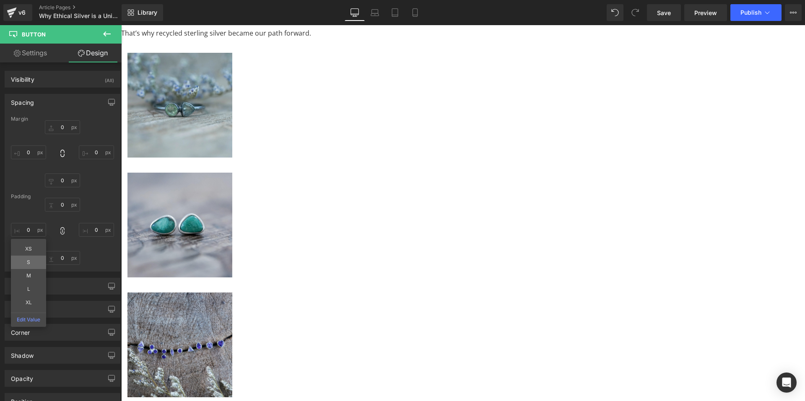
type input "S"
click span "Button"
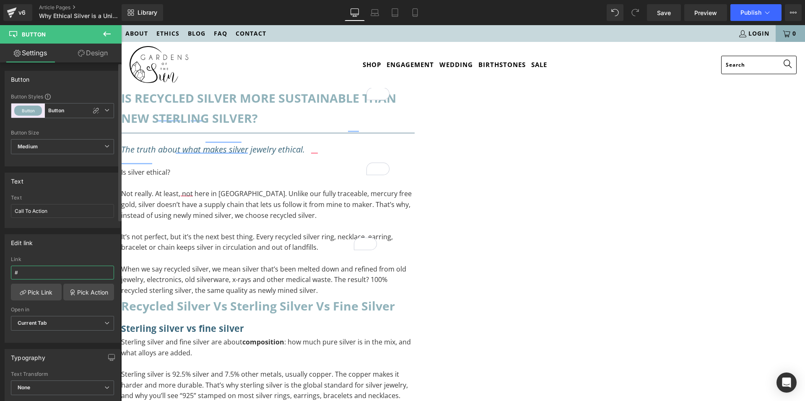
click at [57, 271] on input "#" at bounding box center [62, 273] width 103 height 14
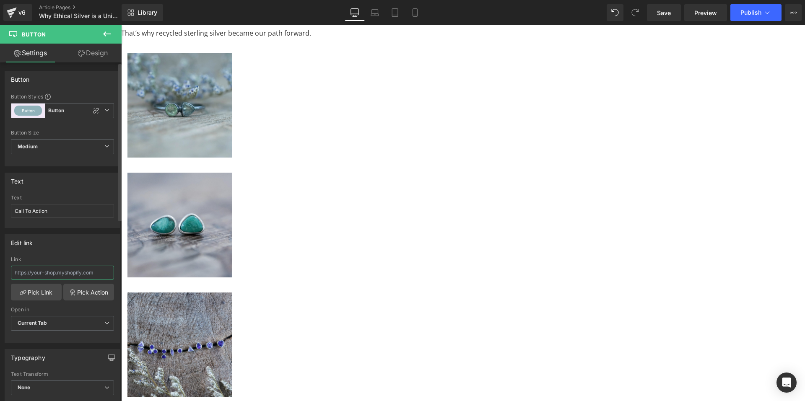
paste input "[URL][DOMAIN_NAME]"
type input "[URL][DOMAIN_NAME]"
drag, startPoint x: 70, startPoint y: 209, endPoint x: -8, endPoint y: 211, distance: 78.0
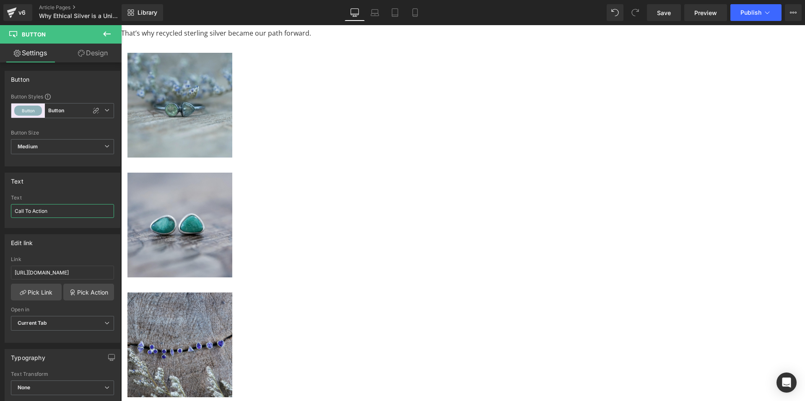
click at [0, 211] on html "Button You are previewing how the will restyle your page. You can not edit Elem…" at bounding box center [402, 200] width 805 height 401
paste input "SHOP RECYCLED SILVER JEWELRY"
type input "SHOP RECYCLED SILVER JEWELRY"
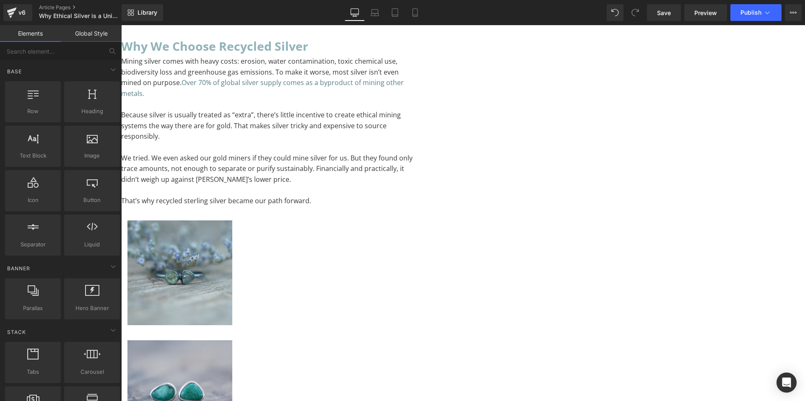
scroll to position [1552, 0]
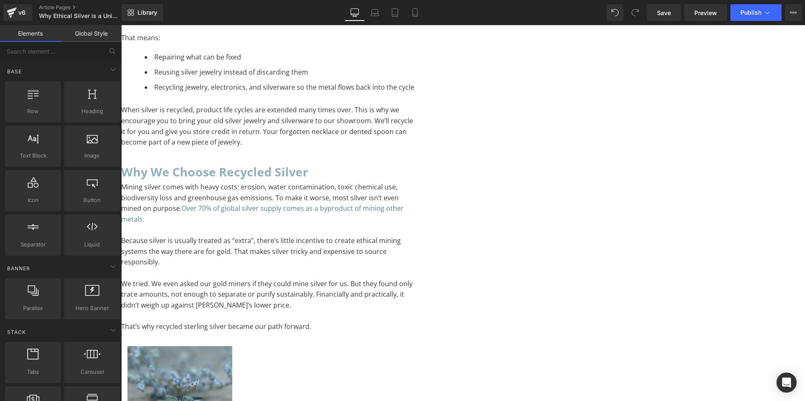
click at [121, 25] on icon at bounding box center [121, 25] width 0 height 0
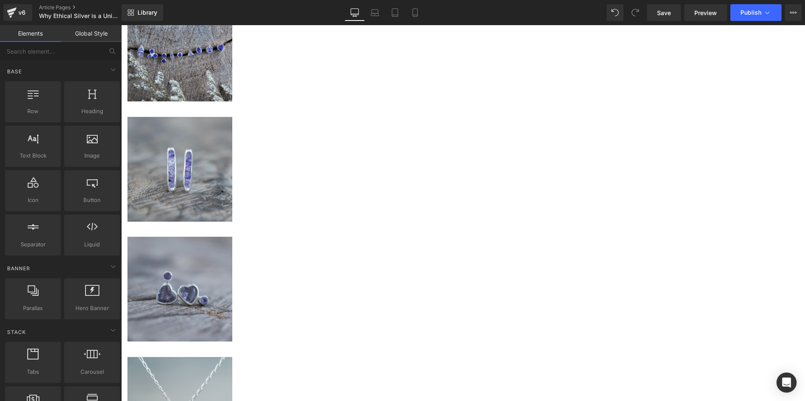
scroll to position [2184, 0]
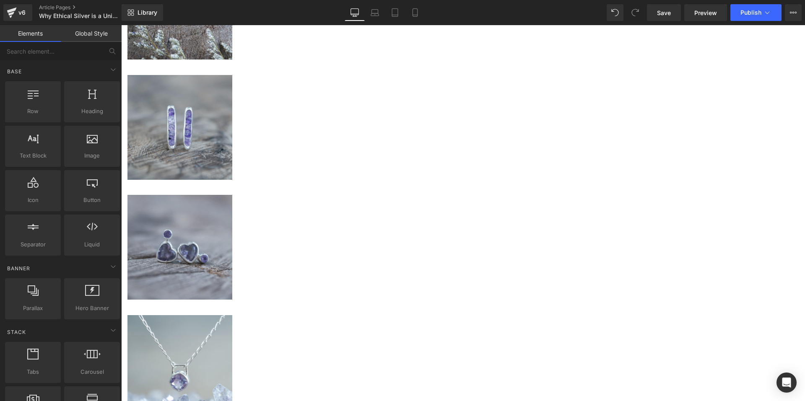
click at [121, 25] on icon at bounding box center [121, 25] width 0 height 0
click at [121, 25] on link at bounding box center [121, 25] width 0 height 0
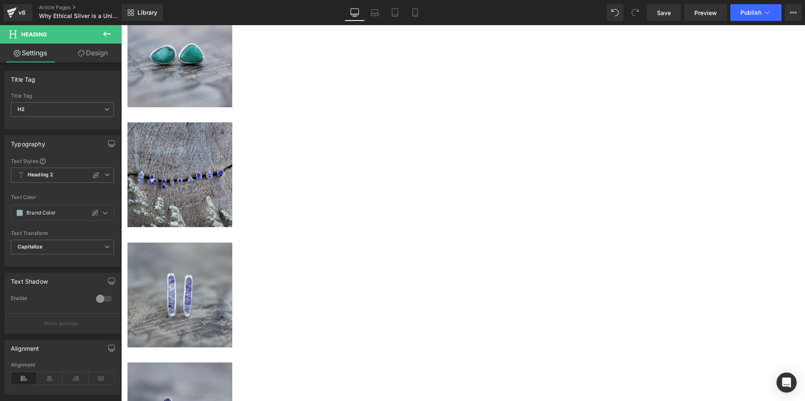
paste div "To enrich screen reader interactions, please activate Accessibility in Grammarl…"
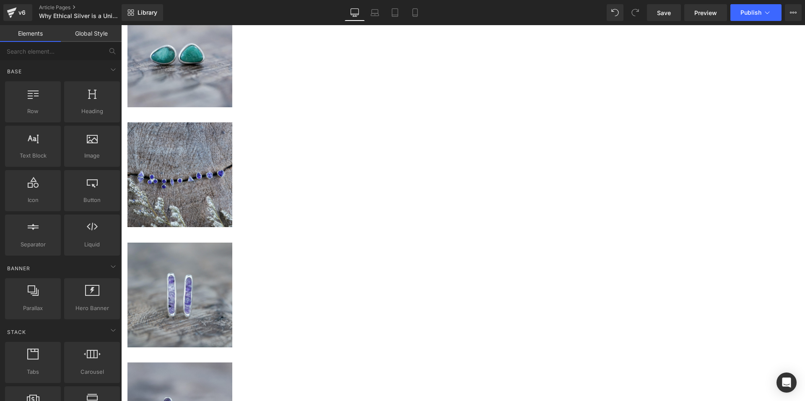
click at [121, 25] on icon at bounding box center [121, 25] width 0 height 0
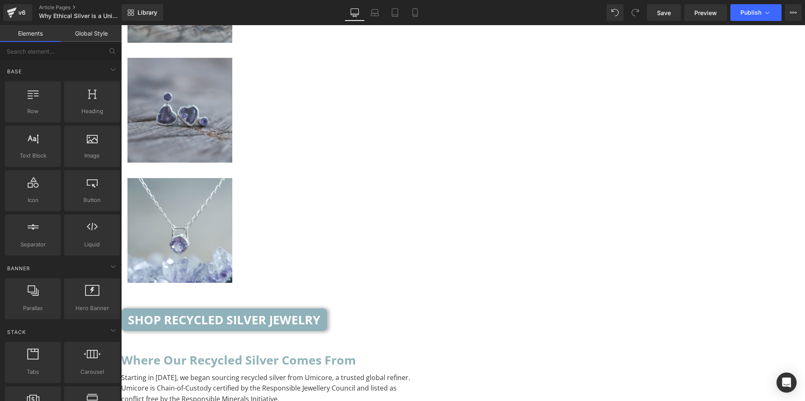
scroll to position [2324, 0]
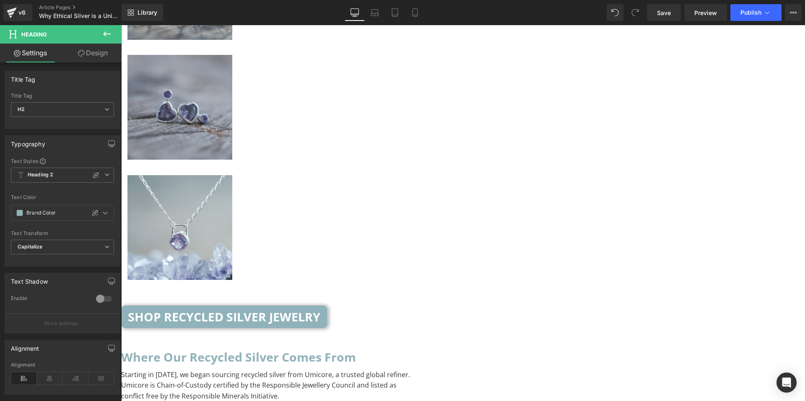
paste div "To enrich screen reader interactions, please activate Accessibility in Grammarl…"
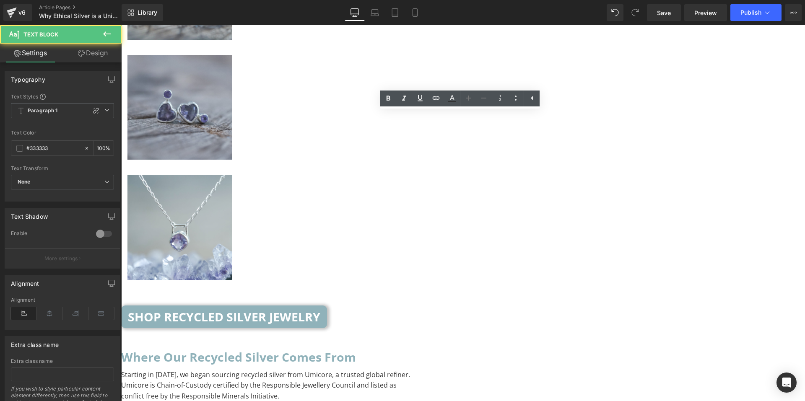
drag, startPoint x: 443, startPoint y: 229, endPoint x: 313, endPoint y: 223, distance: 130.6
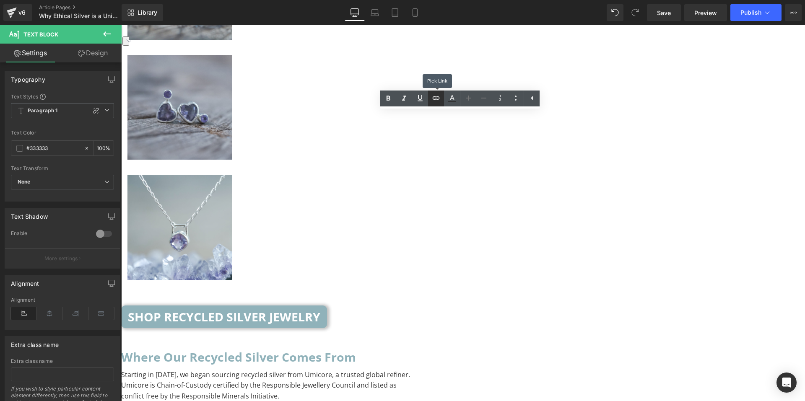
click at [437, 91] on link at bounding box center [436, 99] width 16 height 16
click at [395, 235] on input "text" at bounding box center [387, 231] width 129 height 21
paste input "[URL][DOMAIN_NAME]"
type input "[URL][DOMAIN_NAME]"
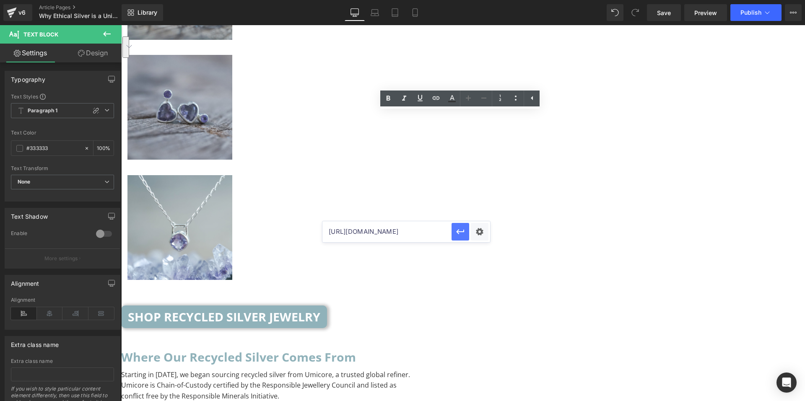
scroll to position [0, 0]
click at [456, 234] on icon "button" at bounding box center [461, 232] width 10 height 10
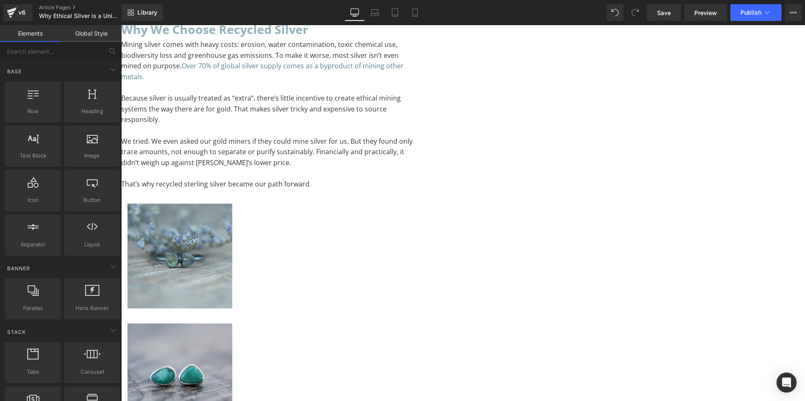
scroll to position [1569, 0]
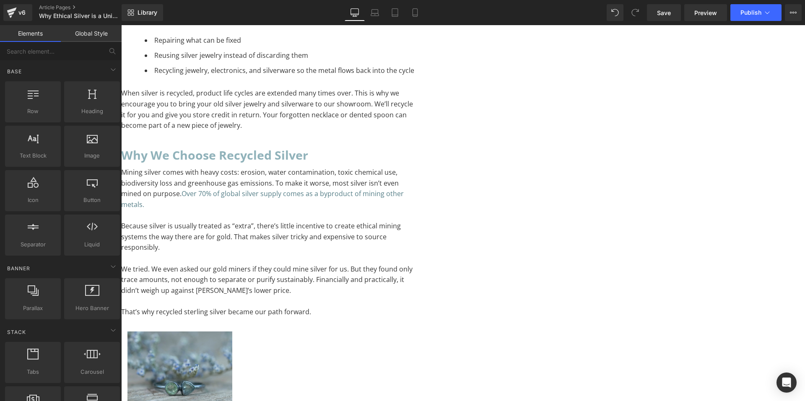
click at [121, 25] on icon at bounding box center [121, 25] width 0 height 0
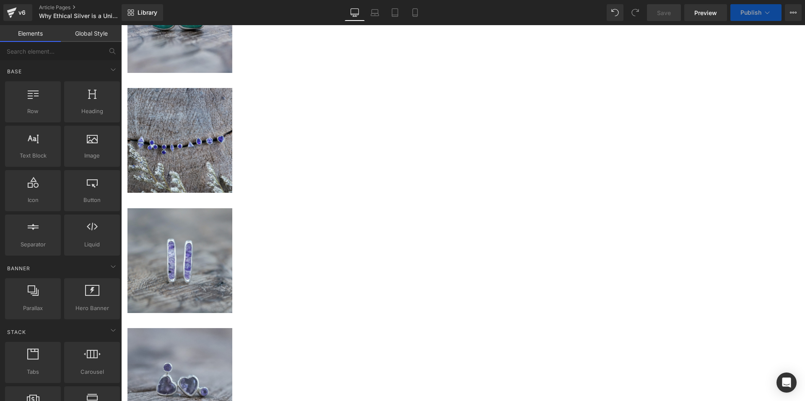
scroll to position [2058, 0]
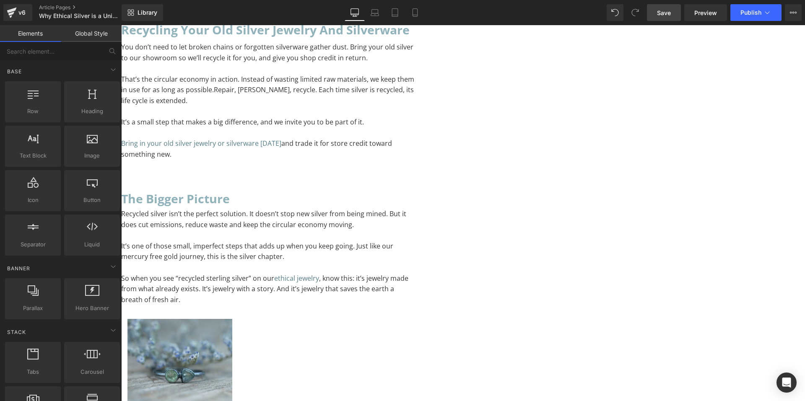
click at [659, 7] on link "Save" at bounding box center [664, 12] width 34 height 17
